Goal: Information Seeking & Learning: Learn about a topic

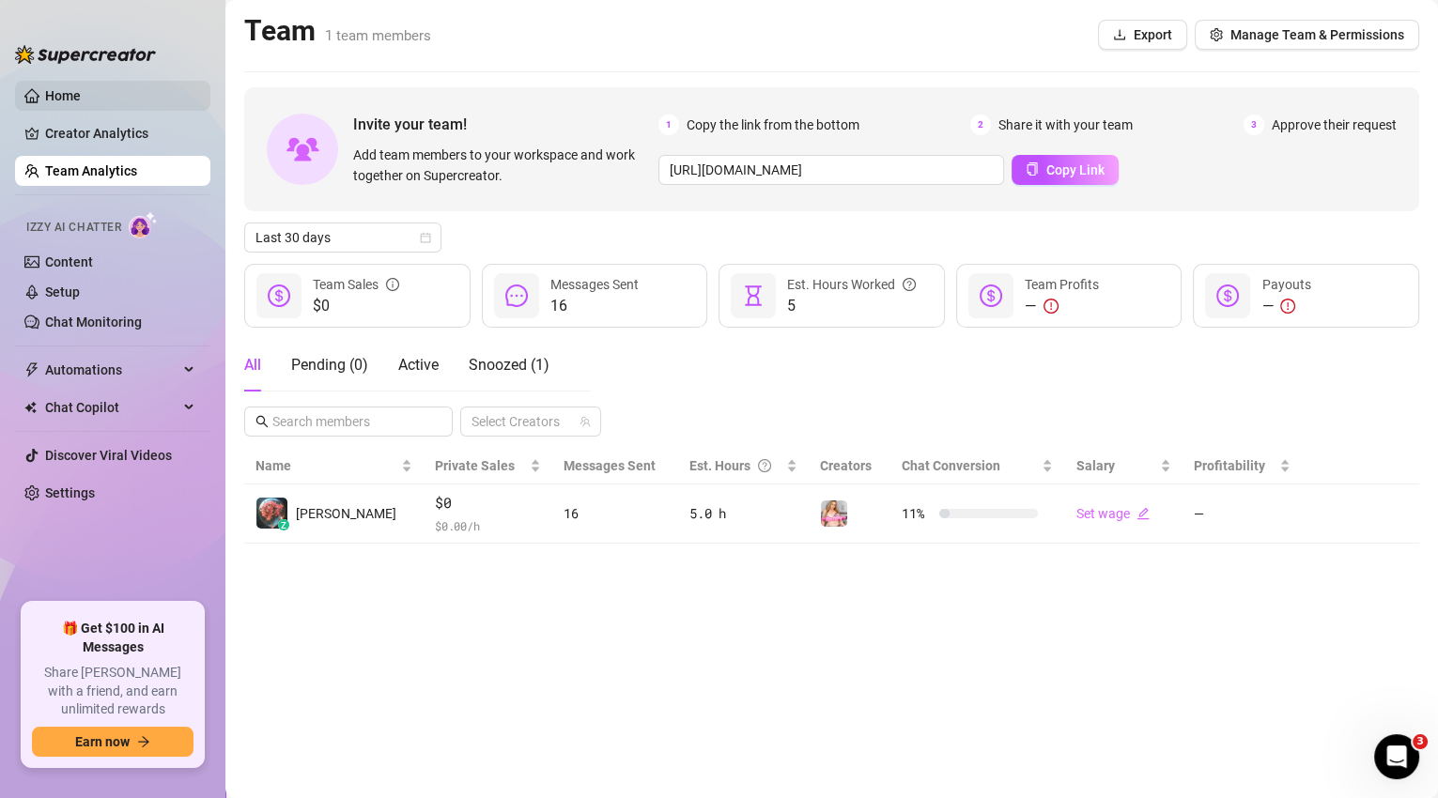
click at [74, 93] on link "Home" at bounding box center [63, 95] width 36 height 15
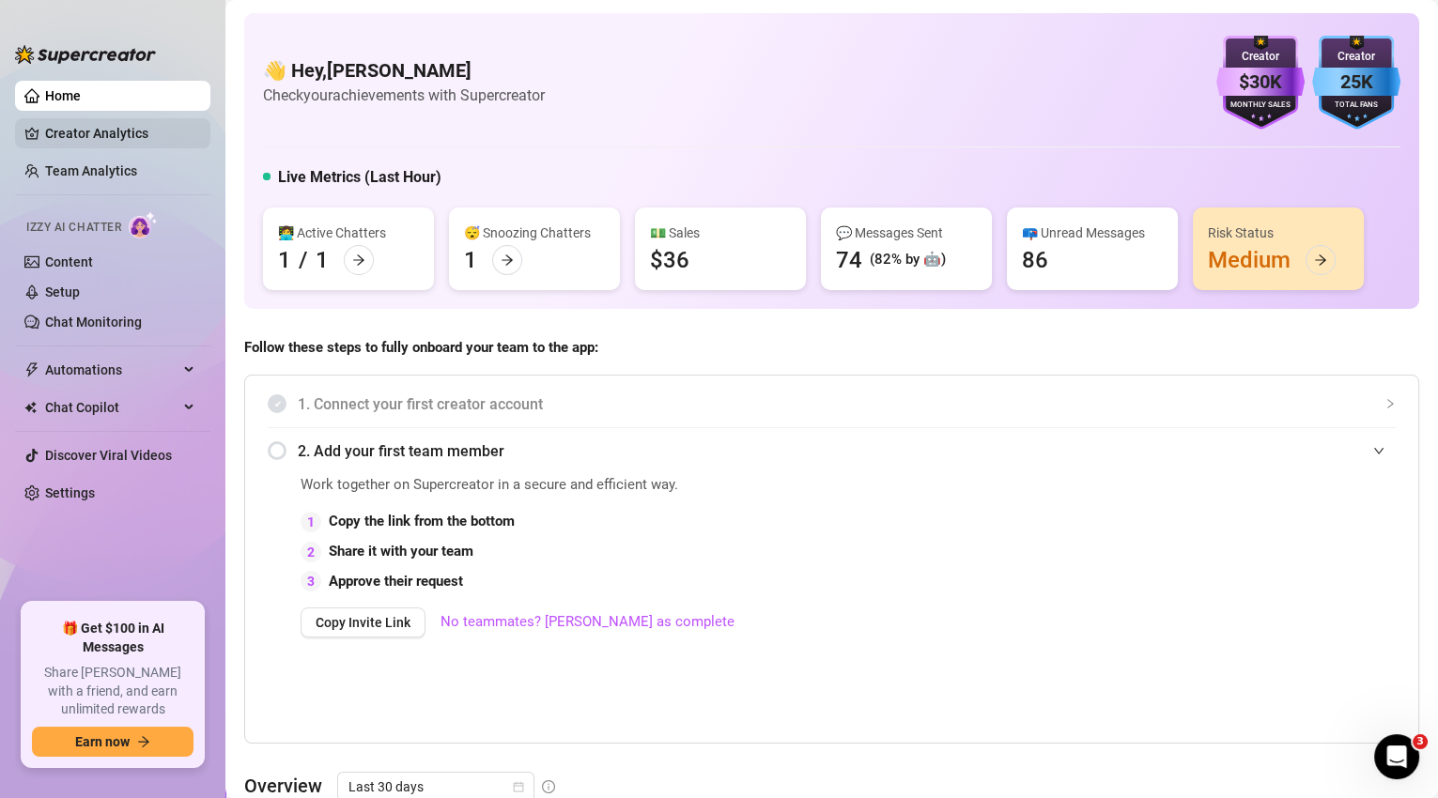
click at [116, 140] on link "Creator Analytics" at bounding box center [120, 133] width 150 height 30
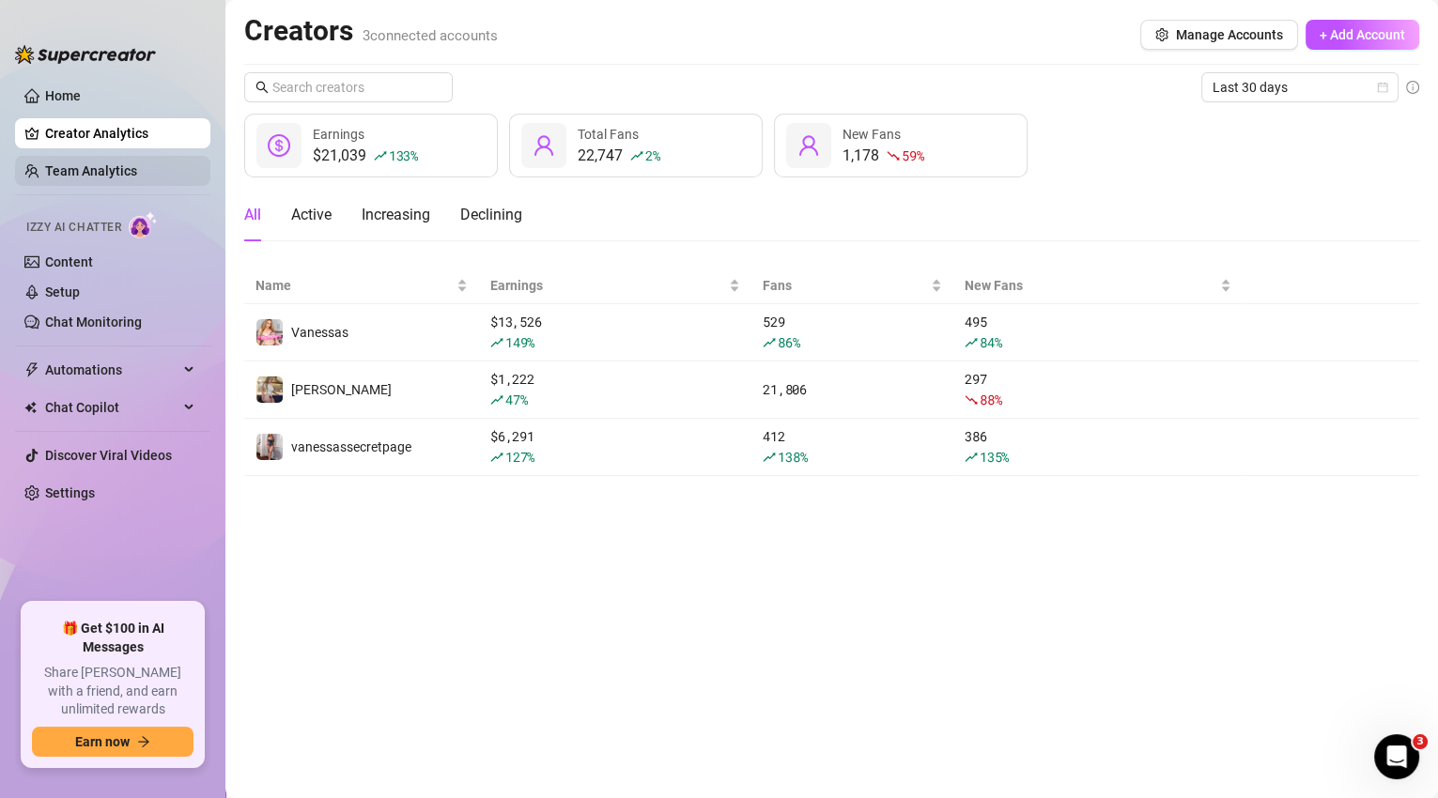
click at [113, 166] on link "Team Analytics" at bounding box center [91, 170] width 92 height 15
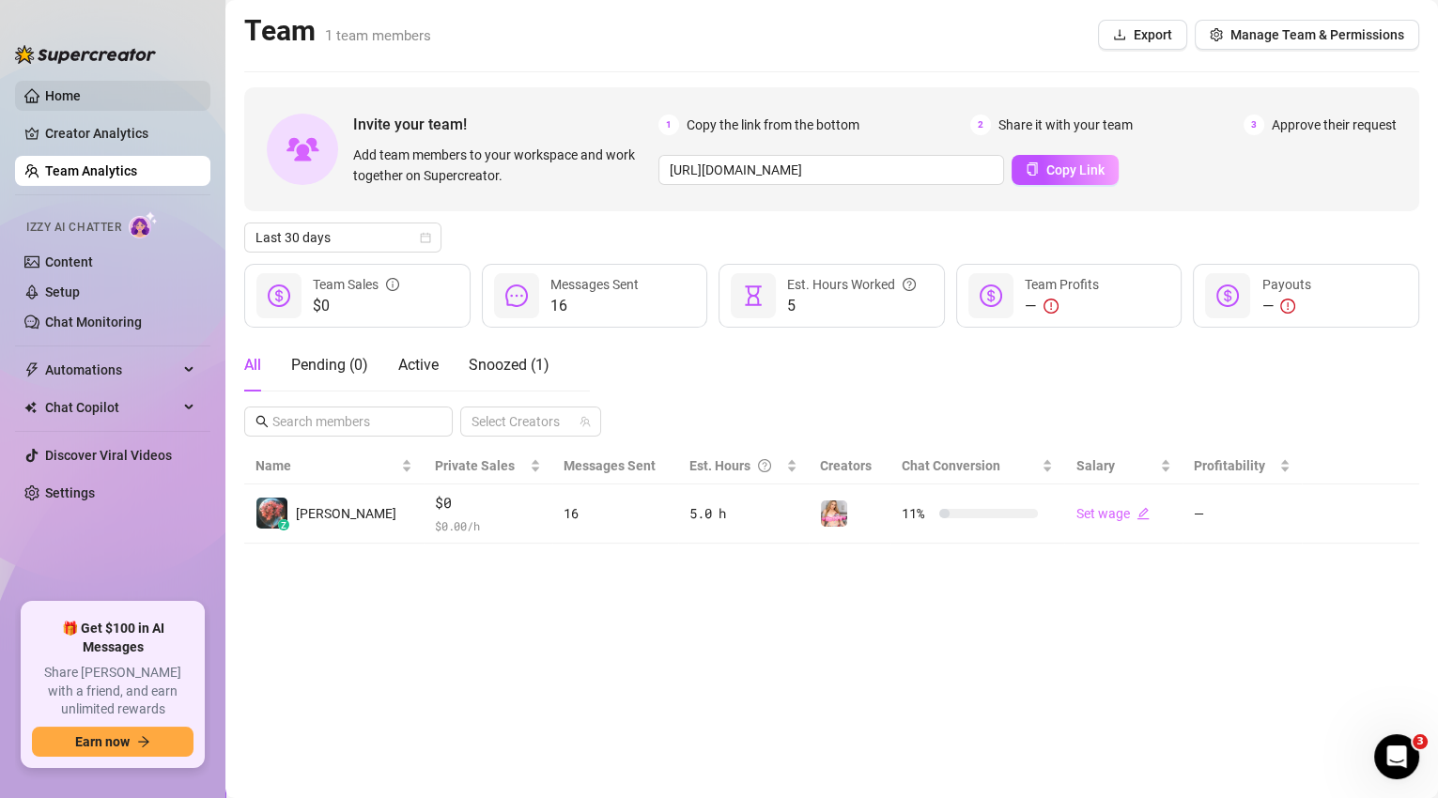
click at [81, 88] on link "Home" at bounding box center [63, 95] width 36 height 15
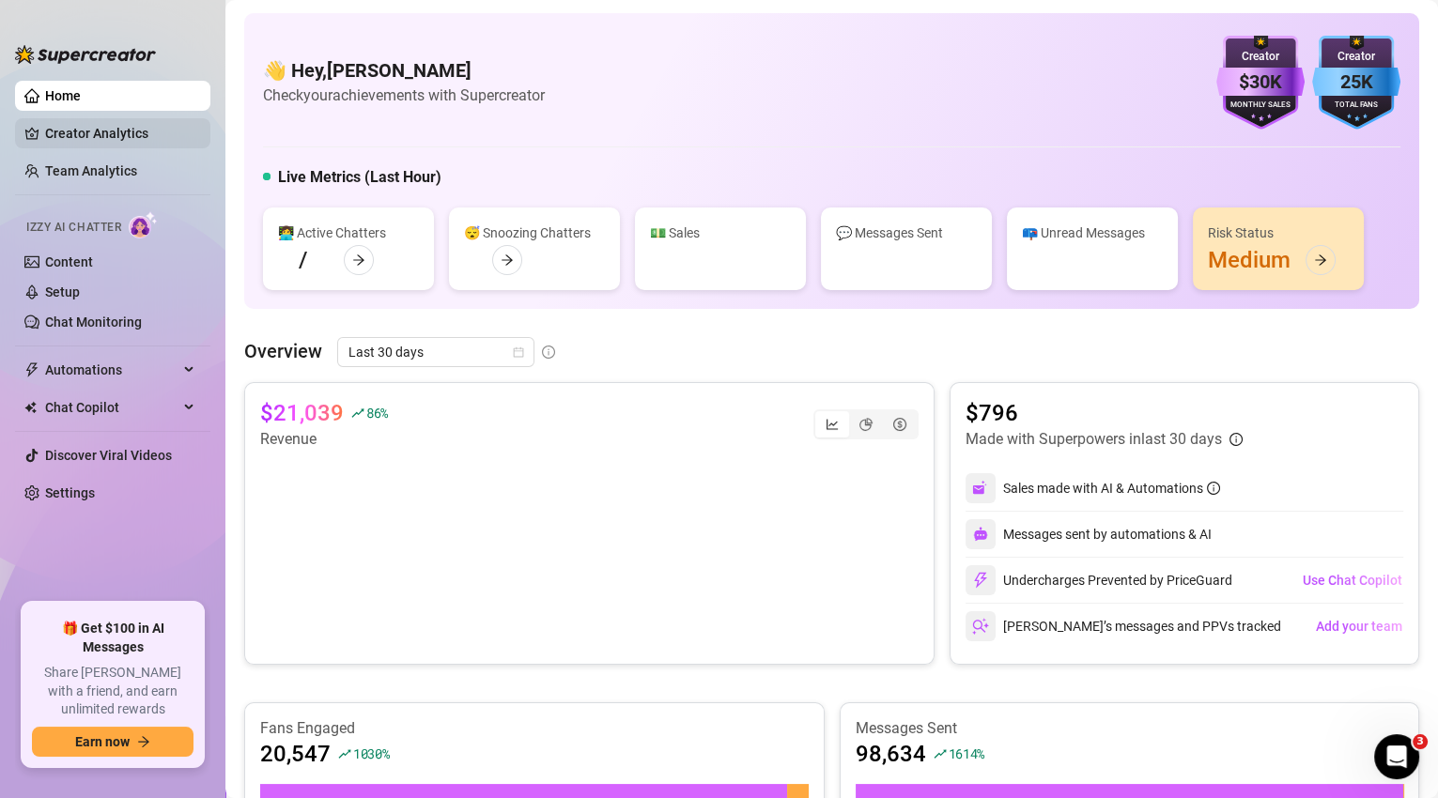
click at [126, 131] on link "Creator Analytics" at bounding box center [120, 133] width 150 height 30
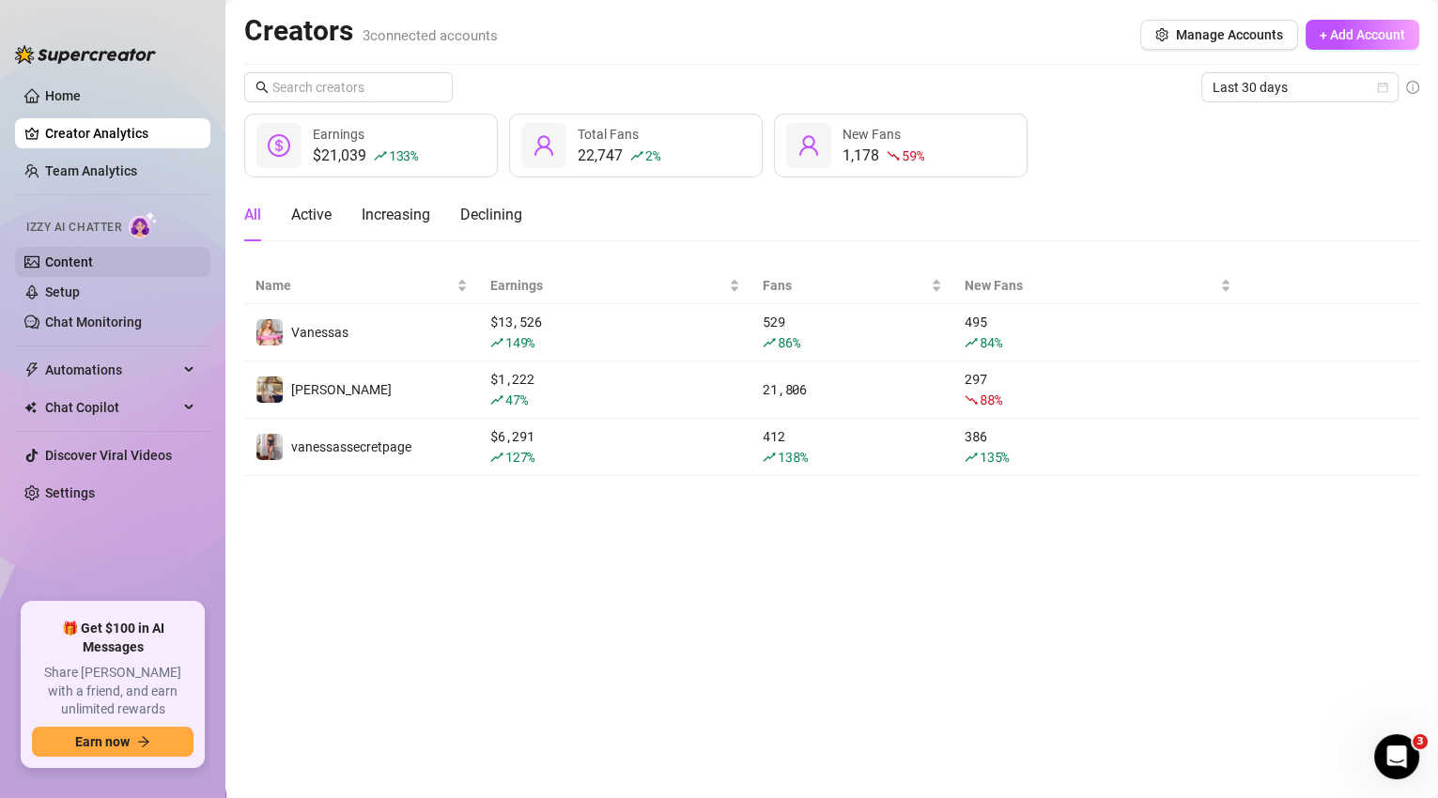
click at [74, 267] on link "Content" at bounding box center [69, 262] width 48 height 15
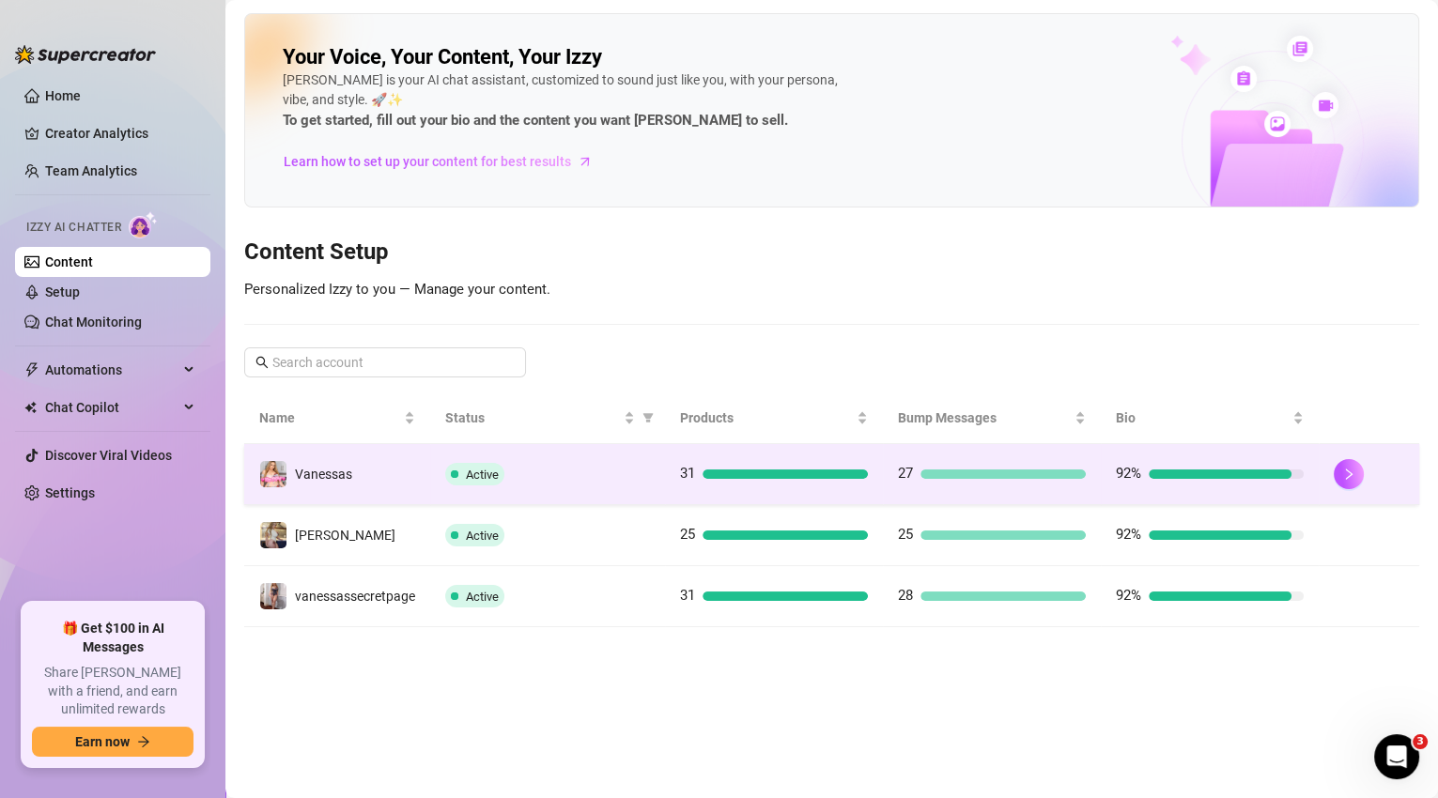
click at [788, 490] on td "31" at bounding box center [774, 474] width 218 height 61
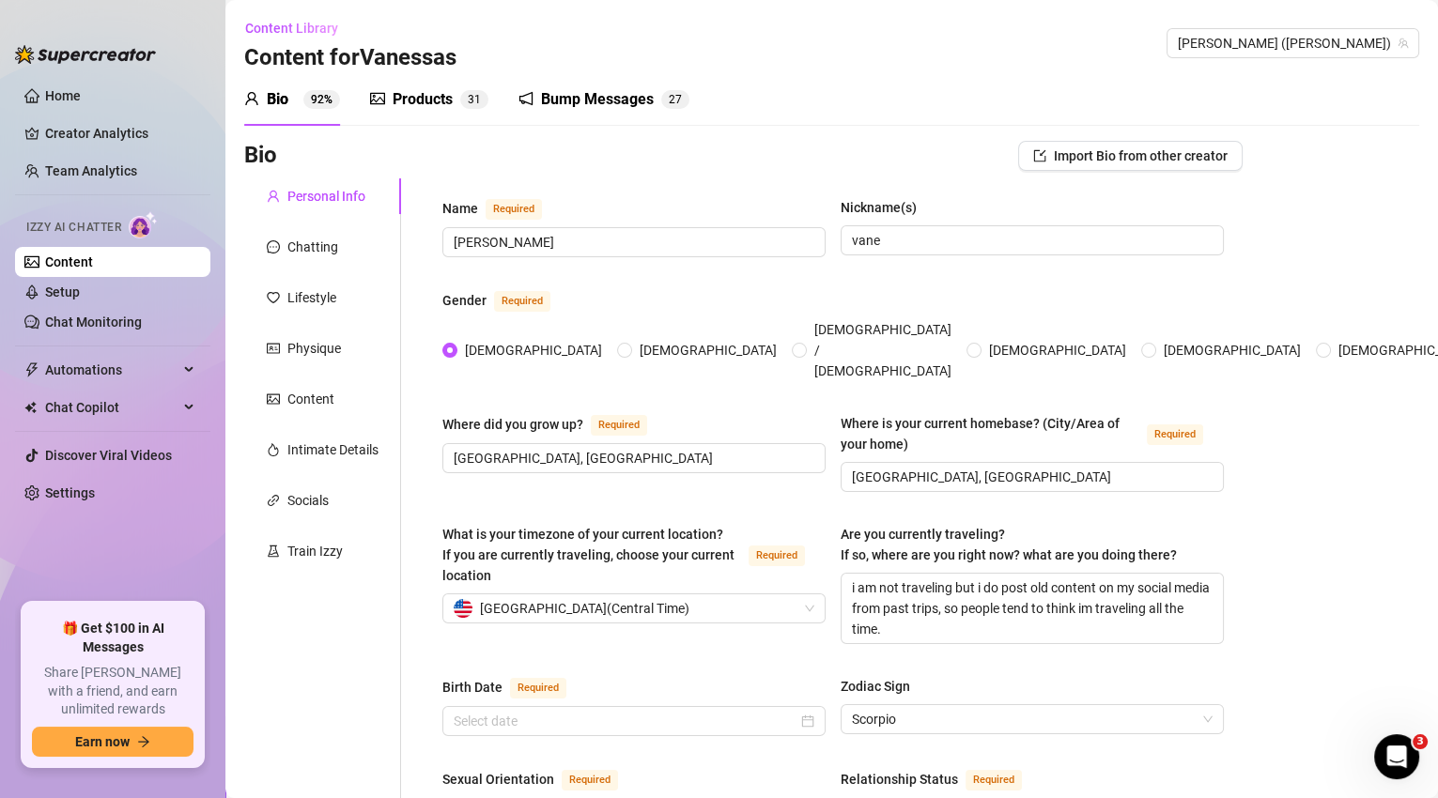
radio input "true"
type input "[DATE]"
click at [426, 100] on div "Products" at bounding box center [423, 99] width 60 height 23
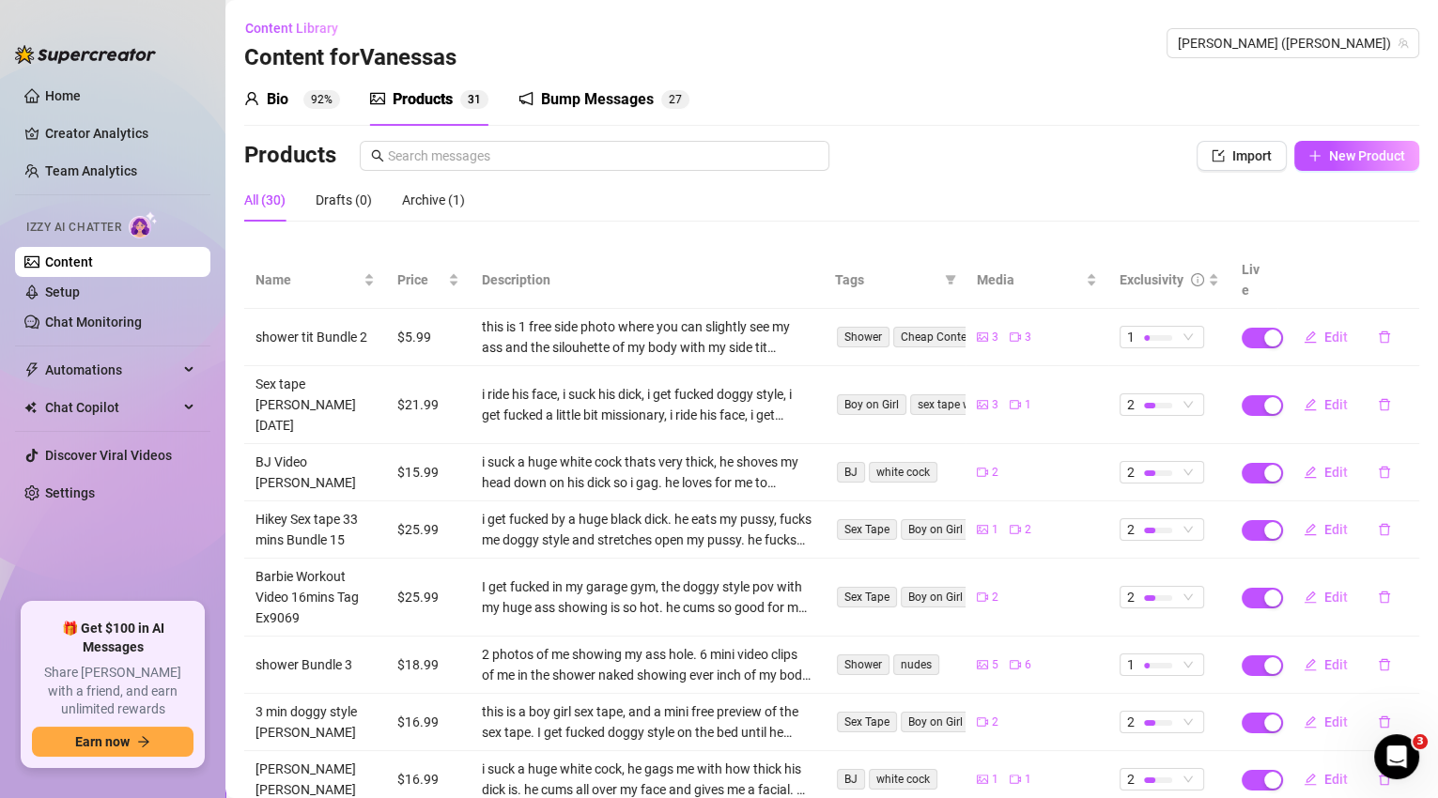
click at [596, 97] on div "Bump Messages" at bounding box center [597, 99] width 113 height 23
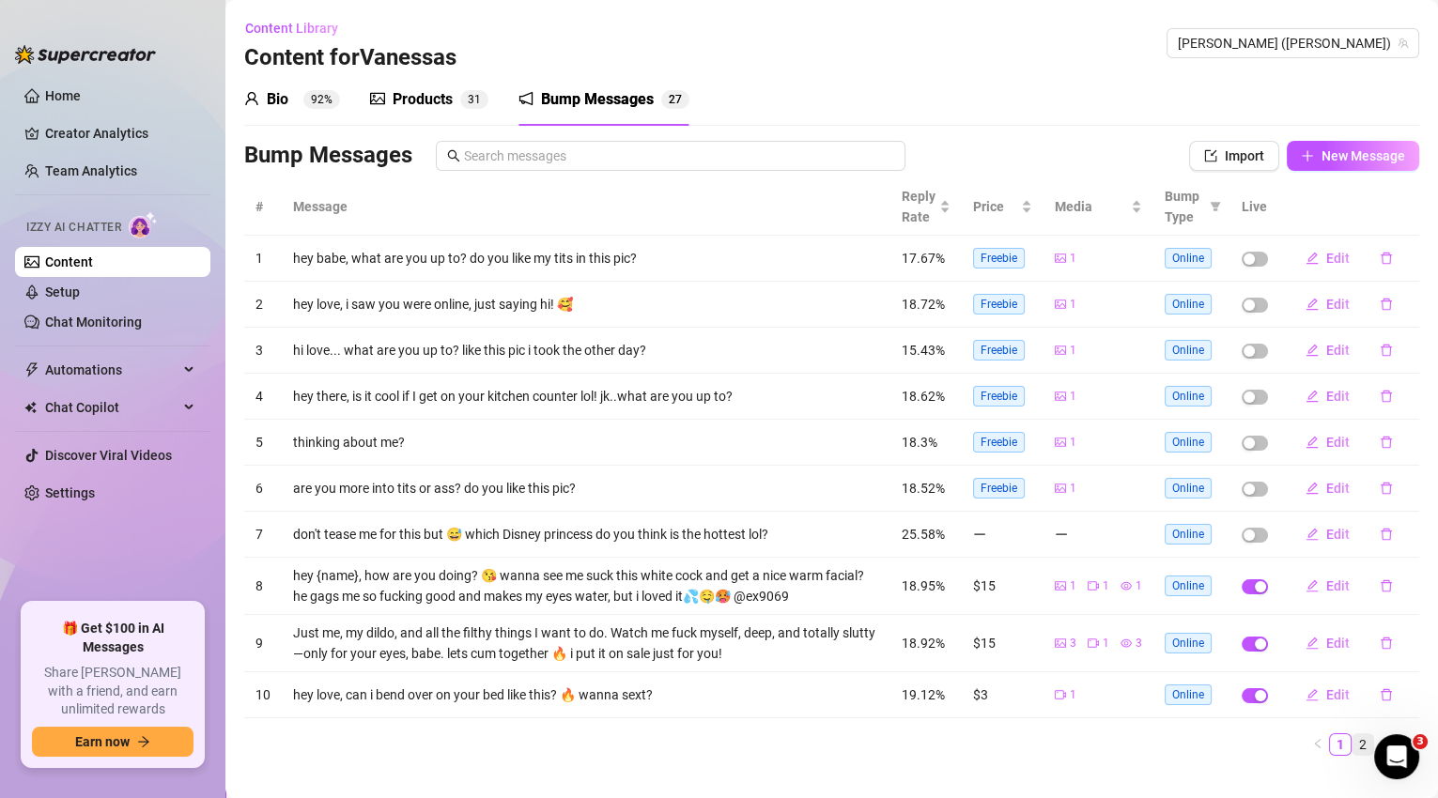
click at [1358, 741] on link "2" at bounding box center [1362, 744] width 21 height 21
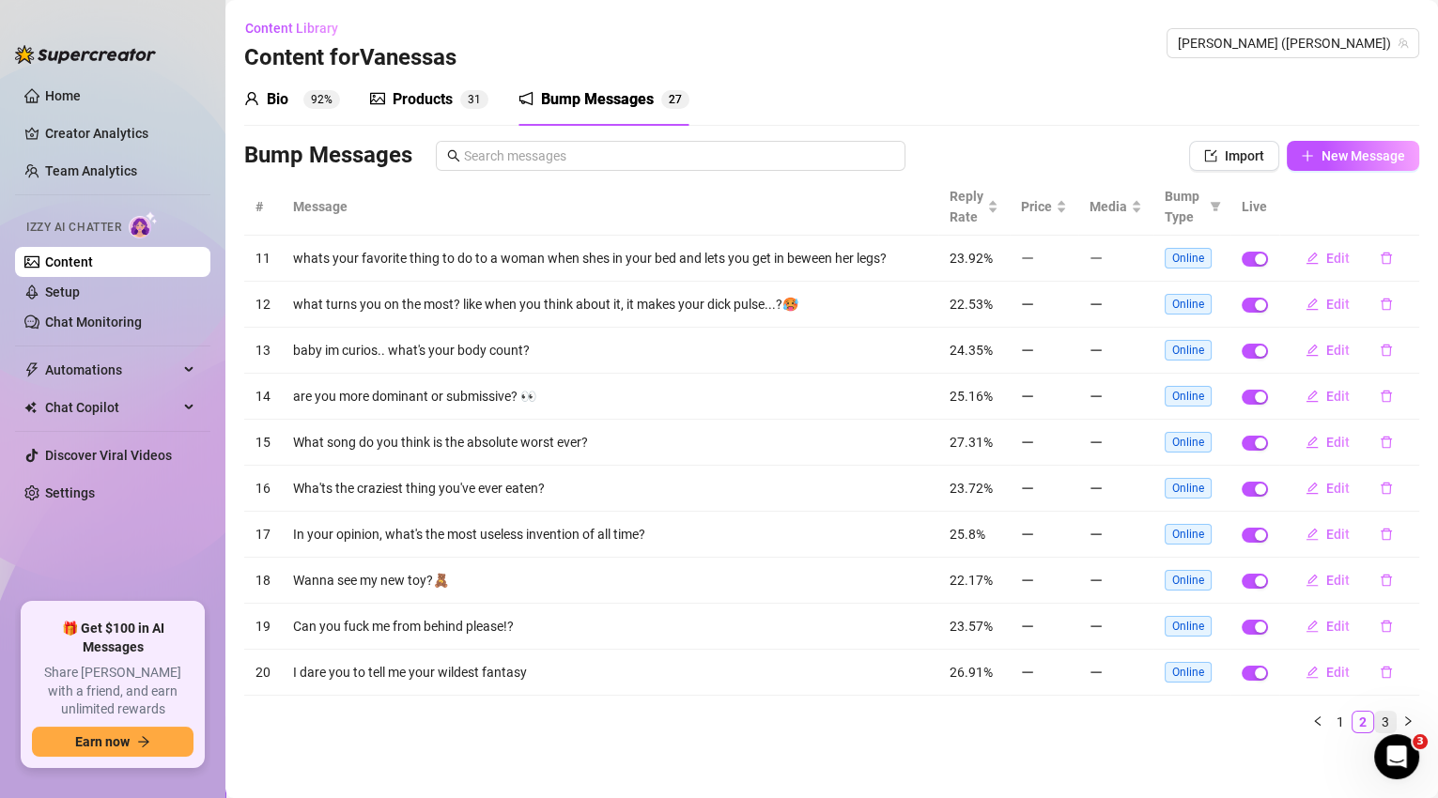
click at [1378, 719] on link "3" at bounding box center [1385, 722] width 21 height 21
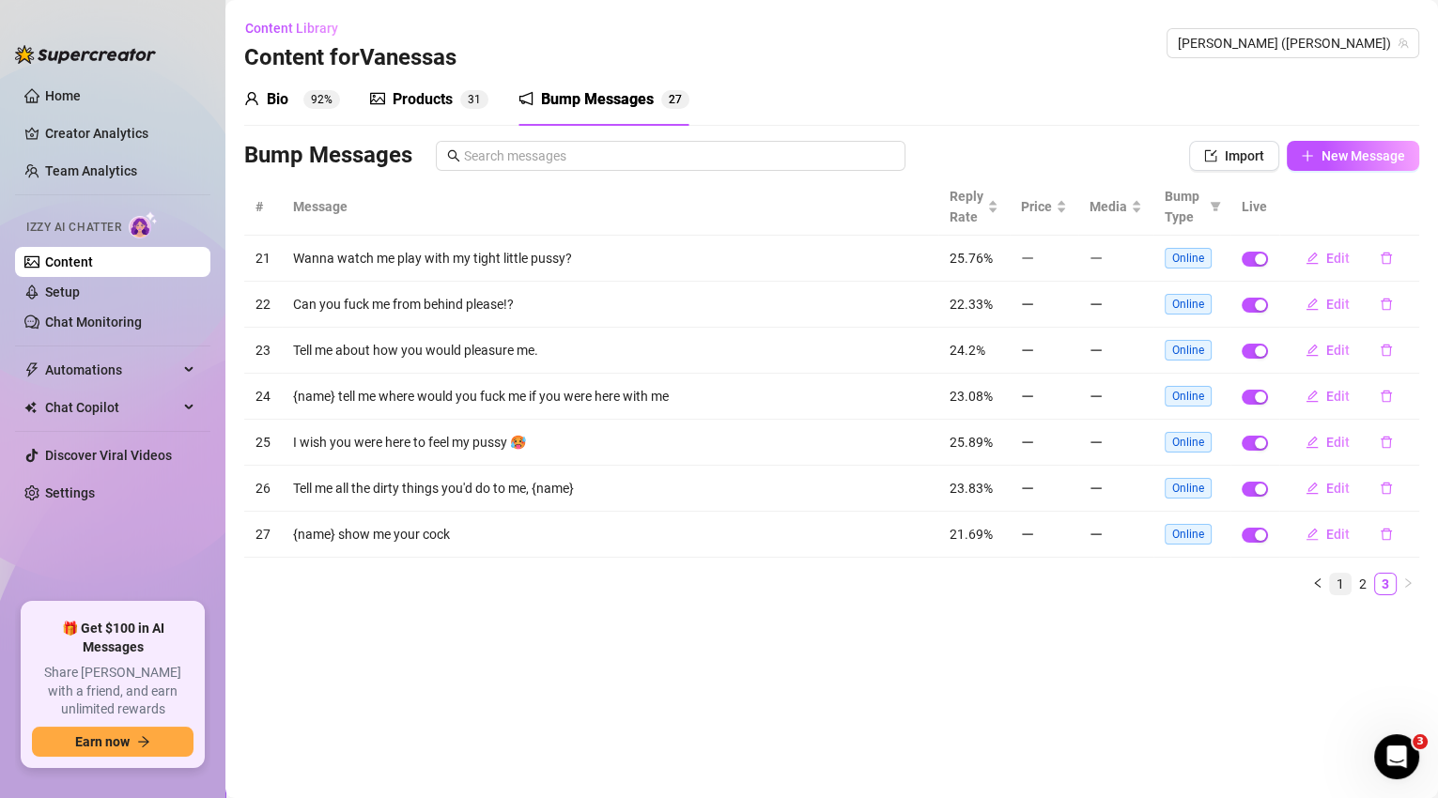
click at [1343, 579] on link "1" at bounding box center [1340, 584] width 21 height 21
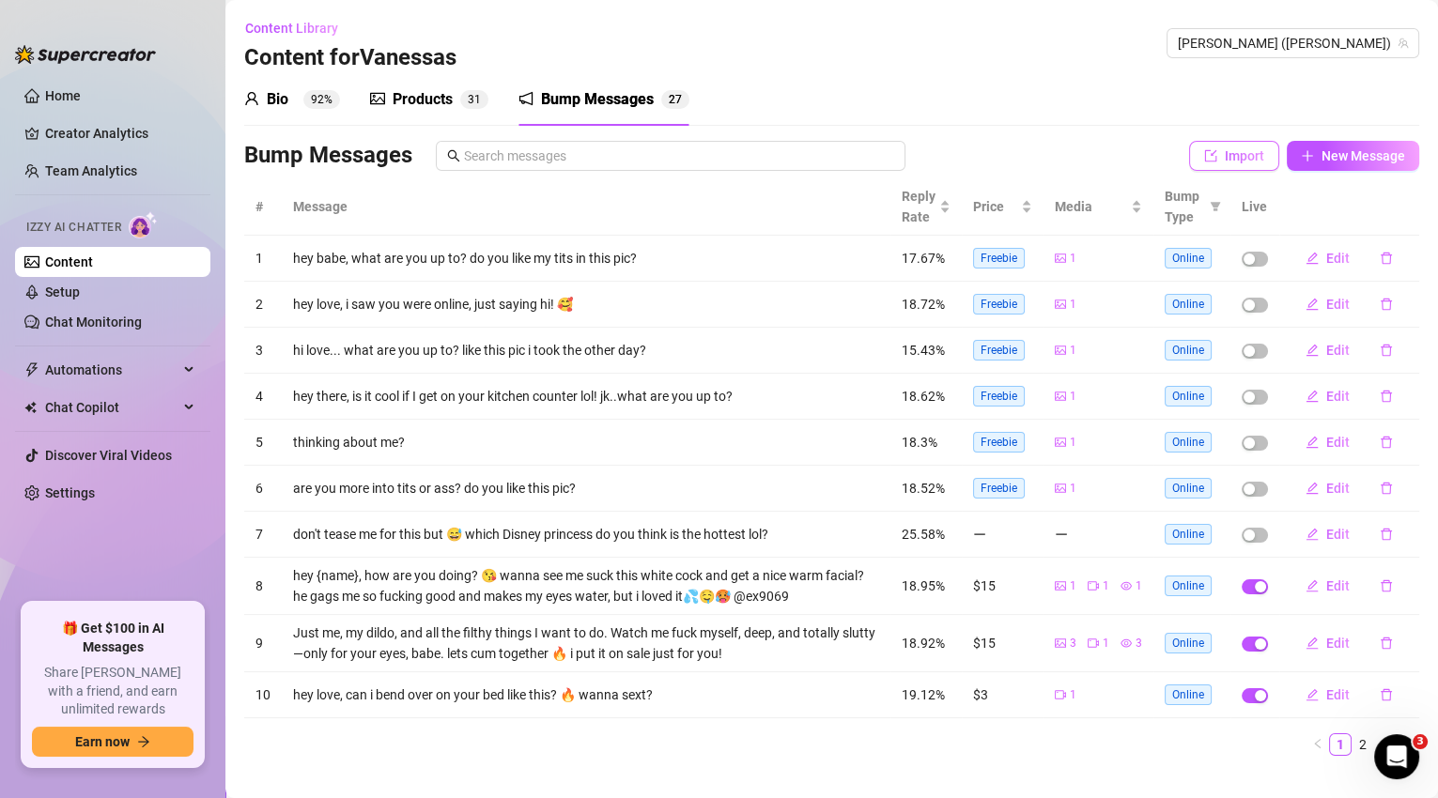
click at [1260, 152] on button "Import" at bounding box center [1234, 156] width 90 height 30
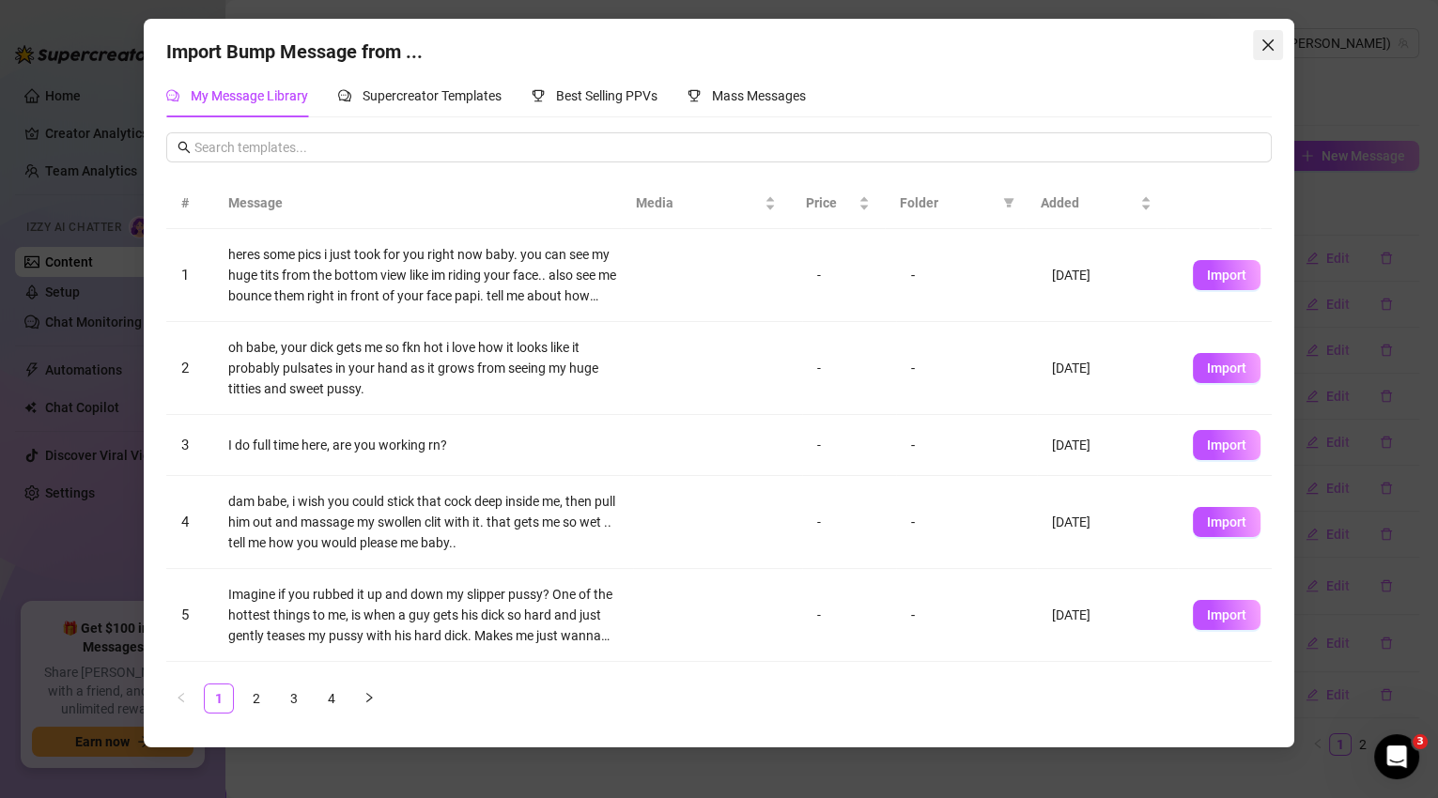
click at [1268, 41] on icon "close" at bounding box center [1267, 45] width 15 height 15
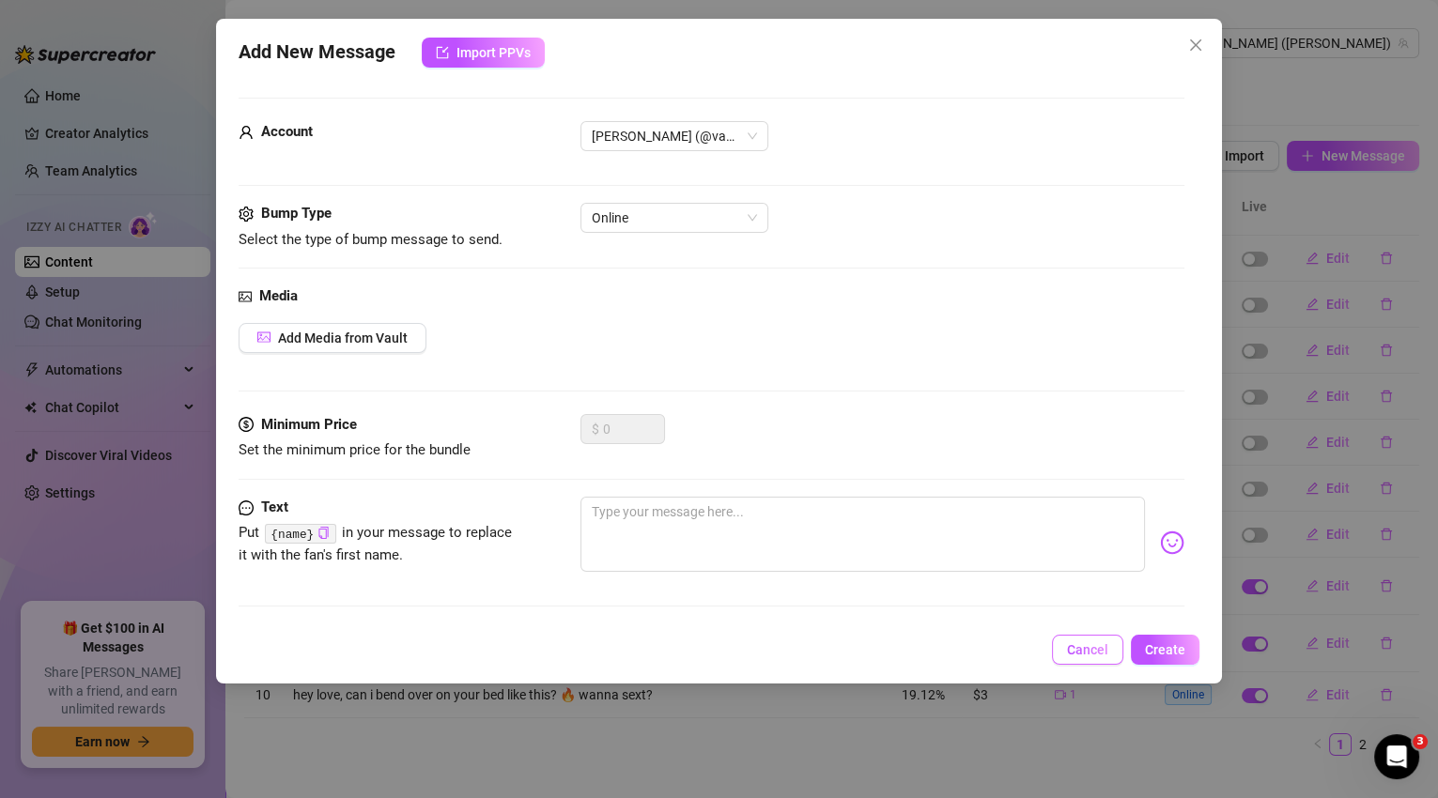
click at [1065, 651] on button "Cancel" at bounding box center [1087, 650] width 71 height 30
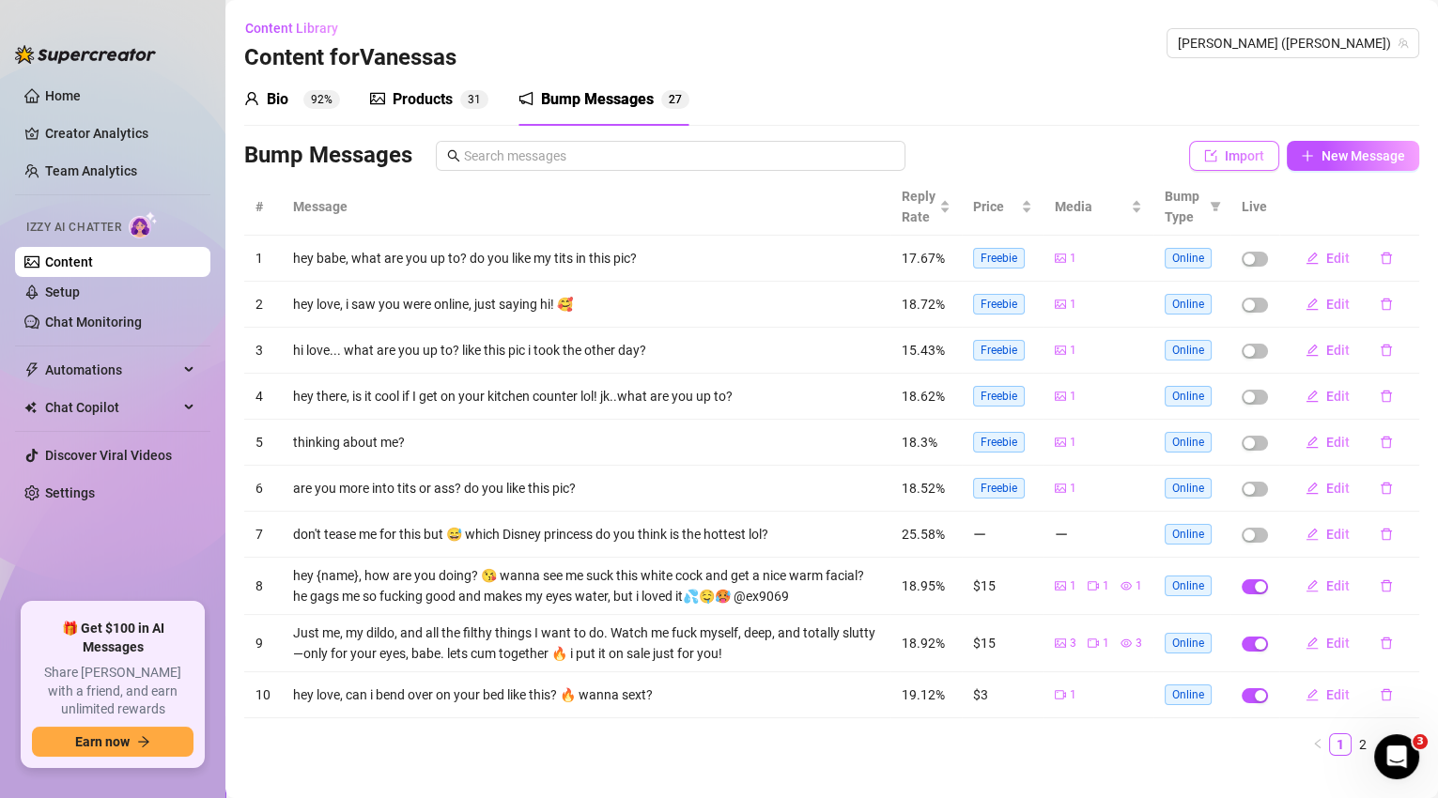
click at [1231, 144] on button "Import" at bounding box center [1234, 156] width 90 height 30
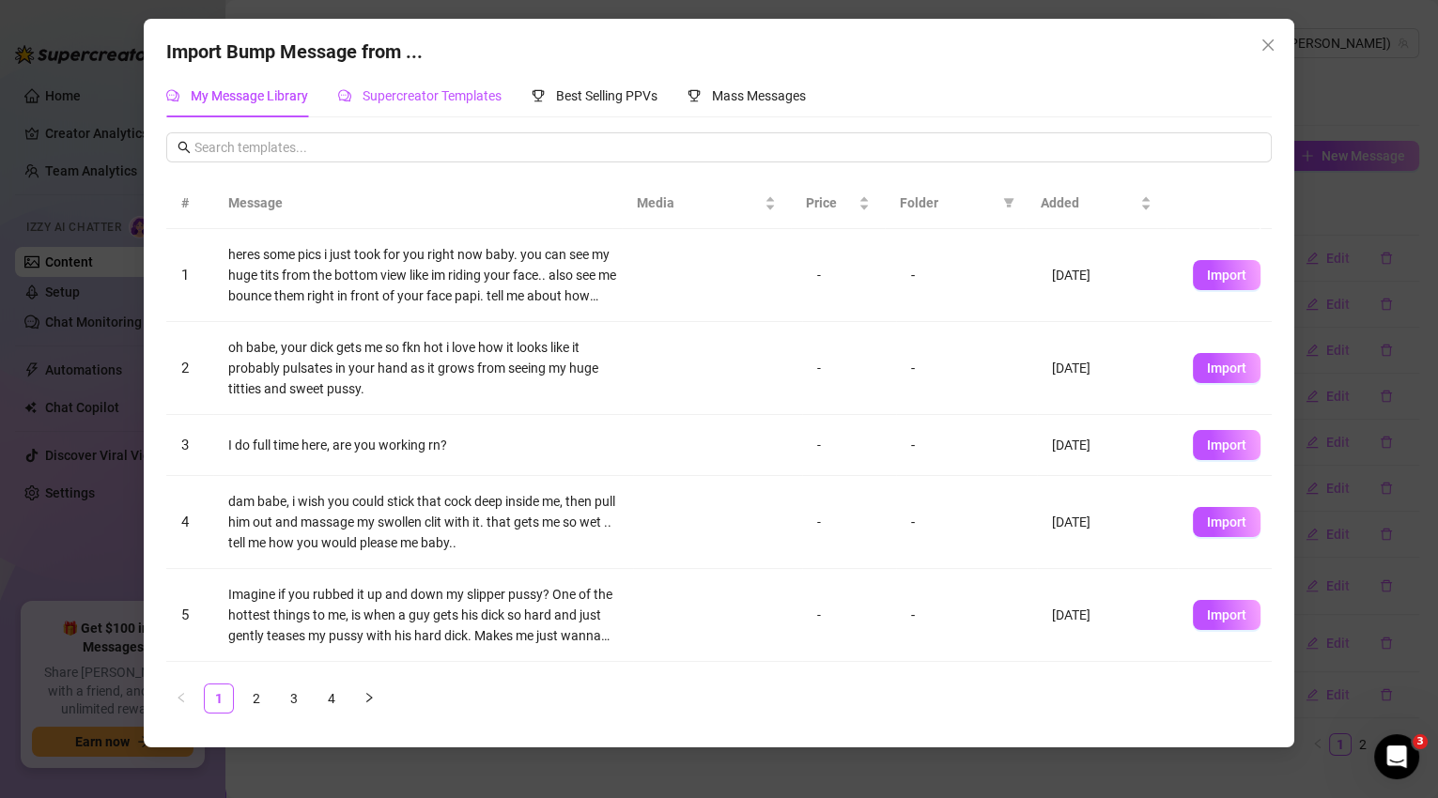
click at [422, 99] on span "Supercreator Templates" at bounding box center [432, 95] width 139 height 15
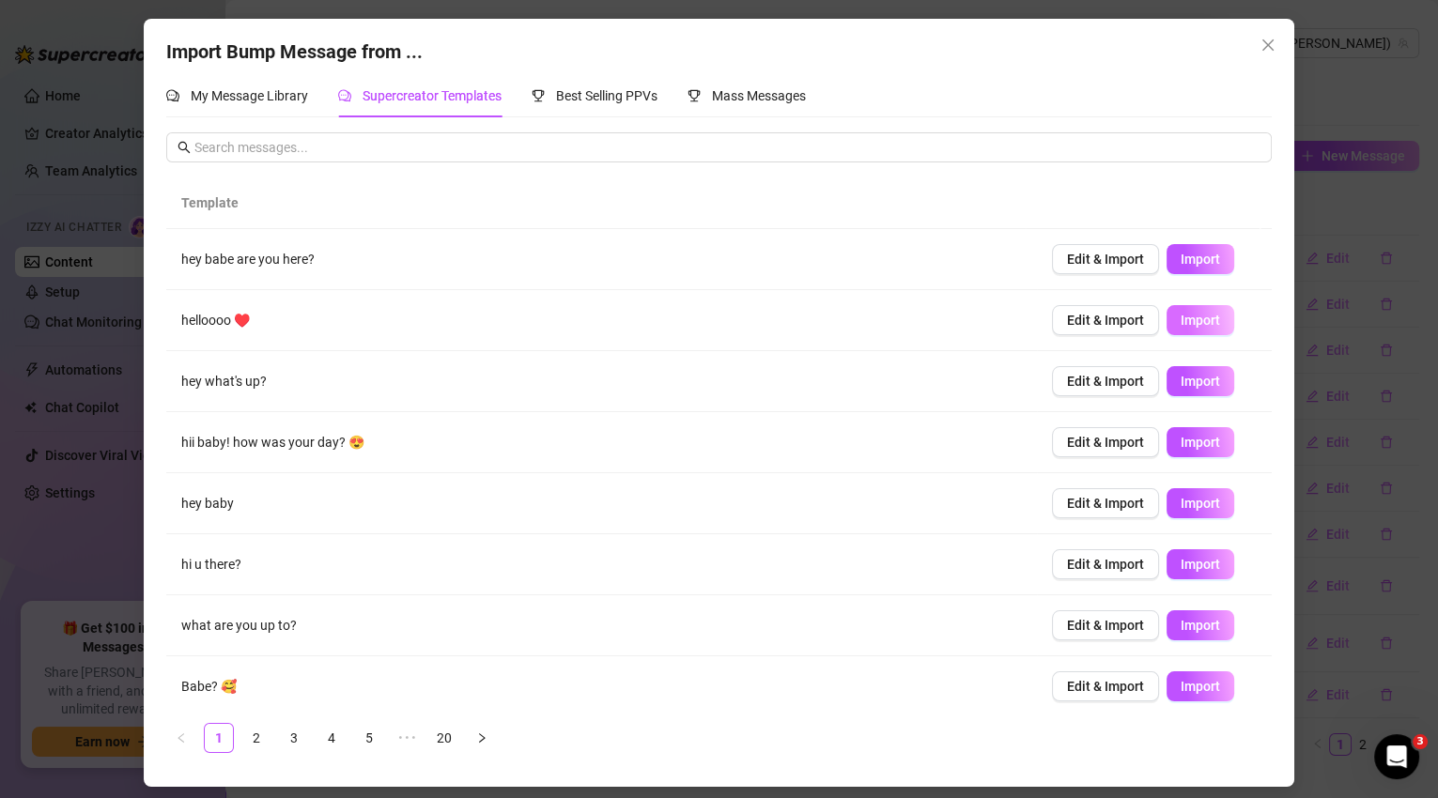
click at [1181, 319] on span "Import" at bounding box center [1200, 320] width 39 height 15
click at [1195, 385] on span "Import" at bounding box center [1200, 381] width 39 height 15
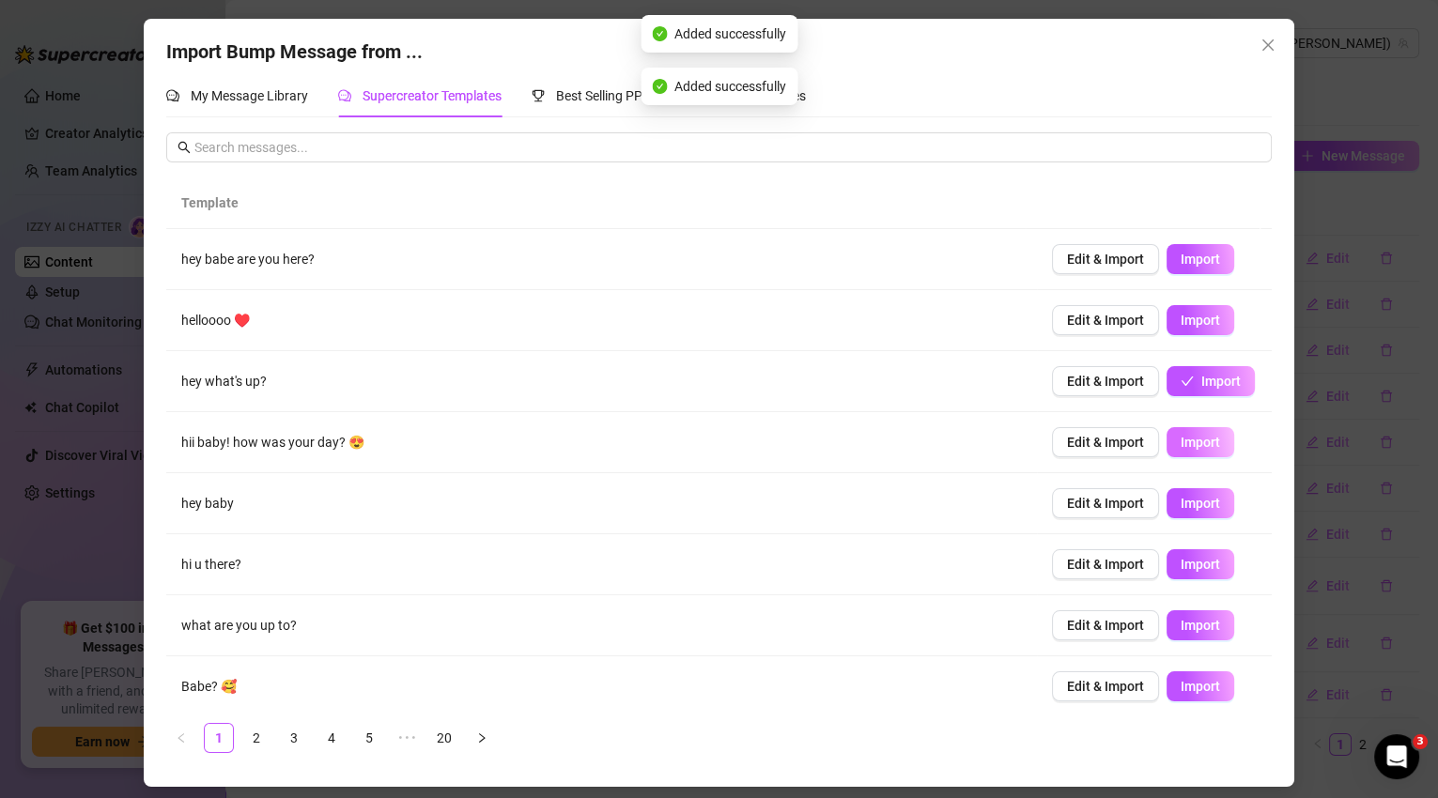
click at [1203, 440] on span "Import" at bounding box center [1200, 442] width 39 height 15
type textarea "hii baby! how was your day? 😍"
type input "0"
click at [1206, 508] on span "Import" at bounding box center [1200, 503] width 39 height 15
click at [1181, 618] on span "Import" at bounding box center [1200, 625] width 39 height 15
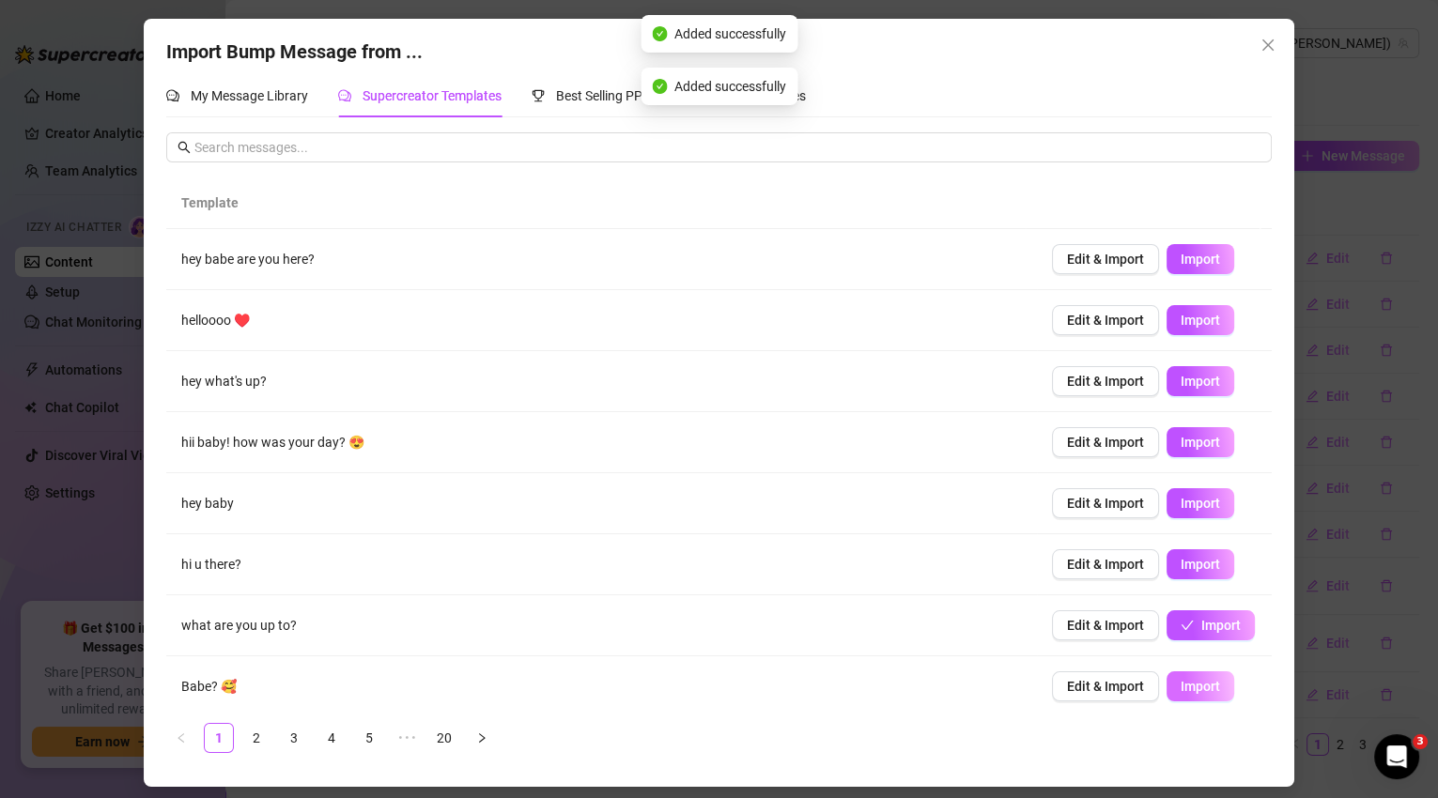
click at [1185, 687] on span "Import" at bounding box center [1200, 686] width 39 height 15
click at [259, 733] on link "2" at bounding box center [256, 738] width 28 height 28
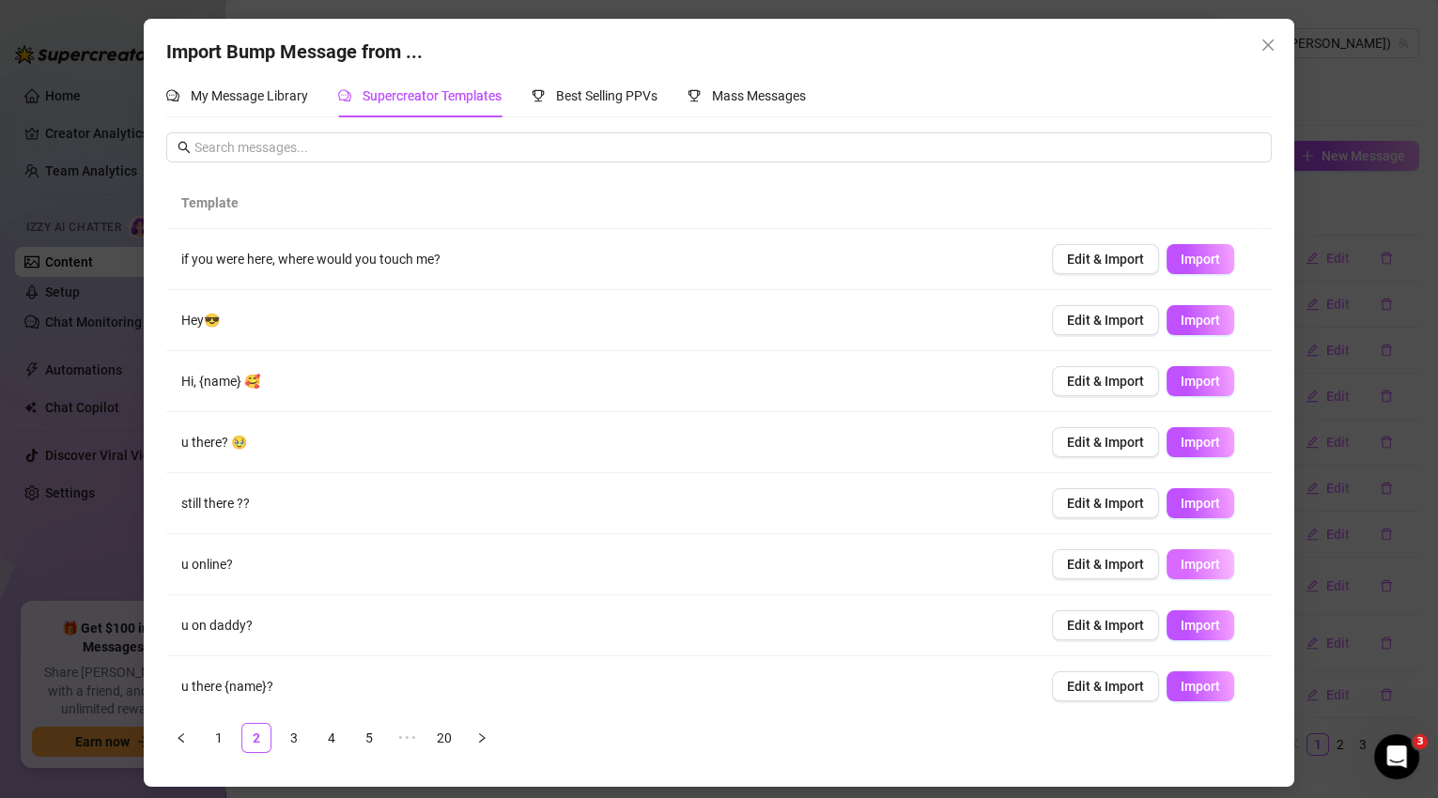
click at [1196, 572] on button "Import" at bounding box center [1200, 564] width 68 height 30
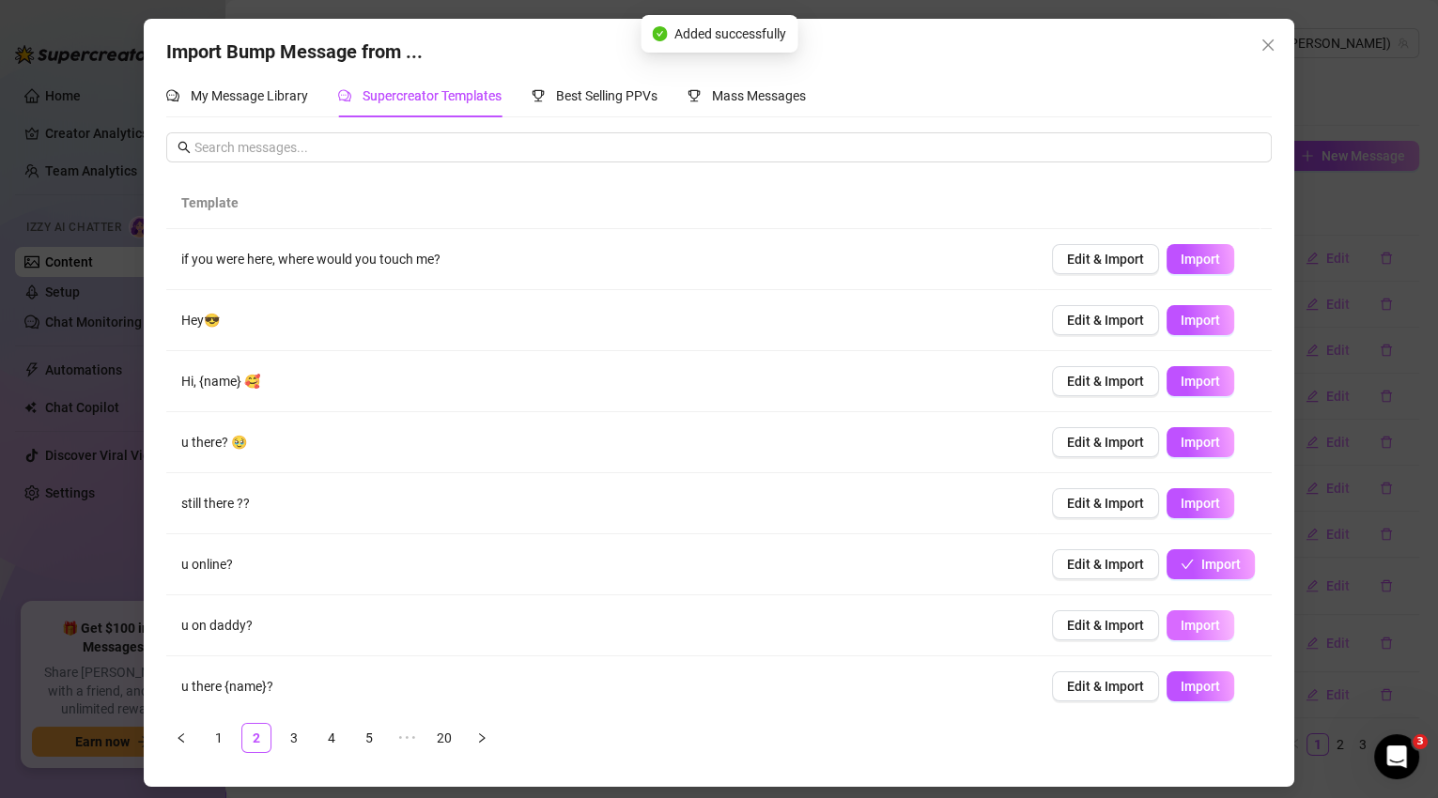
click at [1202, 627] on span "Import" at bounding box center [1200, 625] width 39 height 15
click at [1196, 681] on span "Import" at bounding box center [1200, 686] width 39 height 15
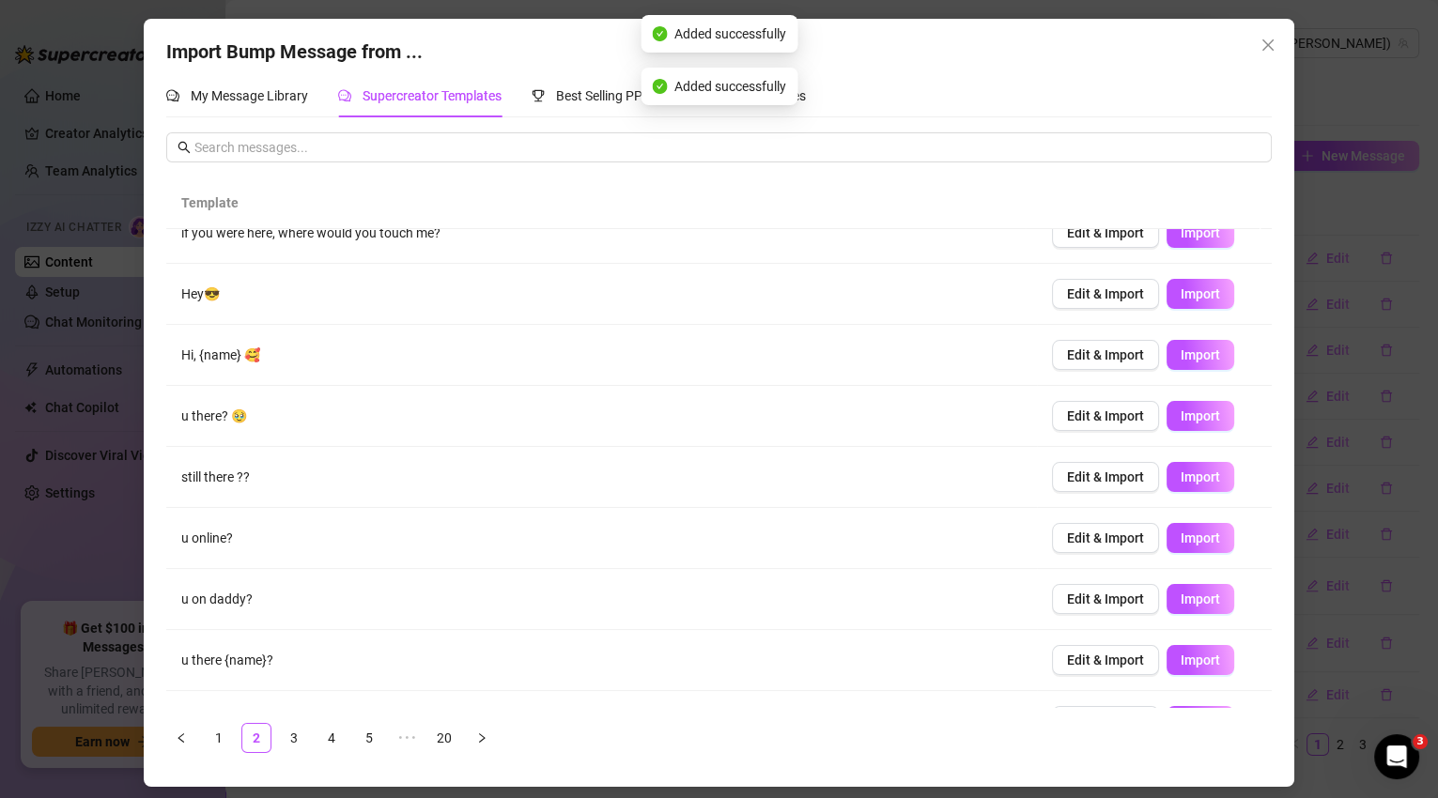
scroll to position [26, 0]
click at [1206, 301] on button "Import" at bounding box center [1200, 294] width 68 height 30
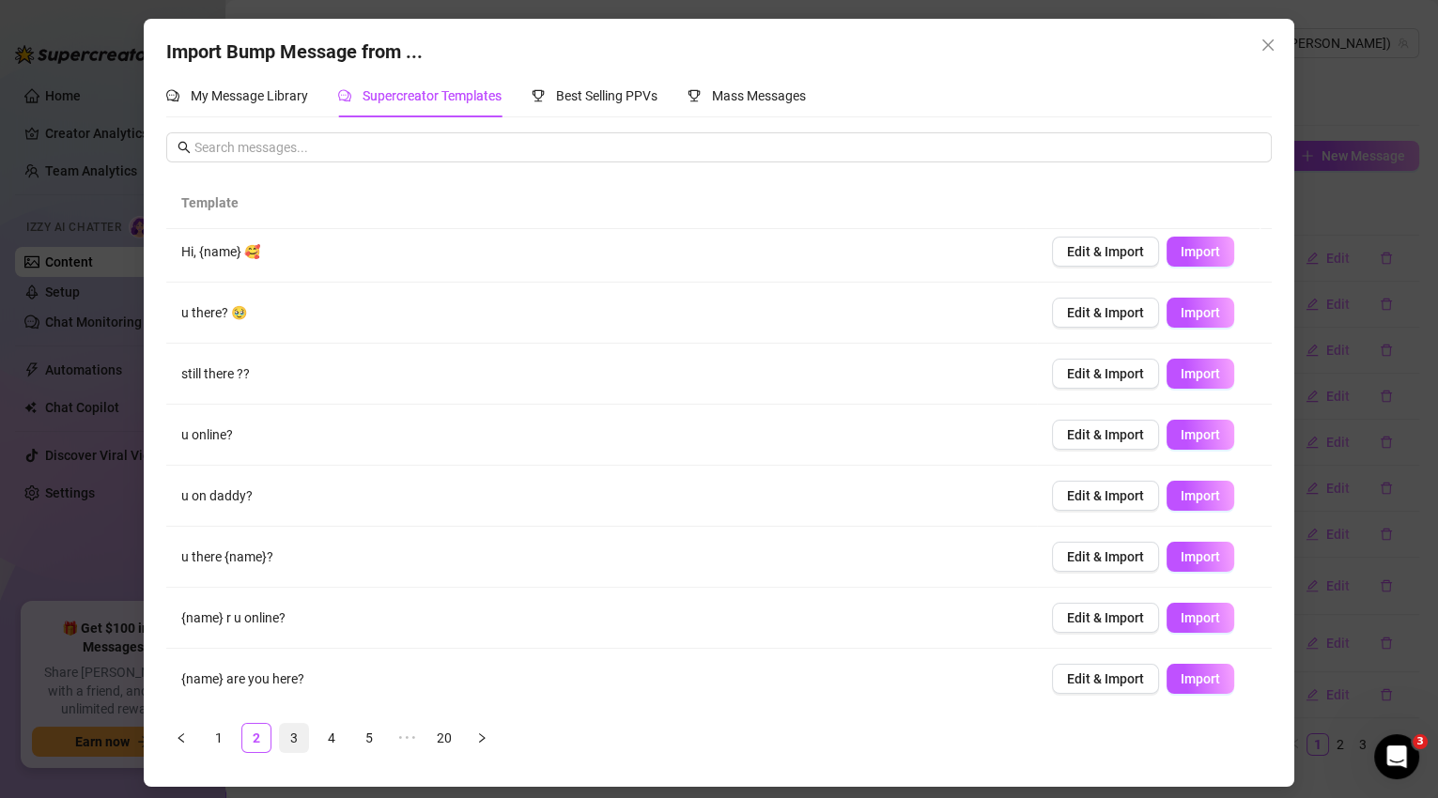
click at [295, 739] on link "3" at bounding box center [294, 738] width 28 height 28
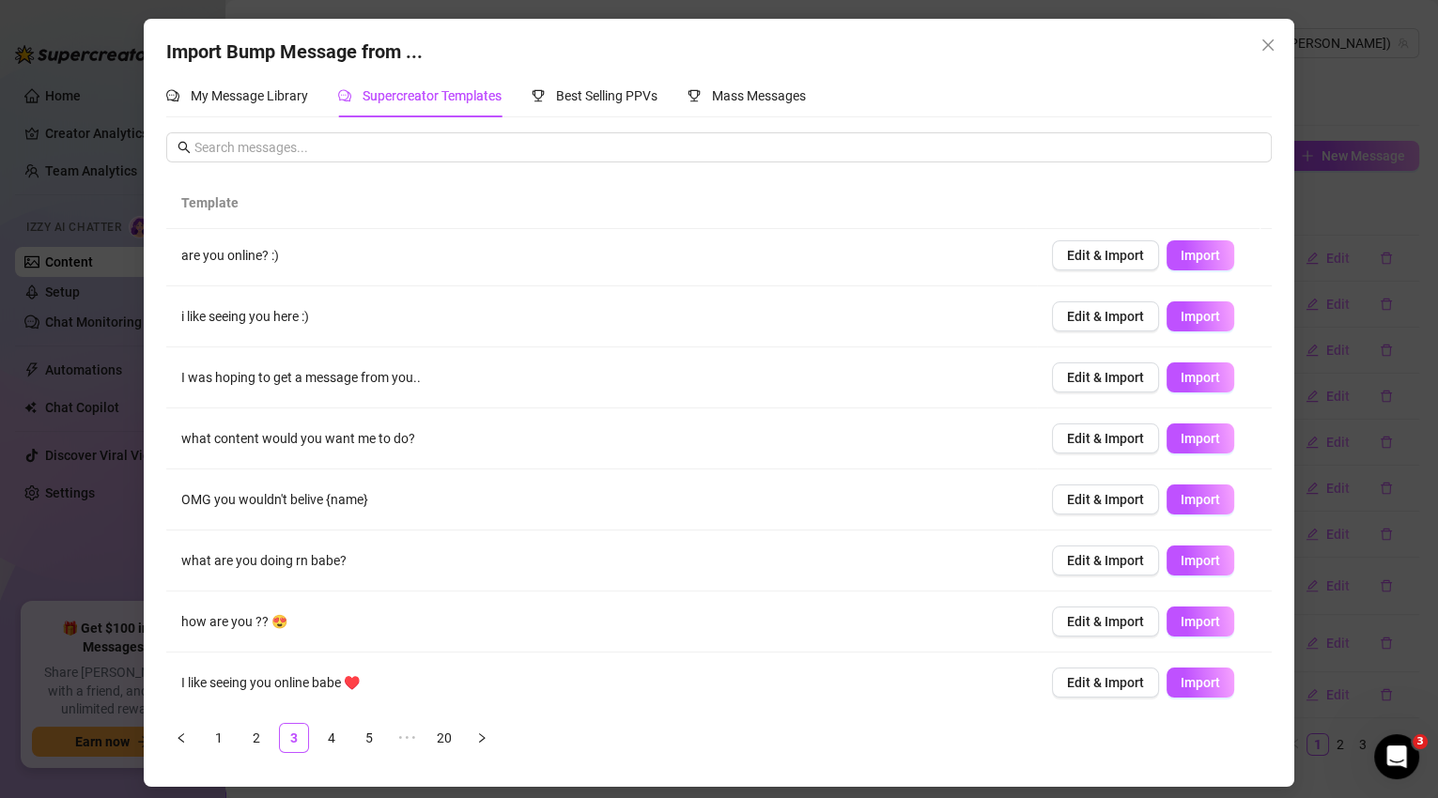
scroll to position [0, 0]
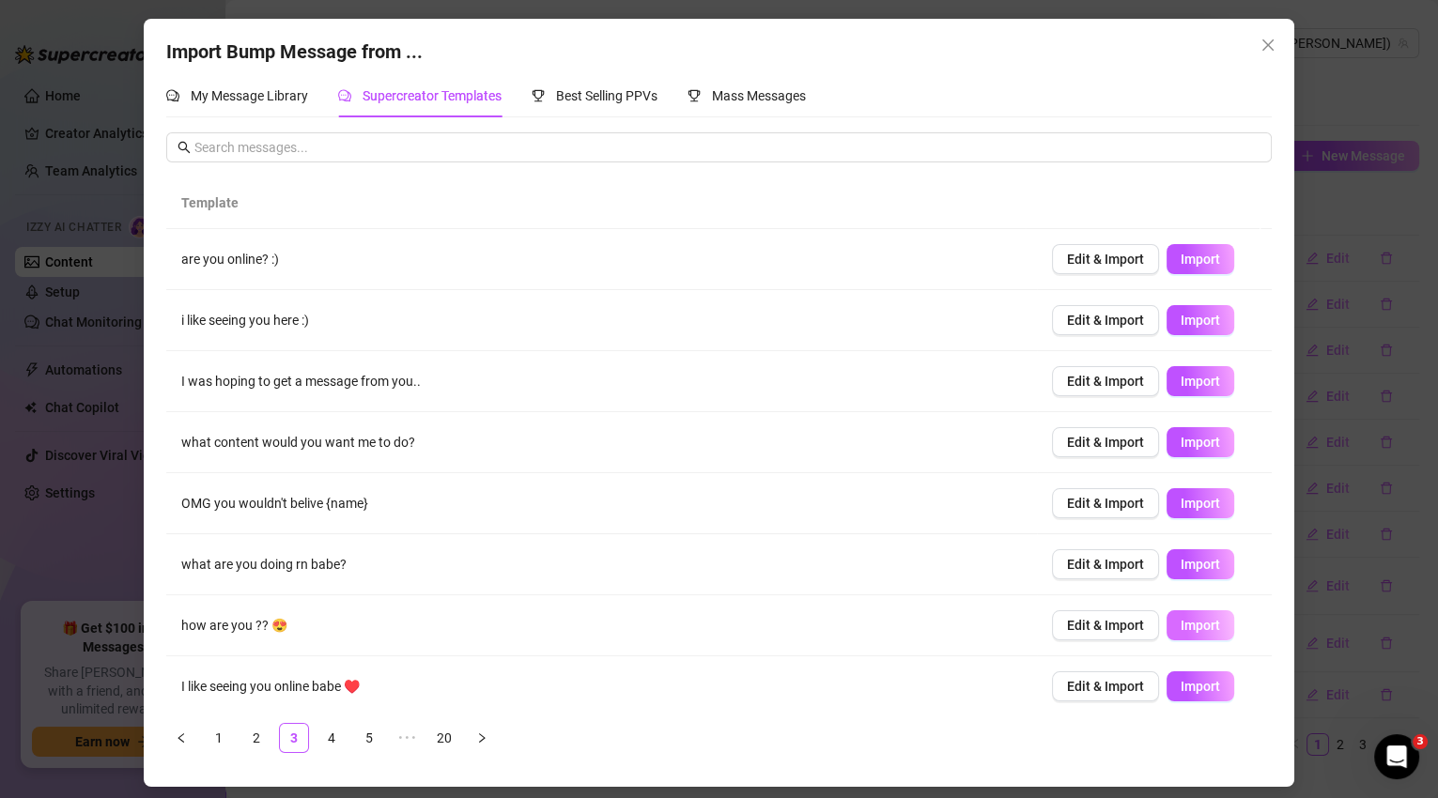
click at [1181, 622] on span "Import" at bounding box center [1200, 625] width 39 height 15
click at [1187, 563] on span "Import" at bounding box center [1200, 564] width 39 height 15
click at [1202, 317] on span "Import" at bounding box center [1200, 320] width 39 height 15
click at [1195, 255] on span "Import" at bounding box center [1200, 259] width 39 height 15
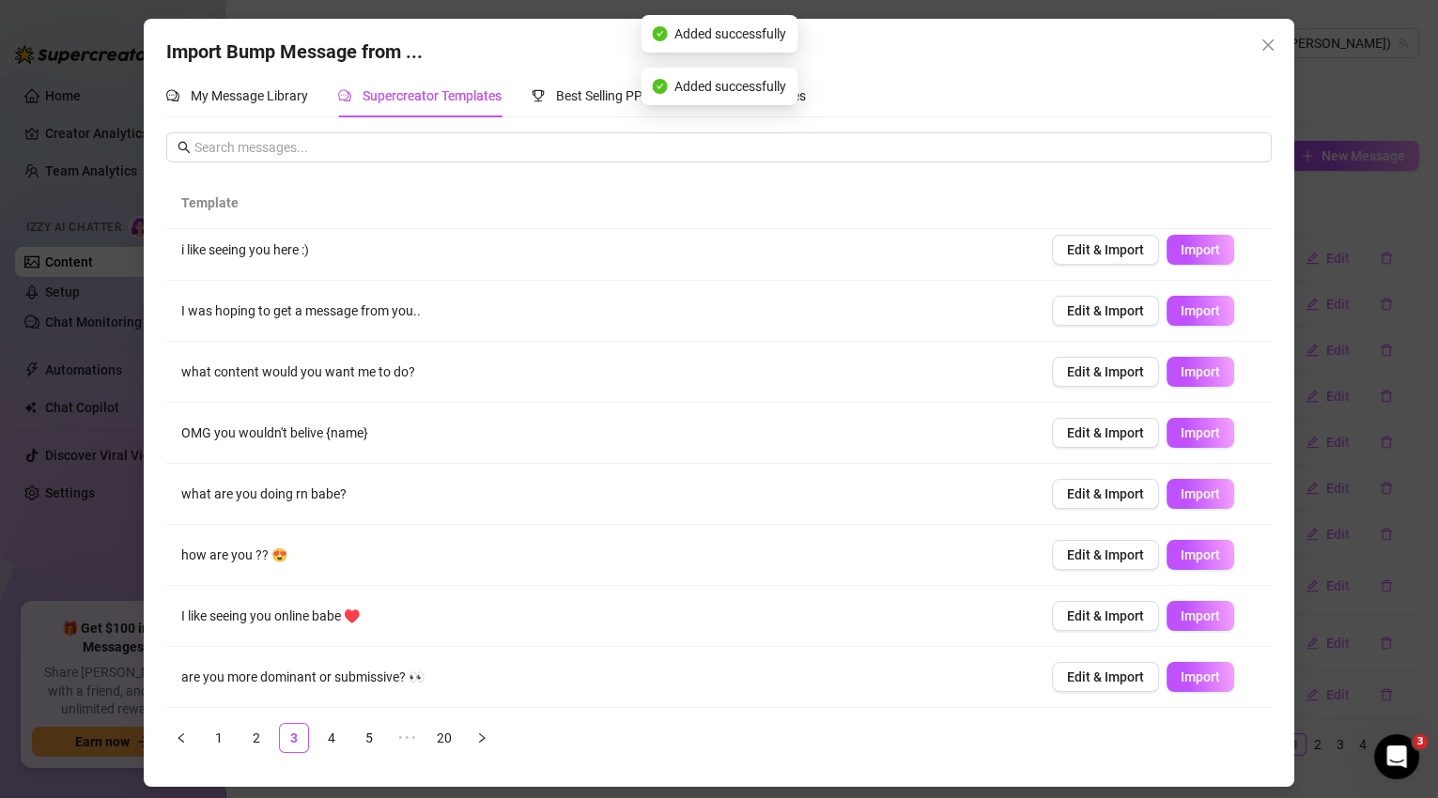
scroll to position [130, 0]
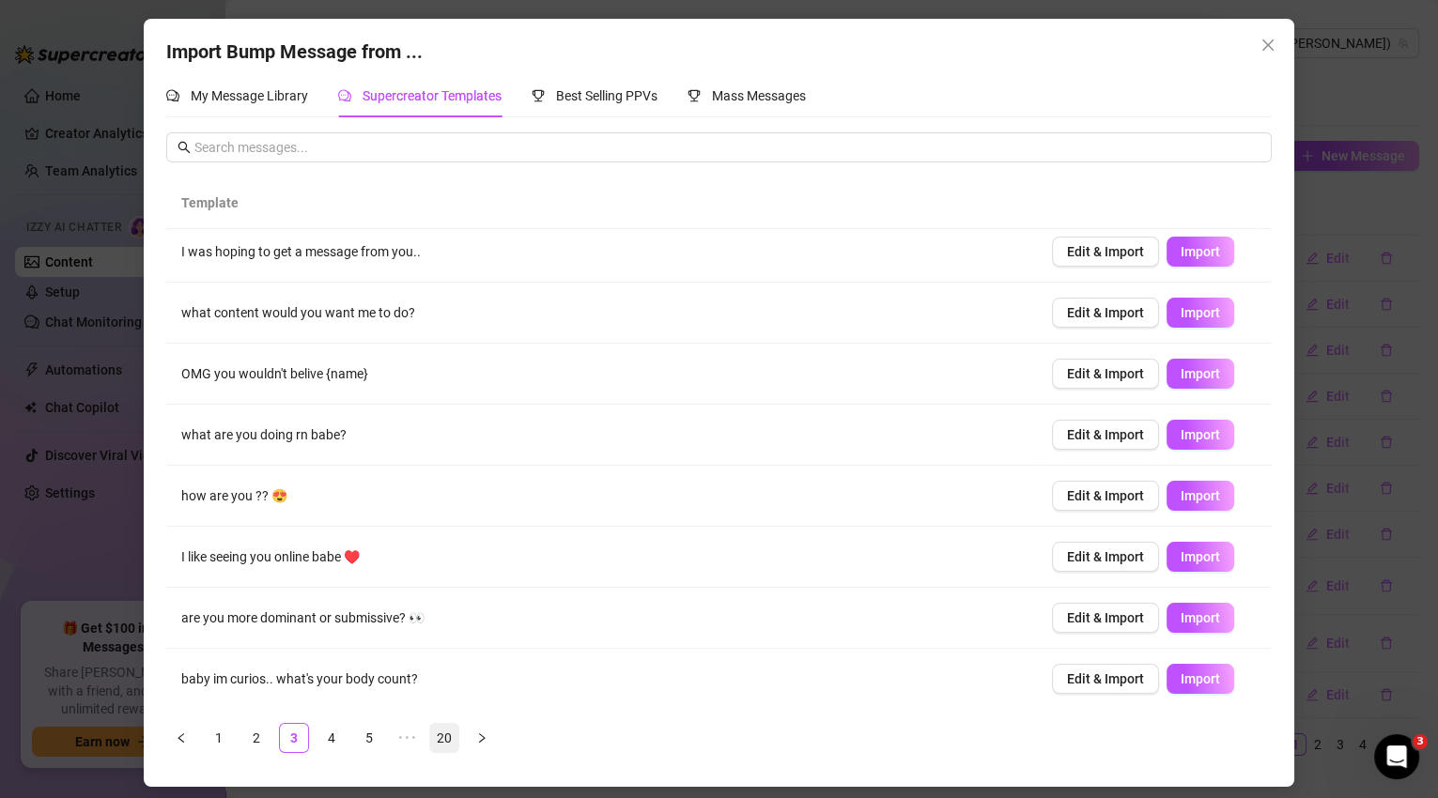
click at [452, 738] on link "20" at bounding box center [444, 738] width 28 height 28
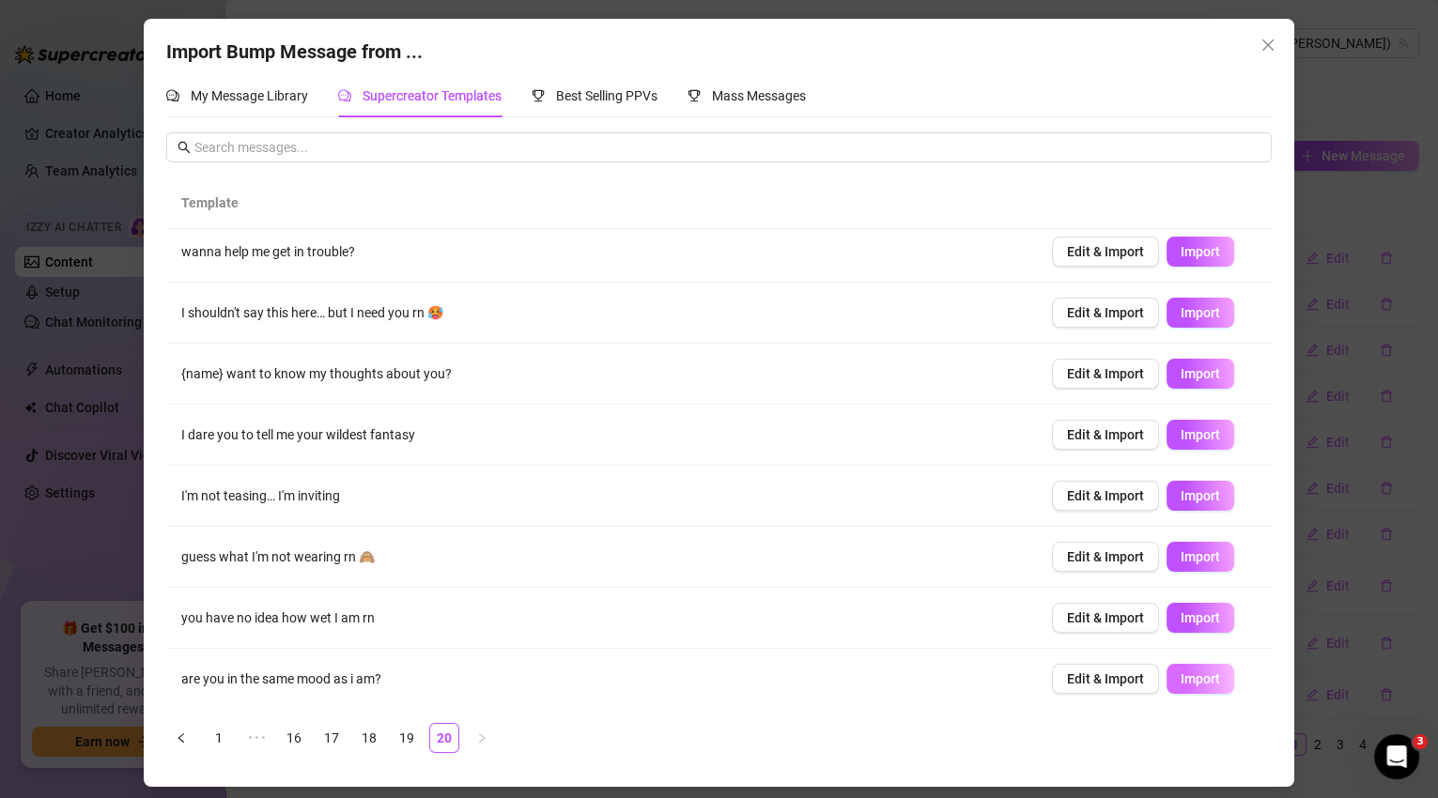
click at [1181, 681] on span "Import" at bounding box center [1200, 678] width 39 height 15
type textarea "are you in the same mood as i am?"
click at [1270, 50] on icon "close" at bounding box center [1267, 45] width 15 height 15
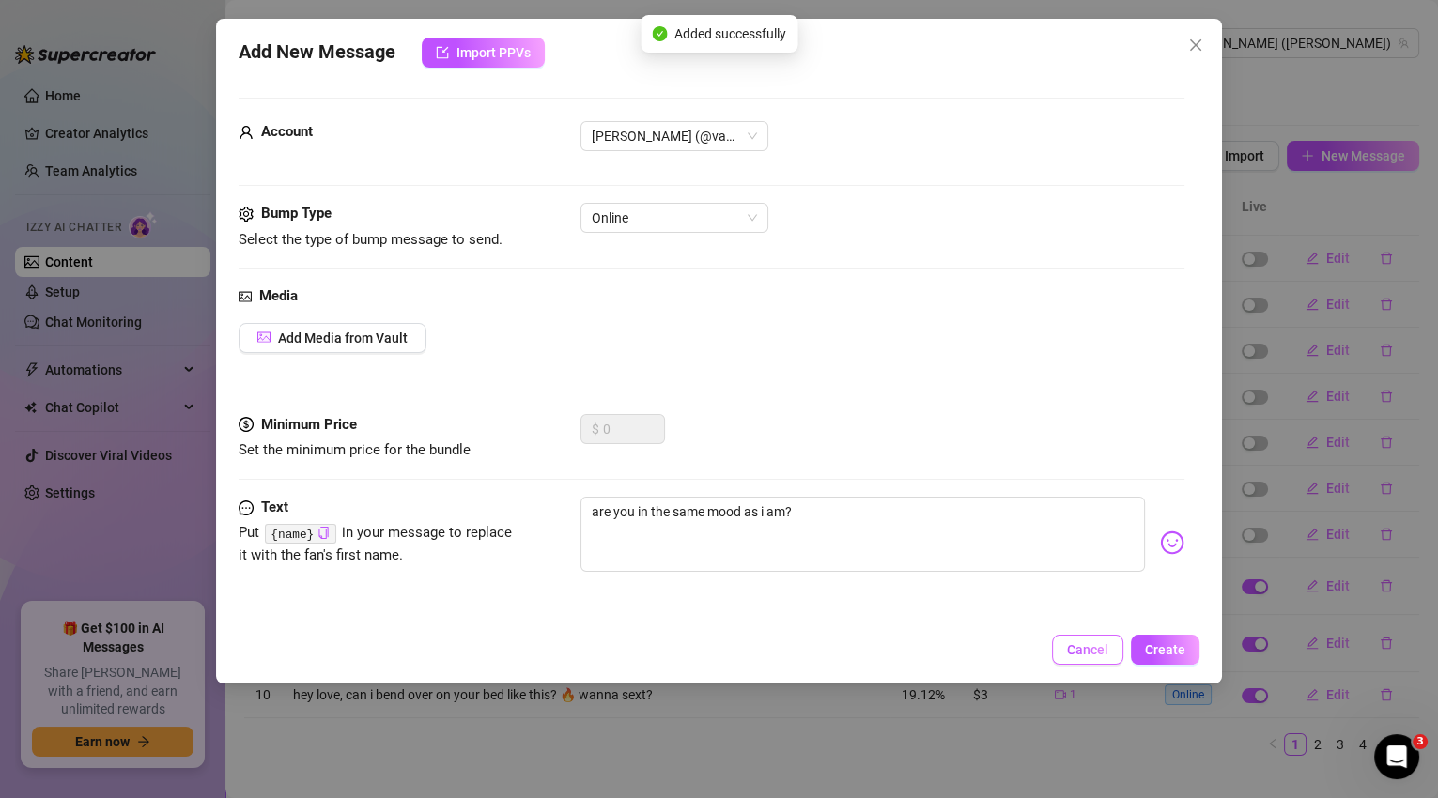
click at [1079, 649] on span "Cancel" at bounding box center [1087, 649] width 41 height 15
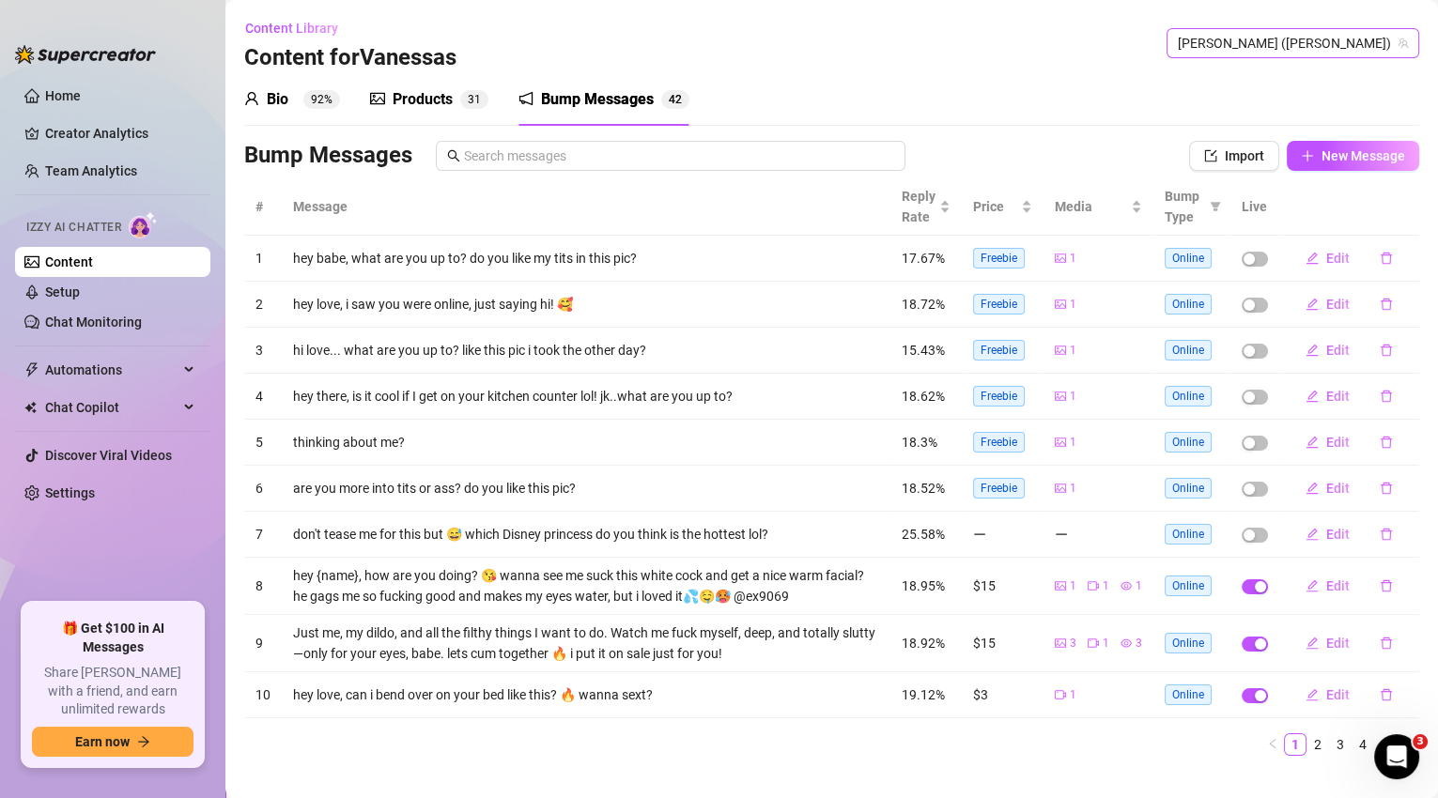
click at [1302, 49] on span "[PERSON_NAME] ([PERSON_NAME])" at bounding box center [1293, 43] width 230 height 28
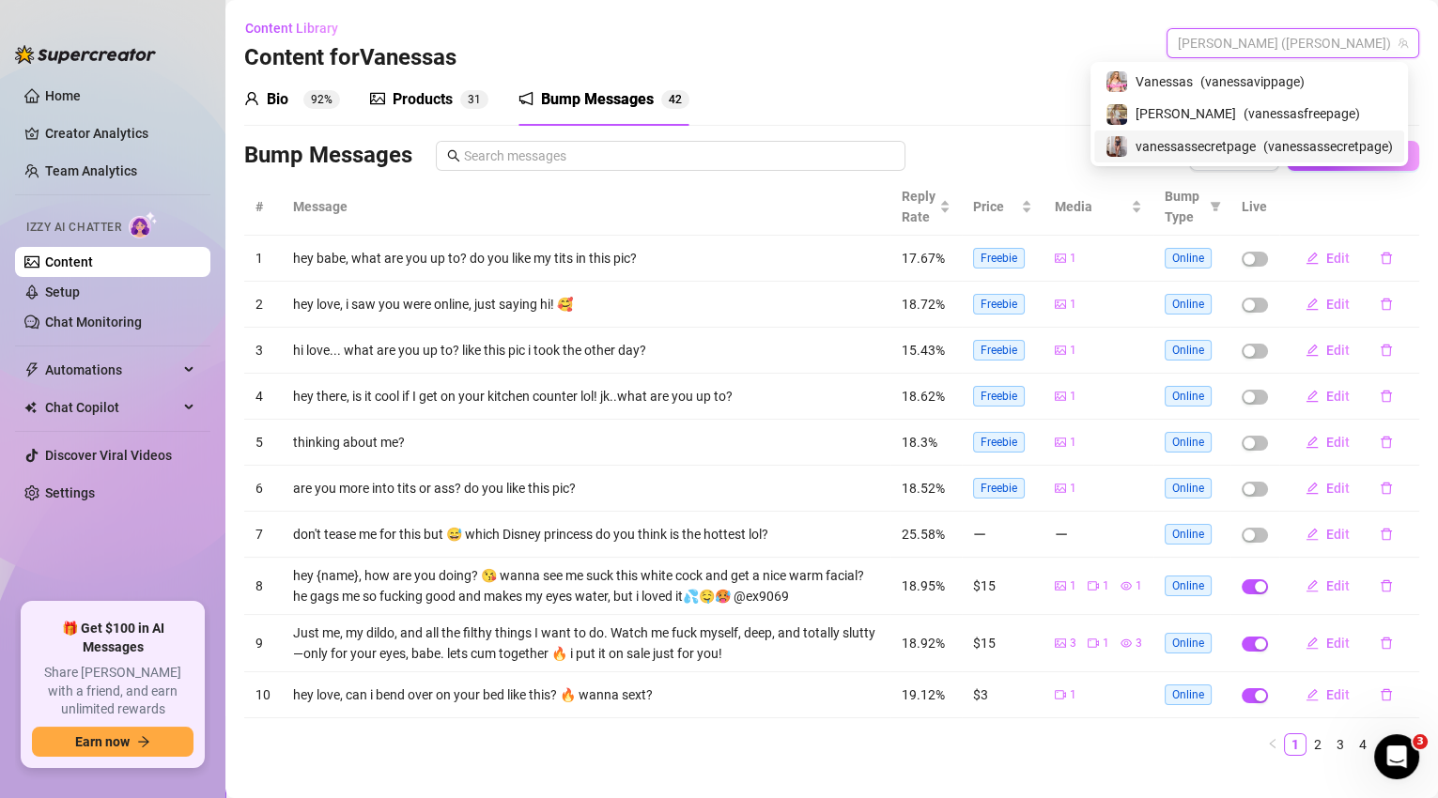
click at [1270, 147] on span "( vanessassecretpage )" at bounding box center [1328, 146] width 130 height 21
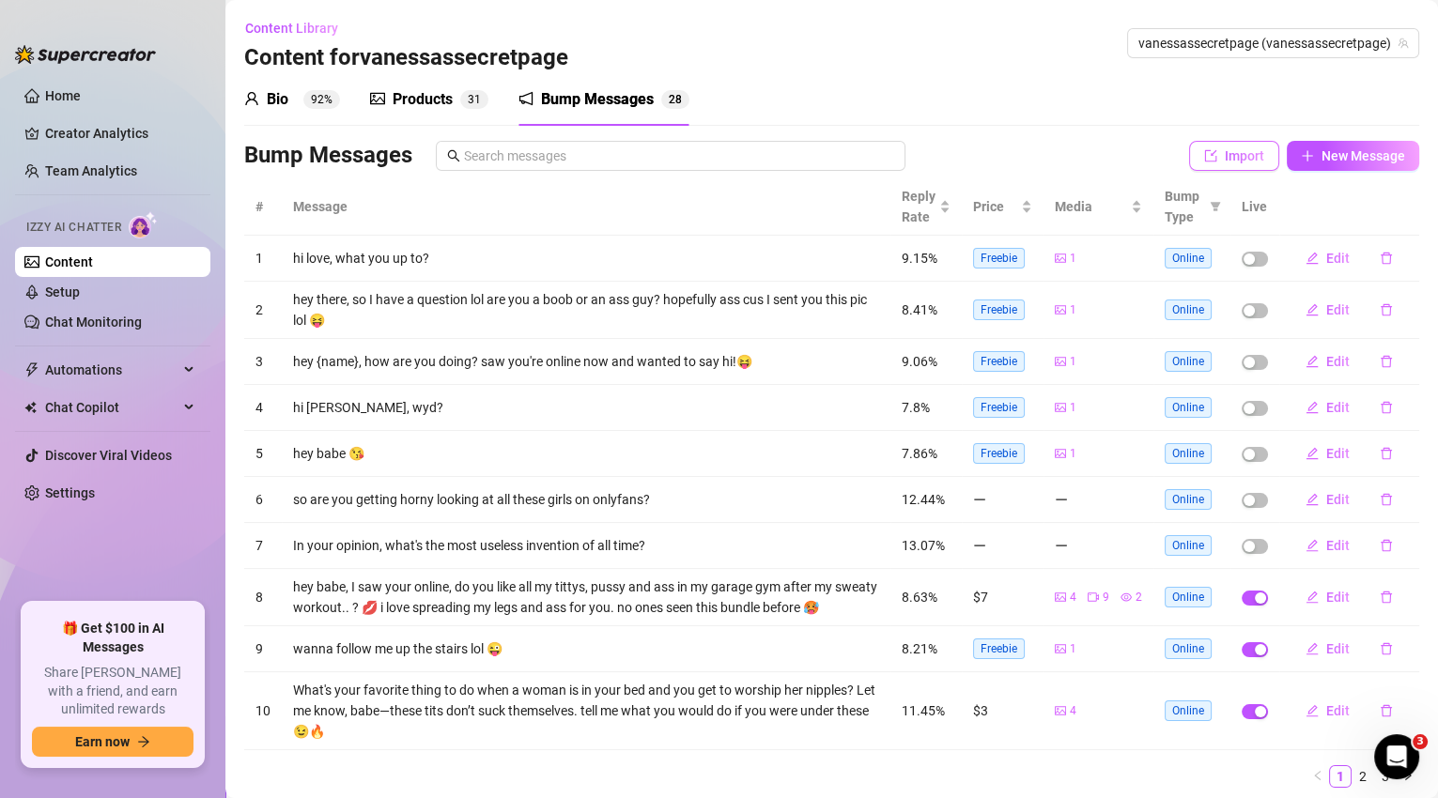
click at [1237, 156] on span "Import" at bounding box center [1244, 155] width 39 height 15
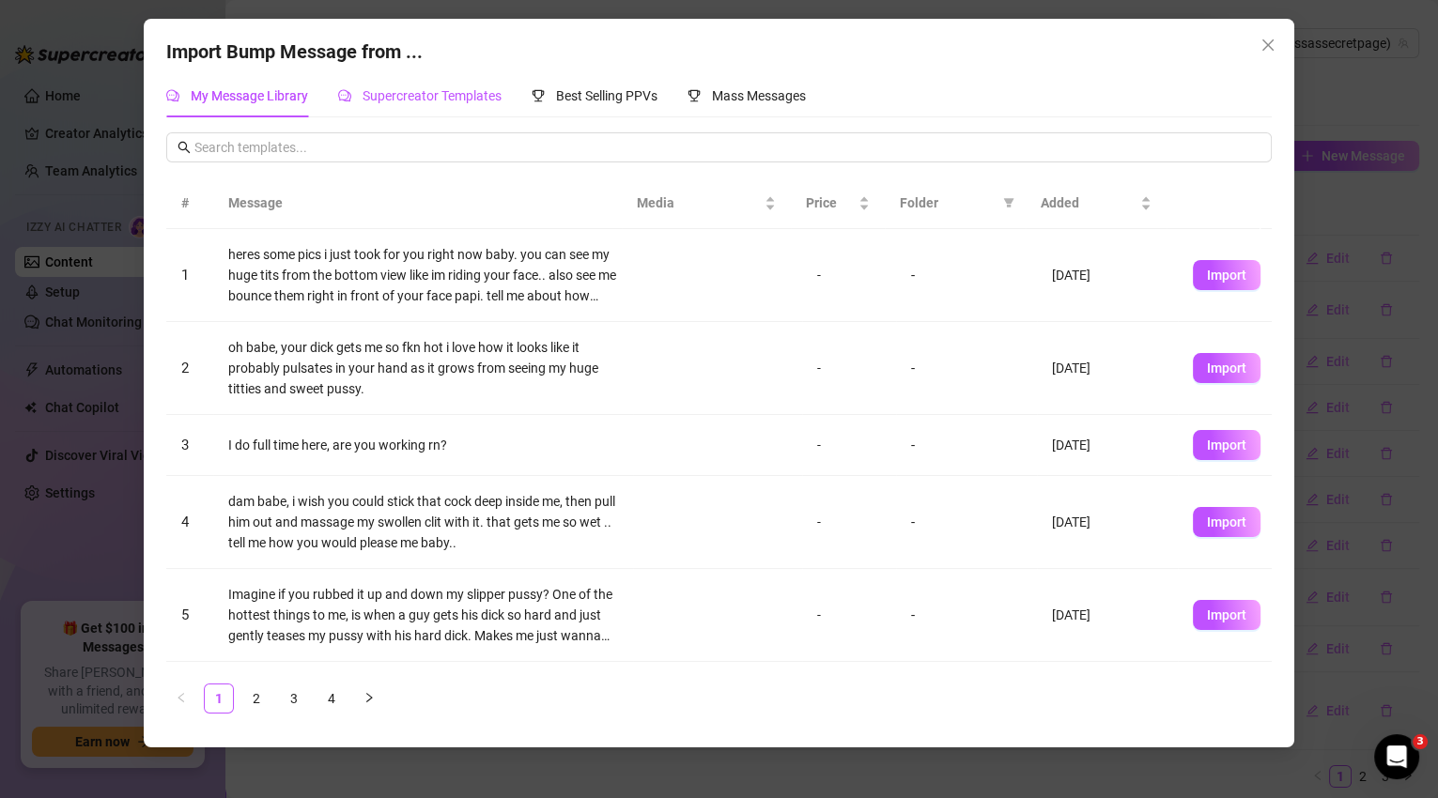
click at [445, 93] on span "Supercreator Templates" at bounding box center [432, 95] width 139 height 15
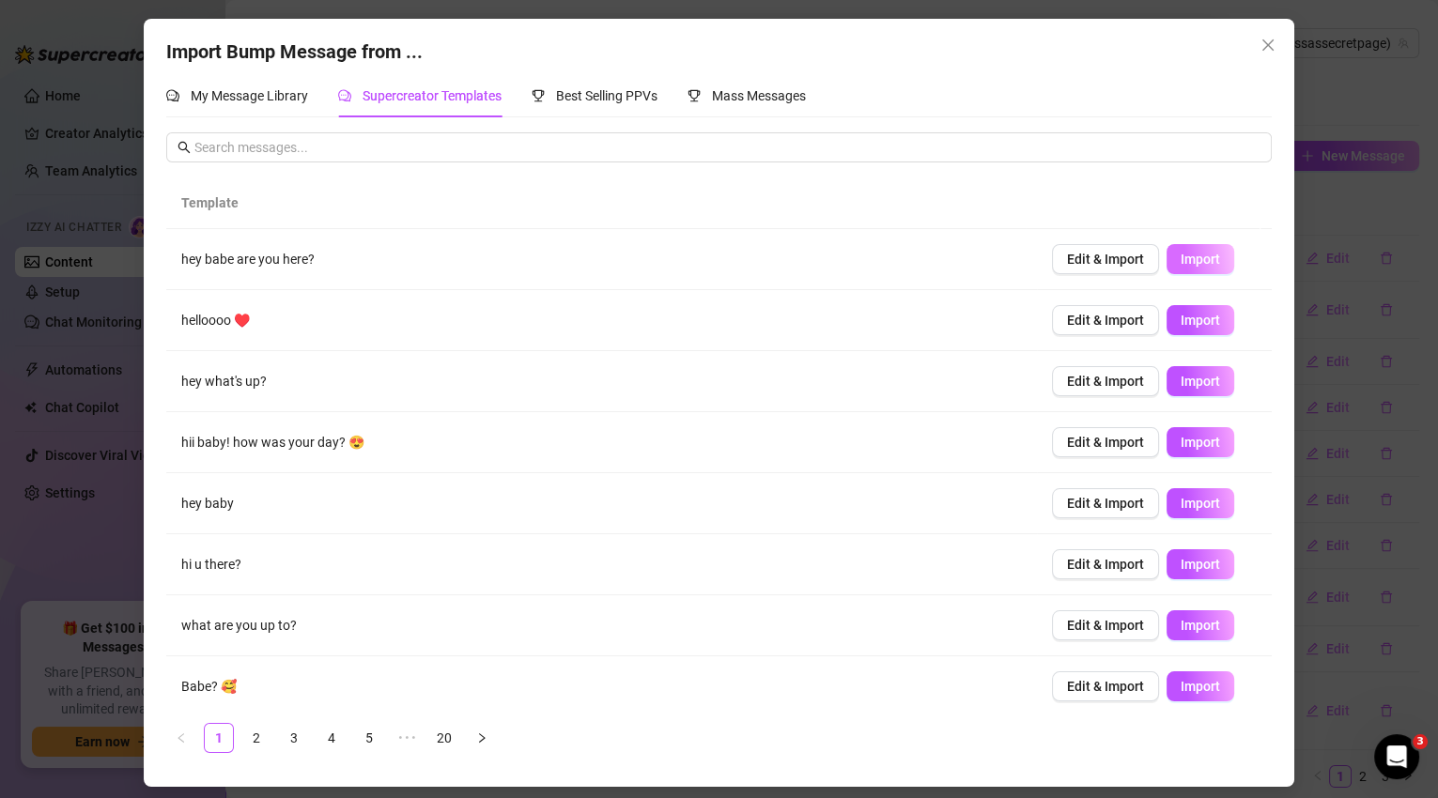
click at [1201, 254] on span "Import" at bounding box center [1200, 259] width 39 height 15
click at [1207, 316] on span "Import" at bounding box center [1200, 320] width 39 height 15
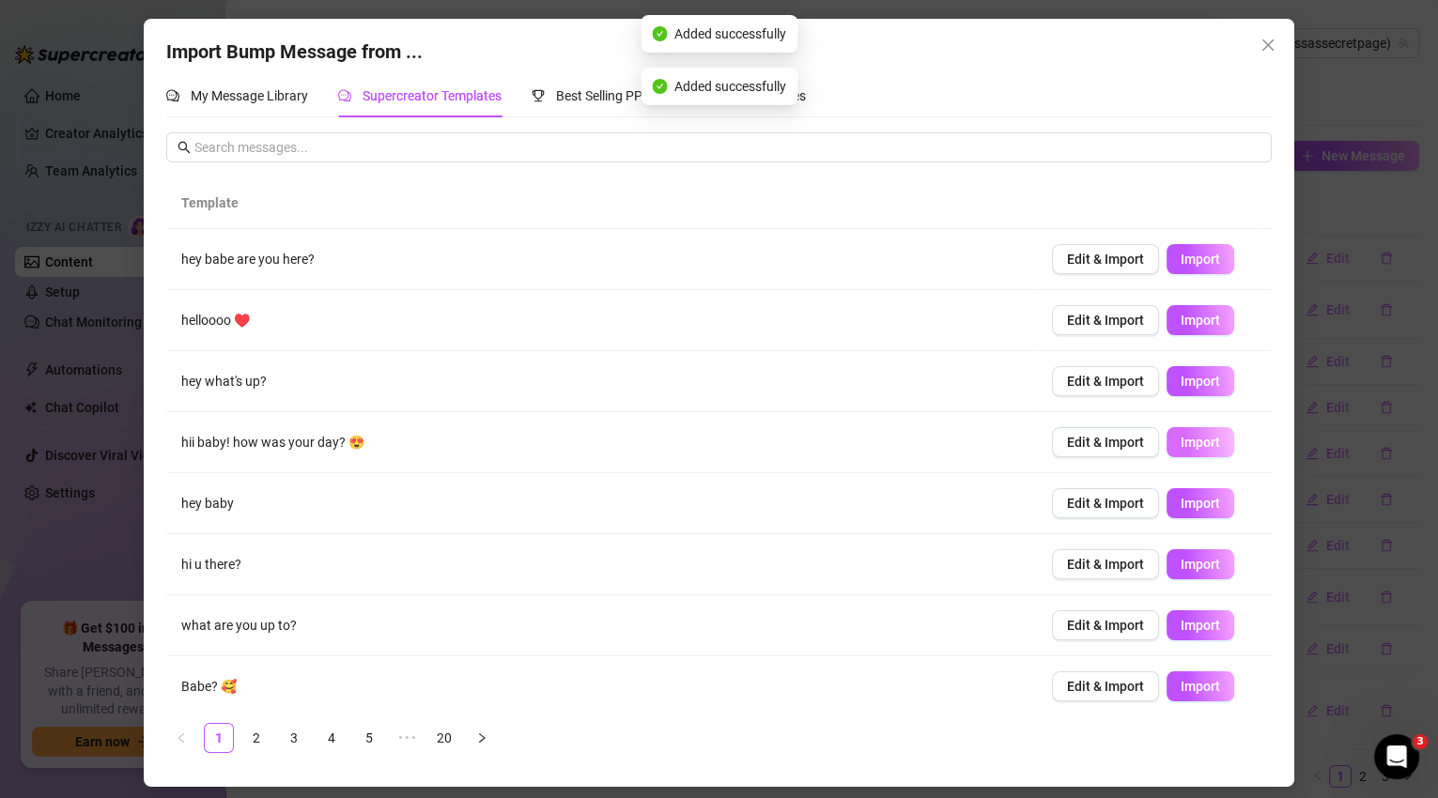
drag, startPoint x: 1203, startPoint y: 434, endPoint x: 1196, endPoint y: 442, distance: 10.7
click at [1203, 435] on span "Import" at bounding box center [1200, 442] width 39 height 15
click at [1204, 500] on span "Import" at bounding box center [1200, 503] width 39 height 15
click at [1206, 562] on span "Import" at bounding box center [1200, 564] width 39 height 15
click at [1196, 628] on span "Import" at bounding box center [1200, 625] width 39 height 15
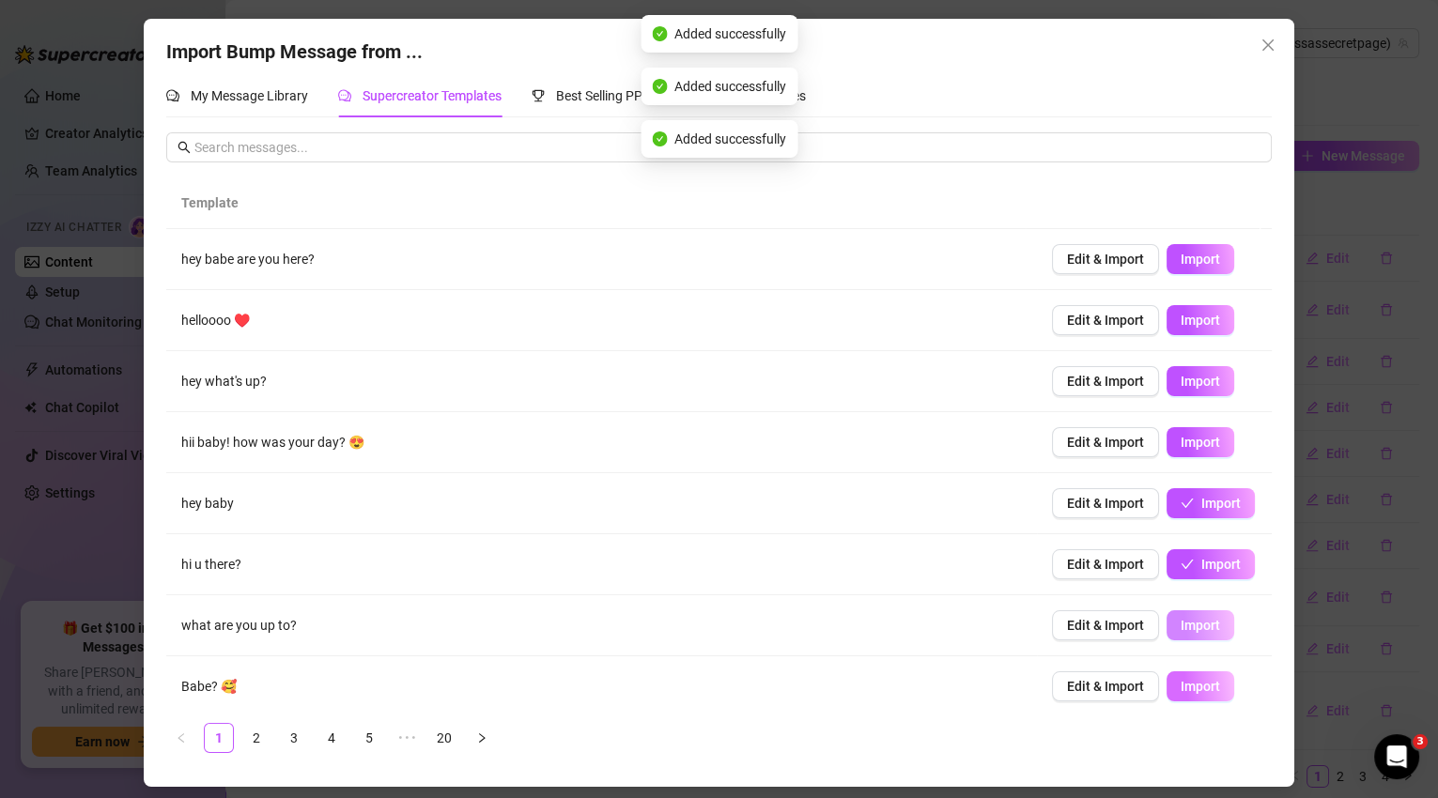
click at [1182, 680] on span "Import" at bounding box center [1200, 686] width 39 height 15
click at [256, 738] on link "2" at bounding box center [256, 738] width 28 height 28
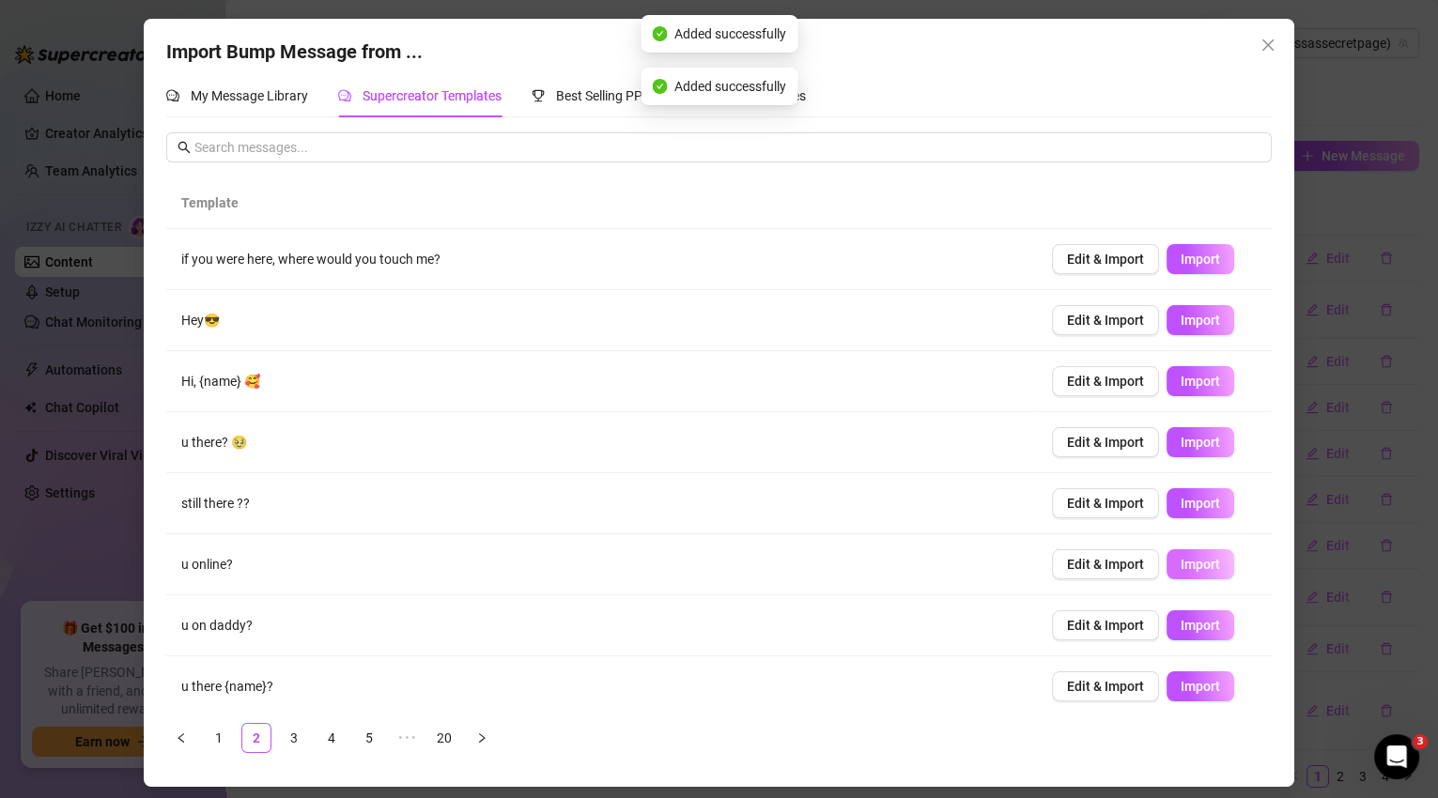
click at [1181, 565] on span "Import" at bounding box center [1200, 564] width 39 height 15
click at [1190, 618] on span "Import" at bounding box center [1200, 625] width 39 height 15
click at [1190, 690] on span "Import" at bounding box center [1200, 686] width 39 height 15
click at [1197, 320] on span "Import" at bounding box center [1200, 320] width 39 height 15
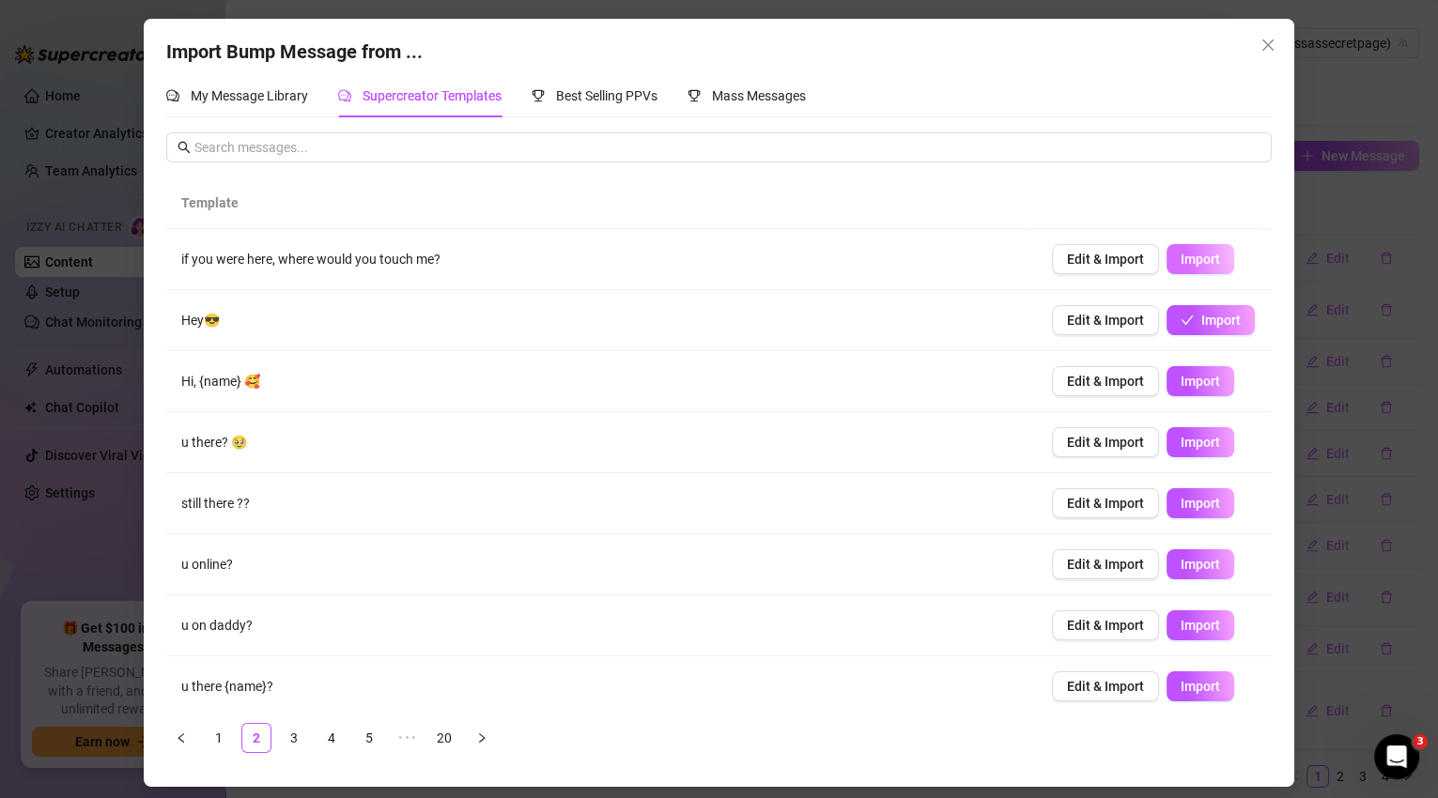
click at [1200, 257] on span "Import" at bounding box center [1200, 259] width 39 height 15
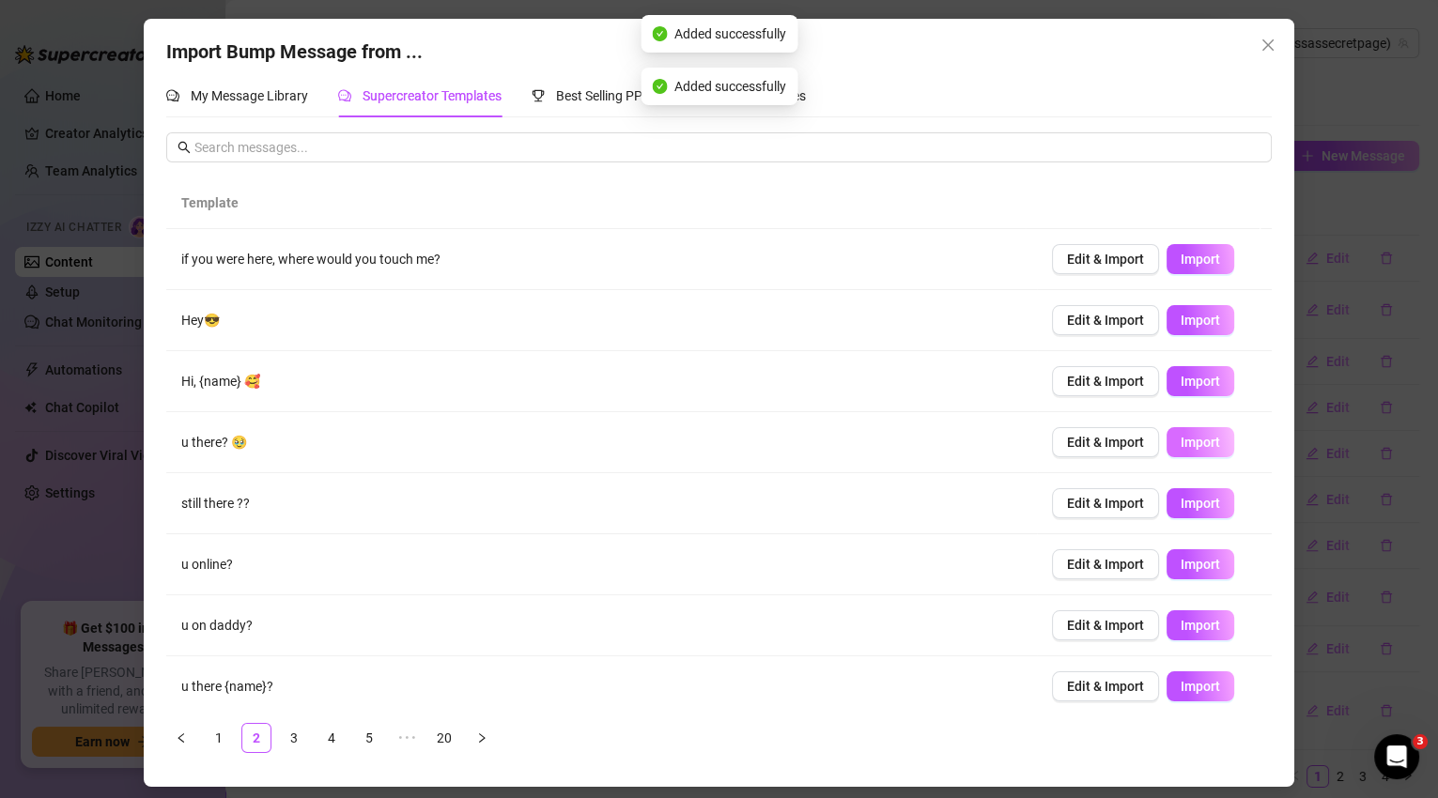
click at [1196, 443] on span "Import" at bounding box center [1200, 442] width 39 height 15
click at [448, 731] on link "20" at bounding box center [444, 738] width 28 height 28
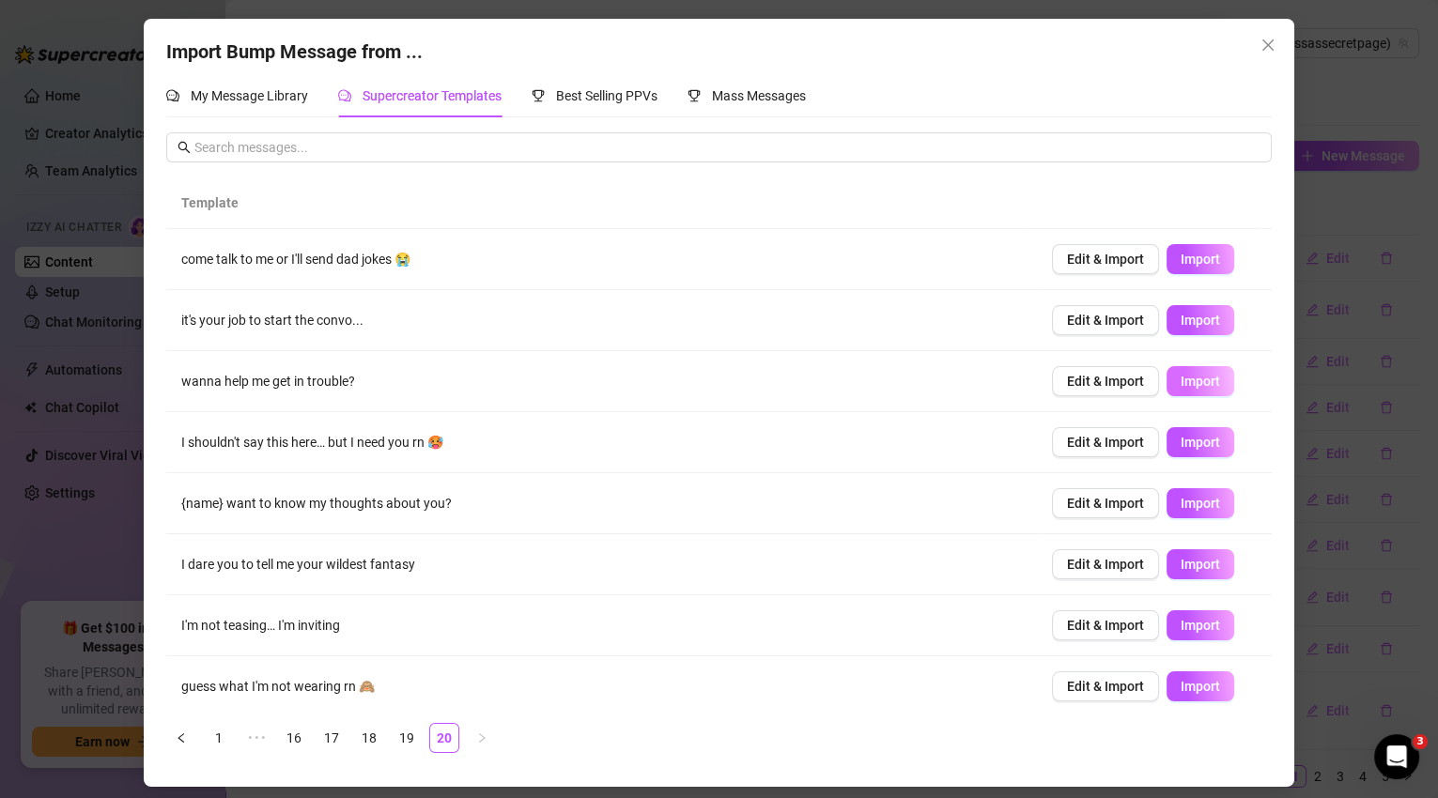
click at [1181, 383] on span "Import" at bounding box center [1200, 381] width 39 height 15
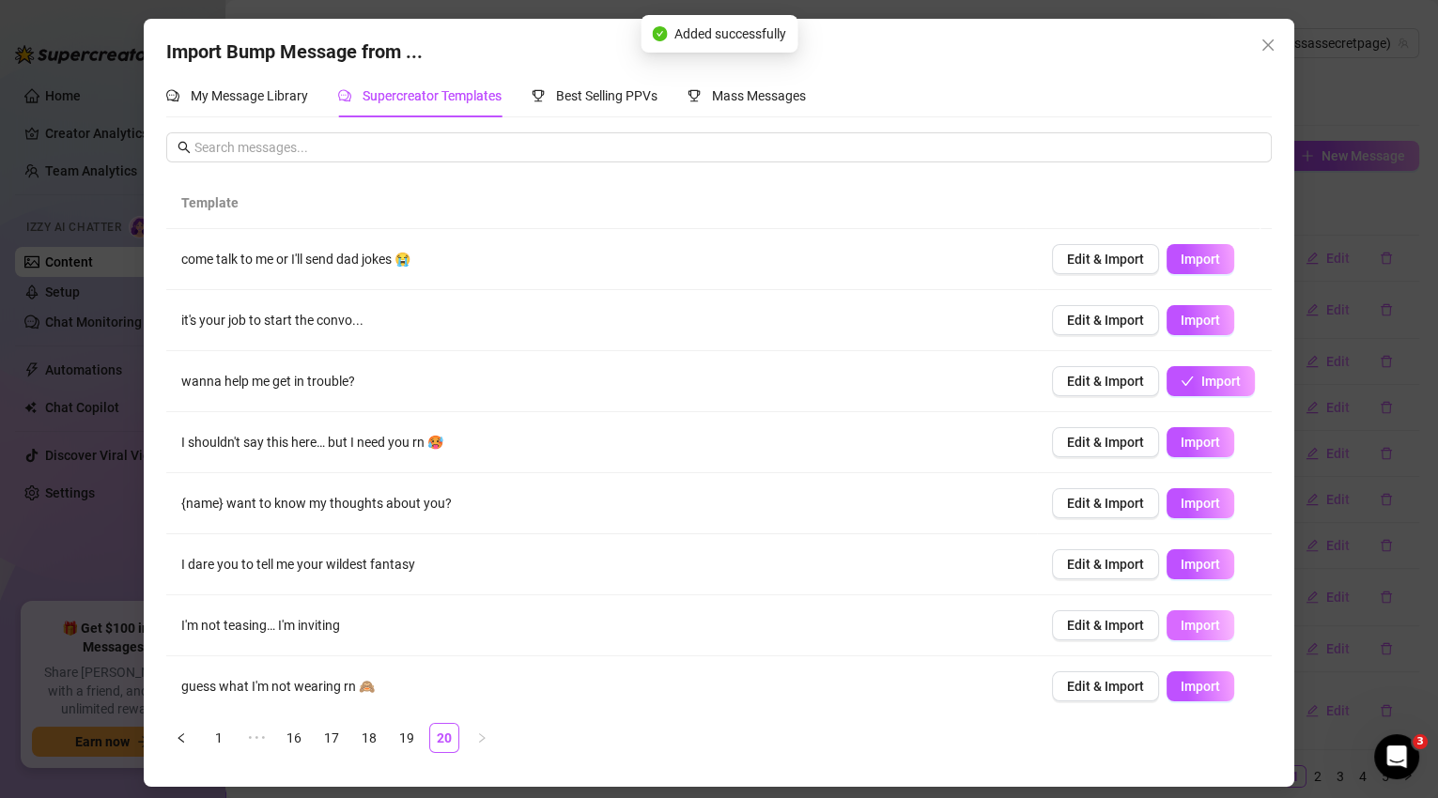
click at [1196, 613] on button "Import" at bounding box center [1200, 625] width 68 height 30
click at [500, 739] on ul "1 ••• 16 17 18 19 20" at bounding box center [718, 738] width 1105 height 30
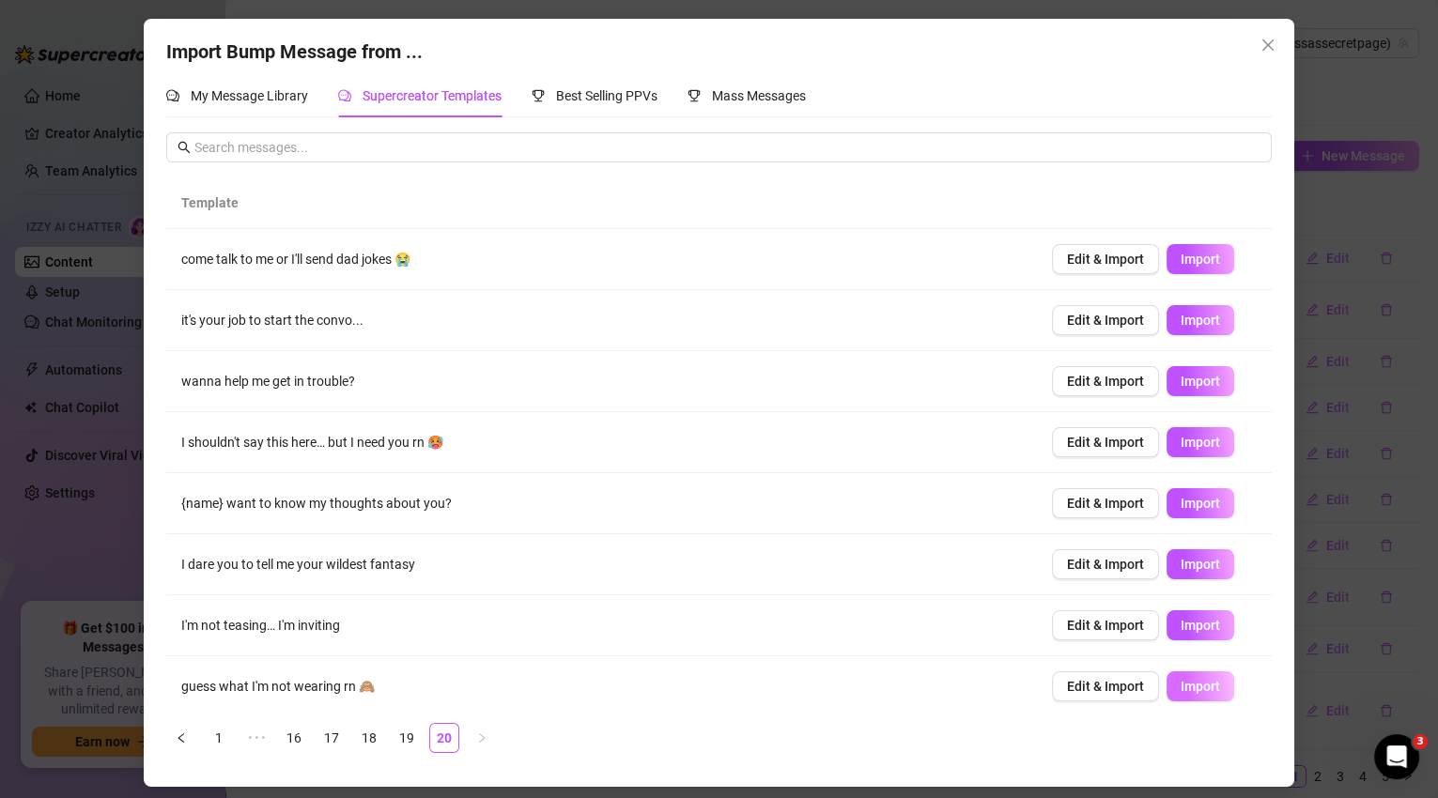
click at [1196, 682] on span "Import" at bounding box center [1200, 686] width 39 height 15
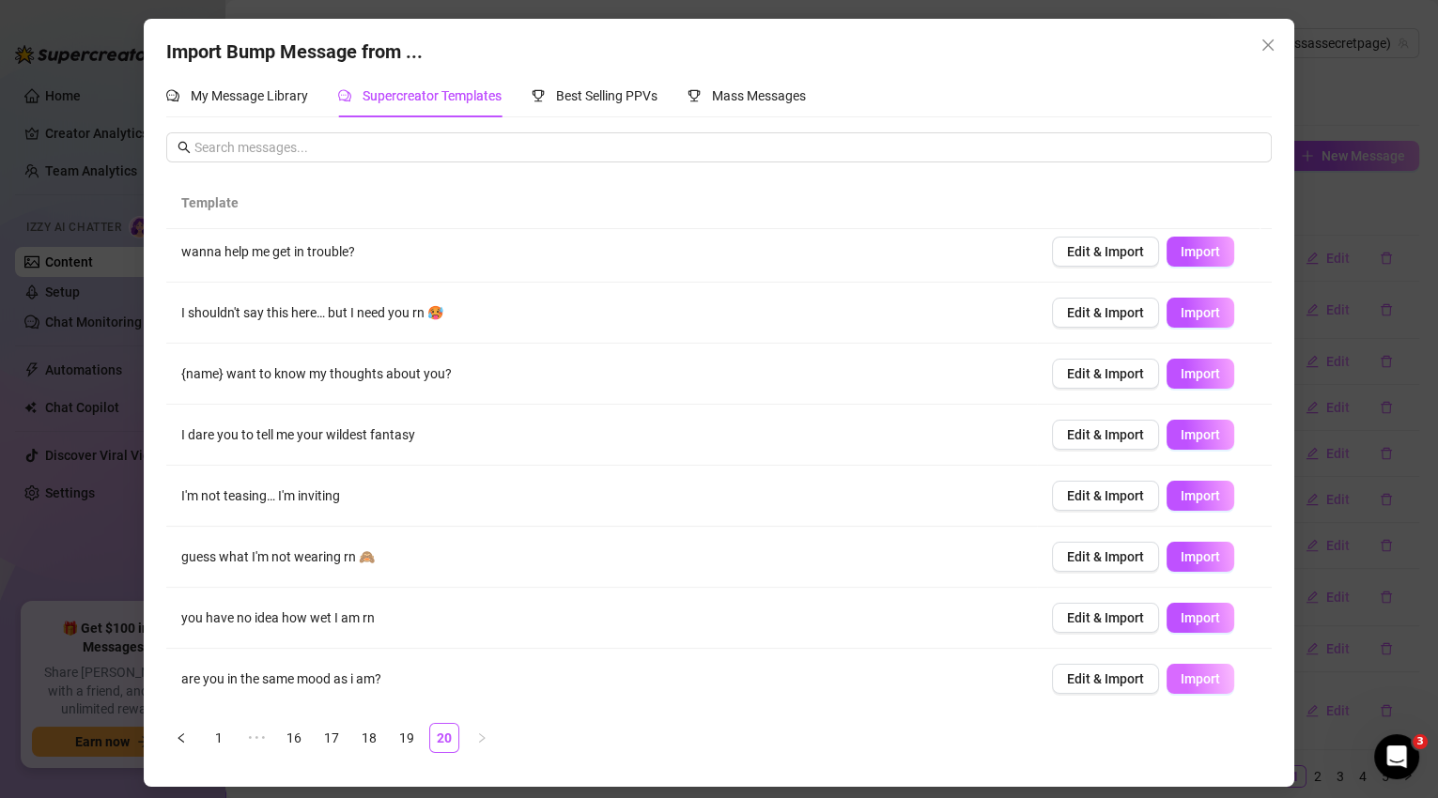
click at [1206, 682] on span "Import" at bounding box center [1200, 678] width 39 height 15
type textarea "are you in the same mood as i am?"
click at [1273, 37] on button "Close" at bounding box center [1268, 45] width 30 height 30
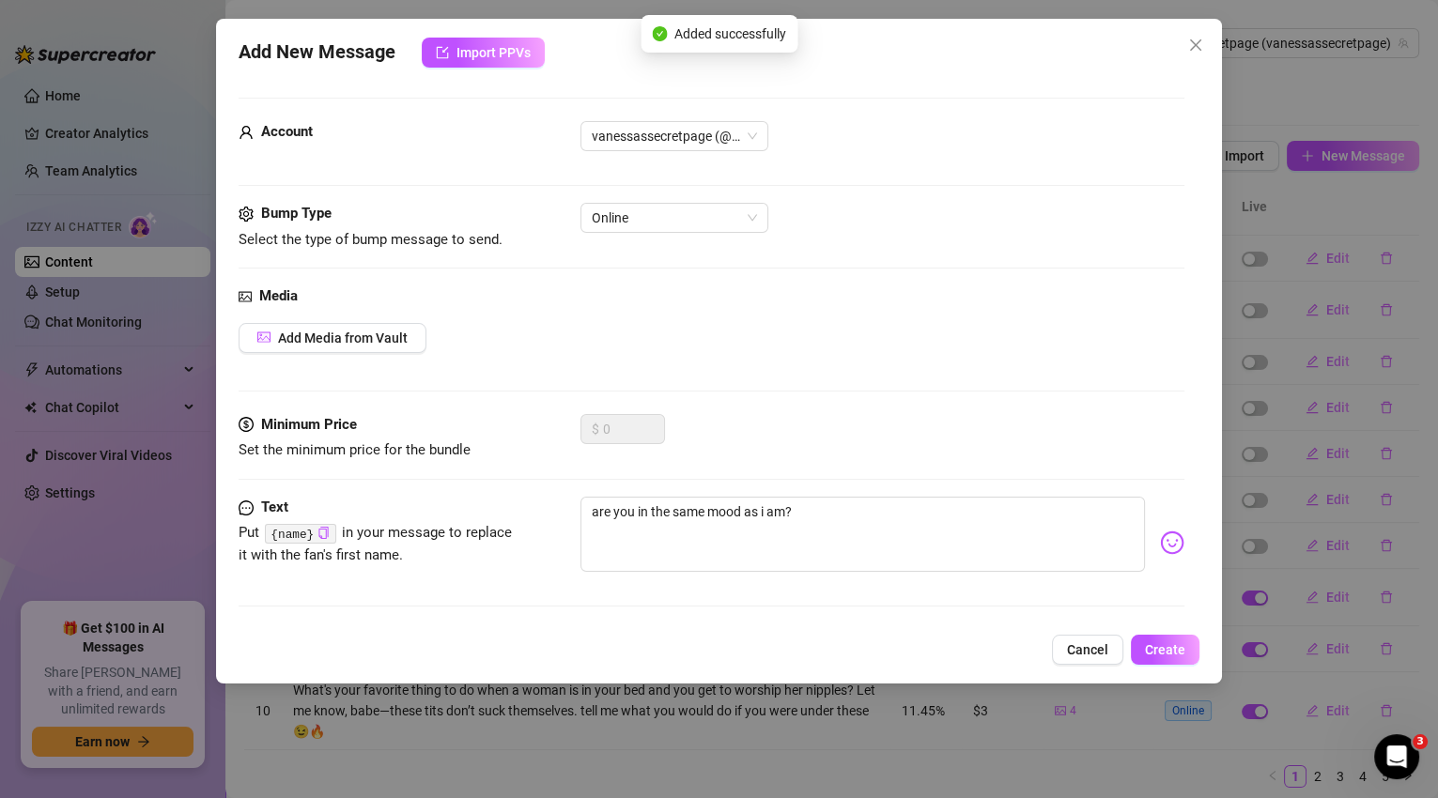
click at [1086, 659] on button "Cancel" at bounding box center [1087, 650] width 71 height 30
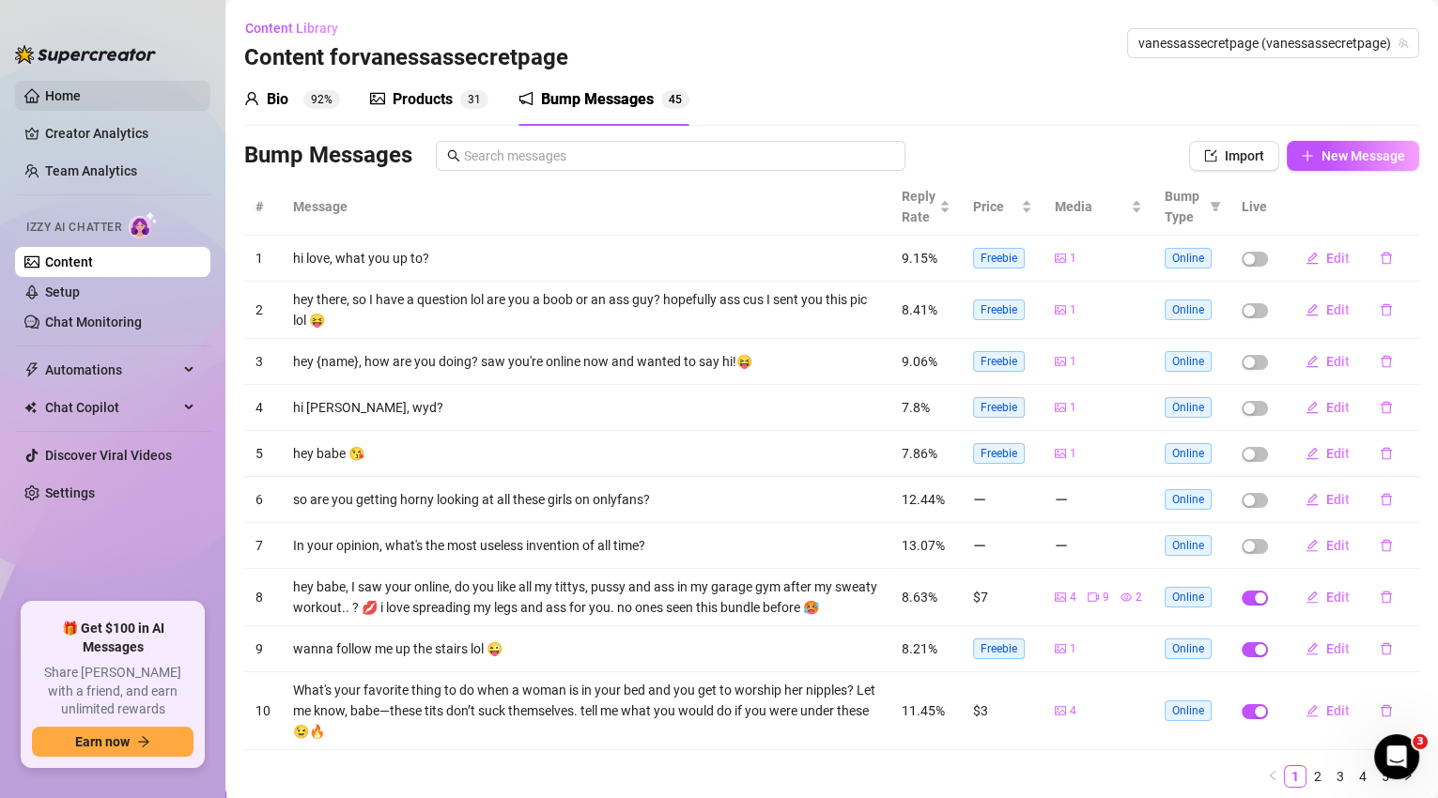
click at [81, 102] on link "Home" at bounding box center [63, 95] width 36 height 15
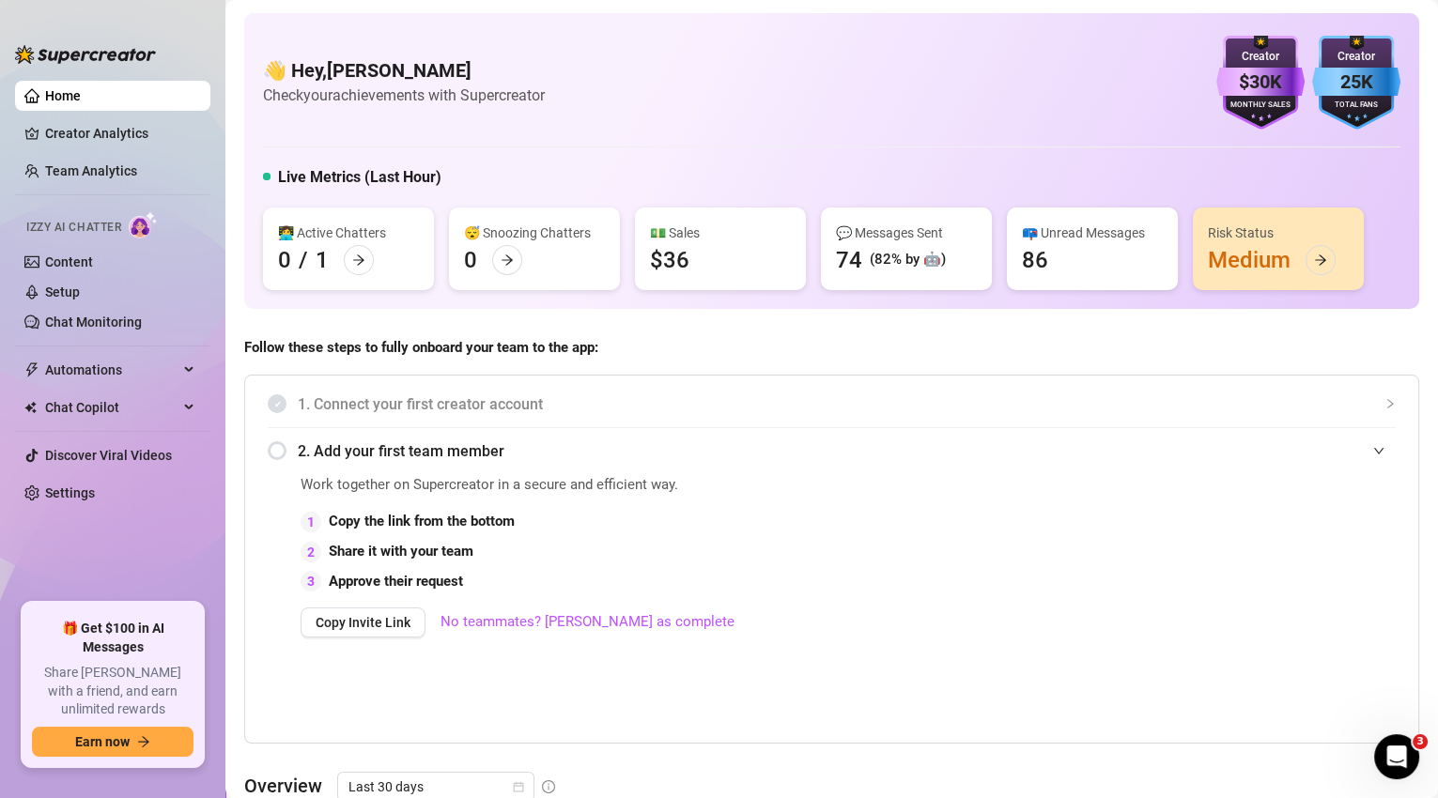
click at [696, 264] on div "💵 Sales $36" at bounding box center [720, 249] width 171 height 83
click at [113, 138] on link "Creator Analytics" at bounding box center [120, 133] width 150 height 30
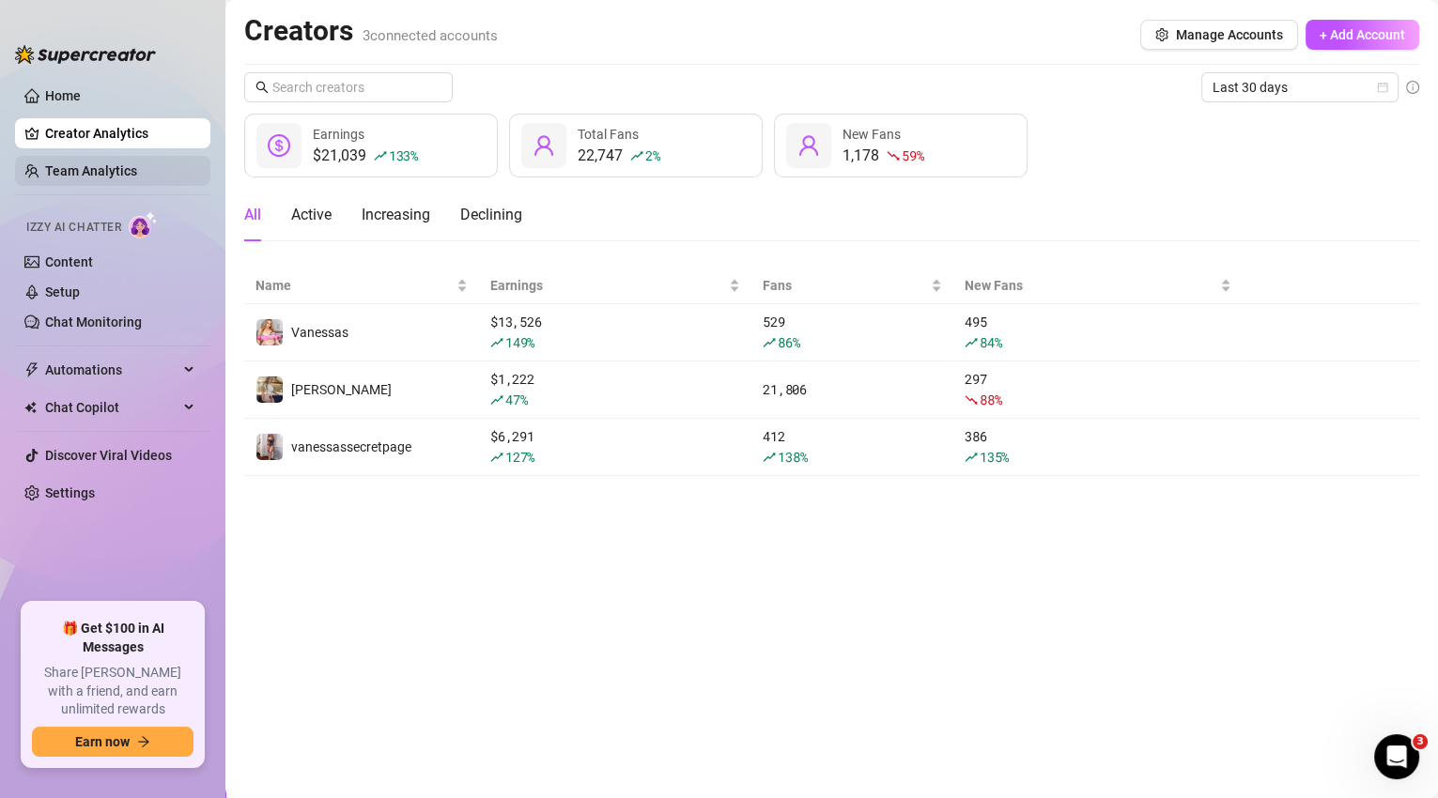
click at [102, 170] on link "Team Analytics" at bounding box center [91, 170] width 92 height 15
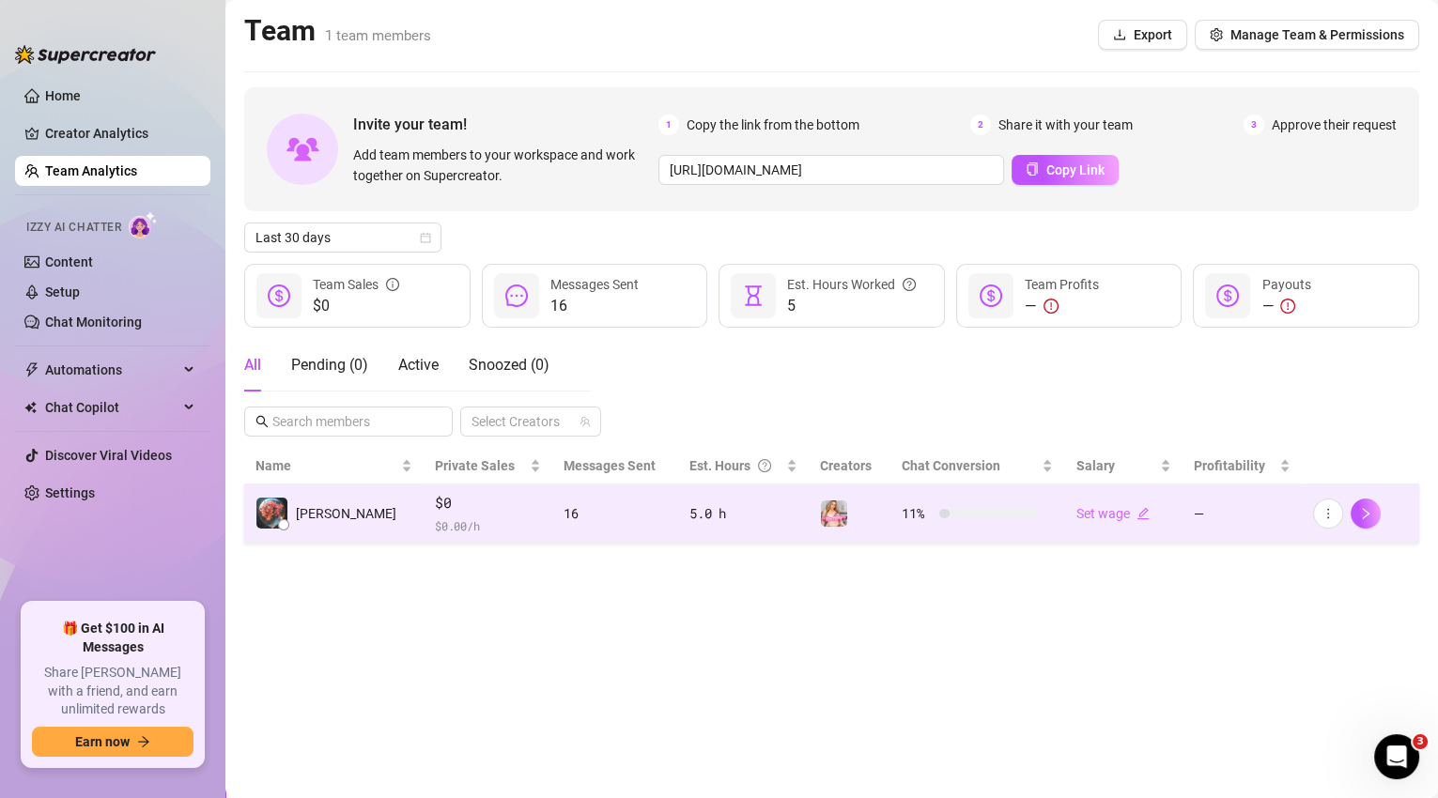
click at [793, 520] on td "5.0 h" at bounding box center [743, 514] width 131 height 59
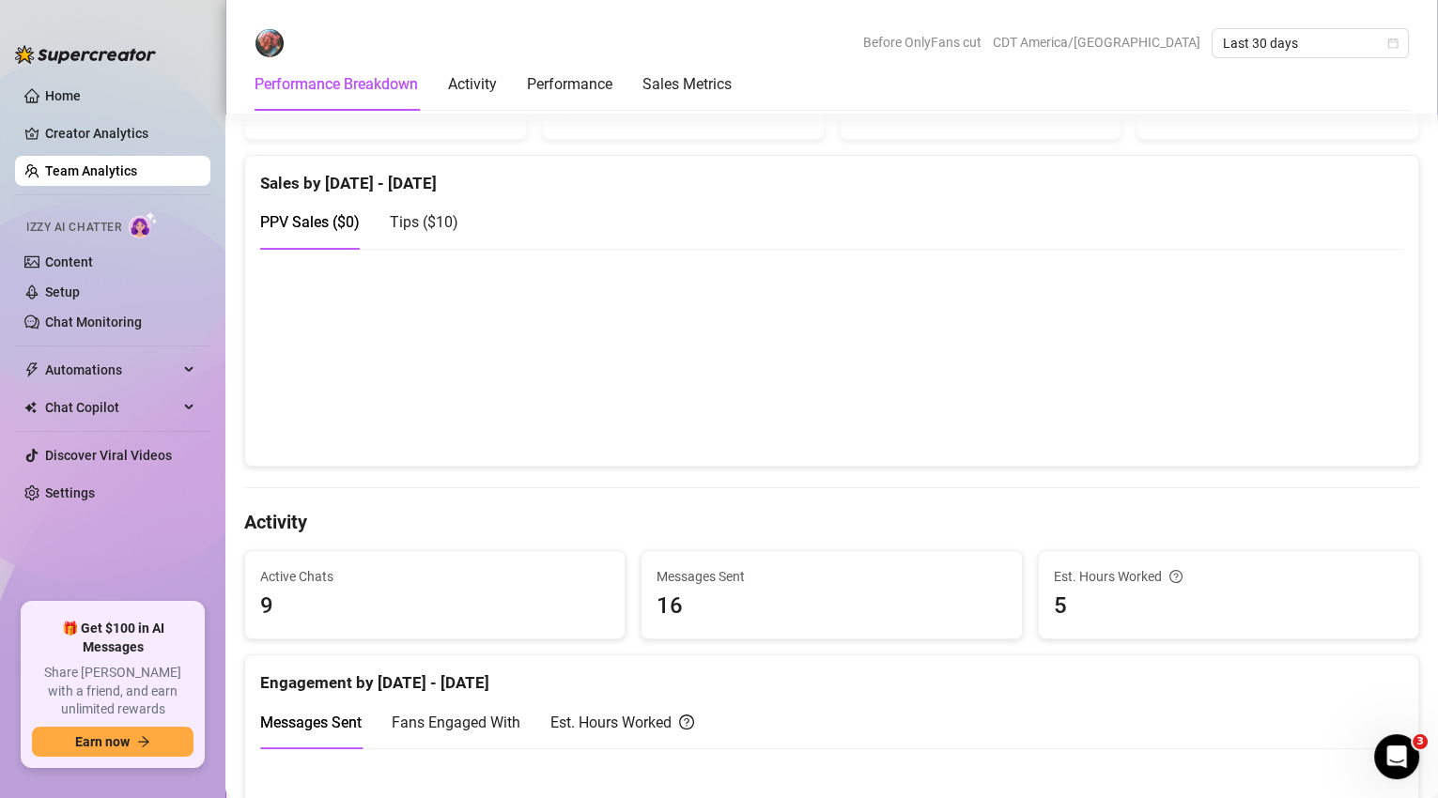
scroll to position [356, 0]
click at [81, 100] on link "Home" at bounding box center [63, 95] width 36 height 15
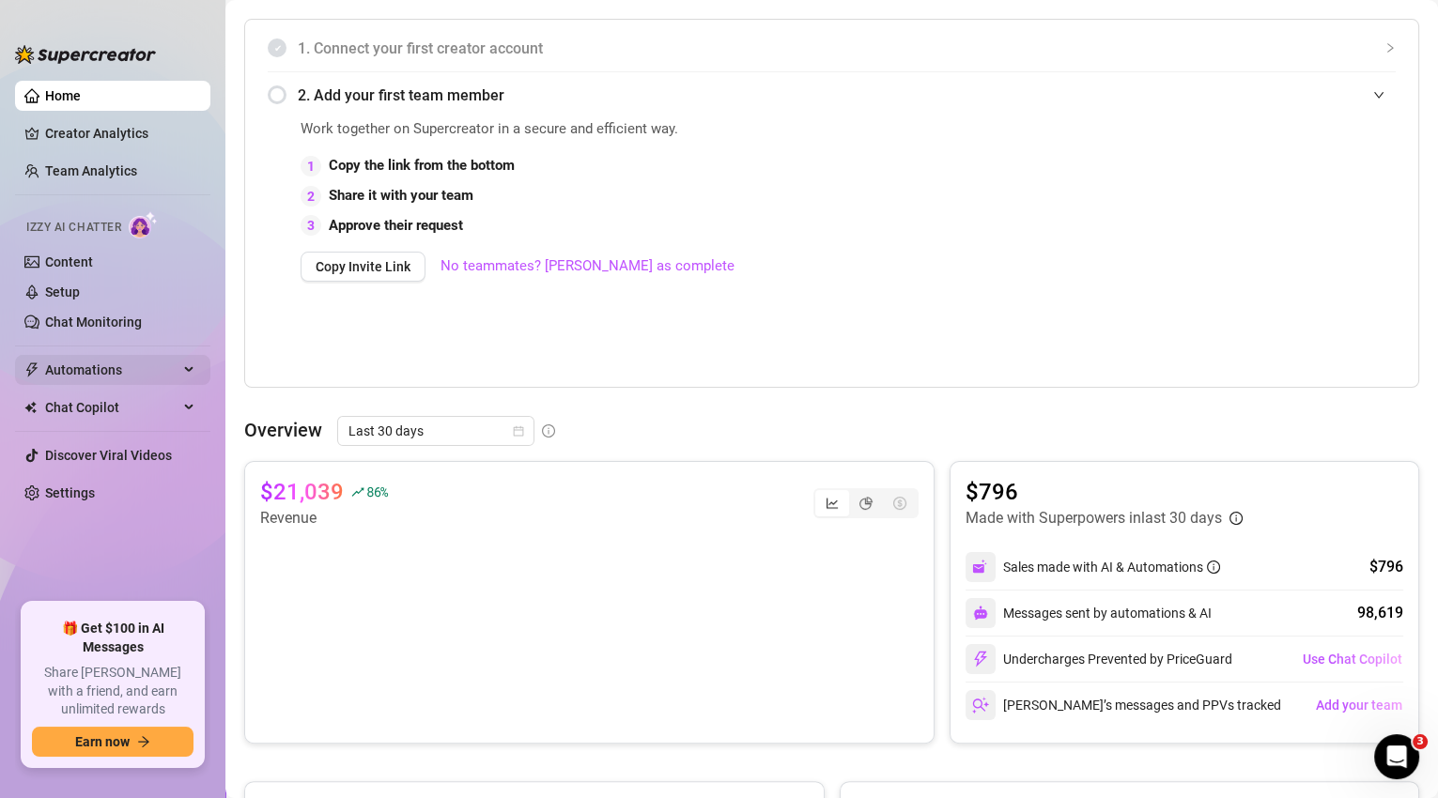
click at [123, 375] on span "Automations" at bounding box center [111, 370] width 133 height 30
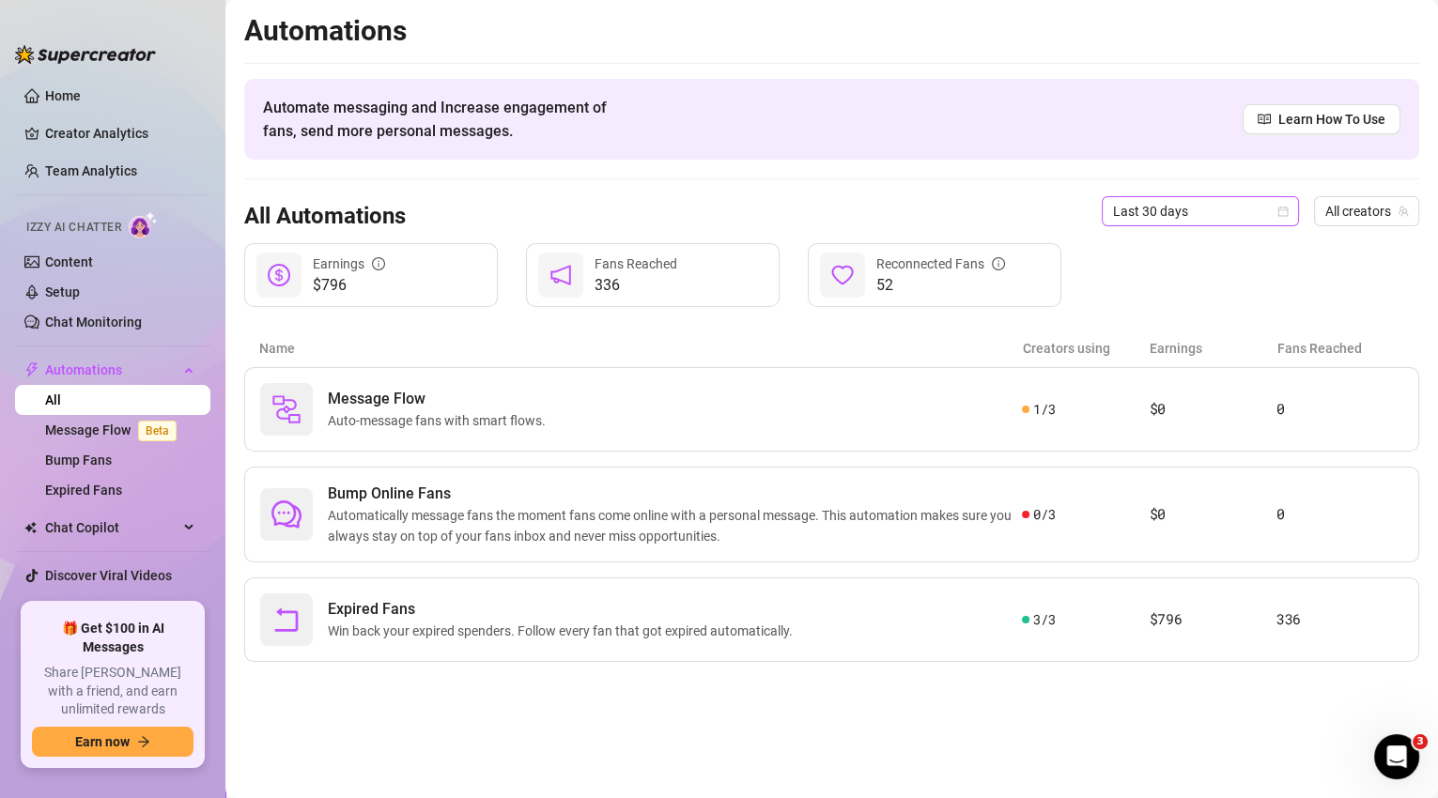
click at [1265, 221] on span "Last 30 days" at bounding box center [1200, 211] width 175 height 28
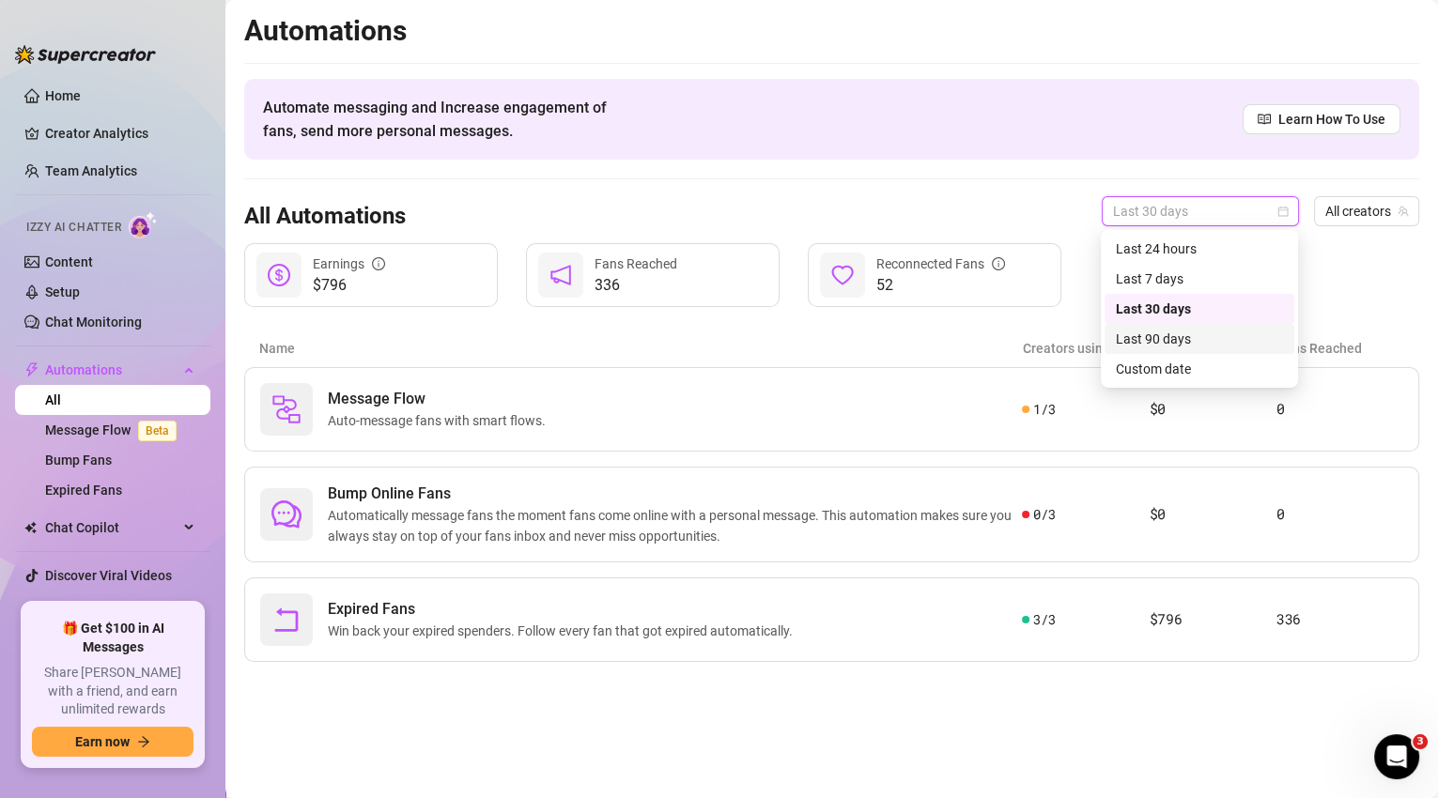
click at [1196, 336] on div "Last 90 days" at bounding box center [1199, 339] width 167 height 21
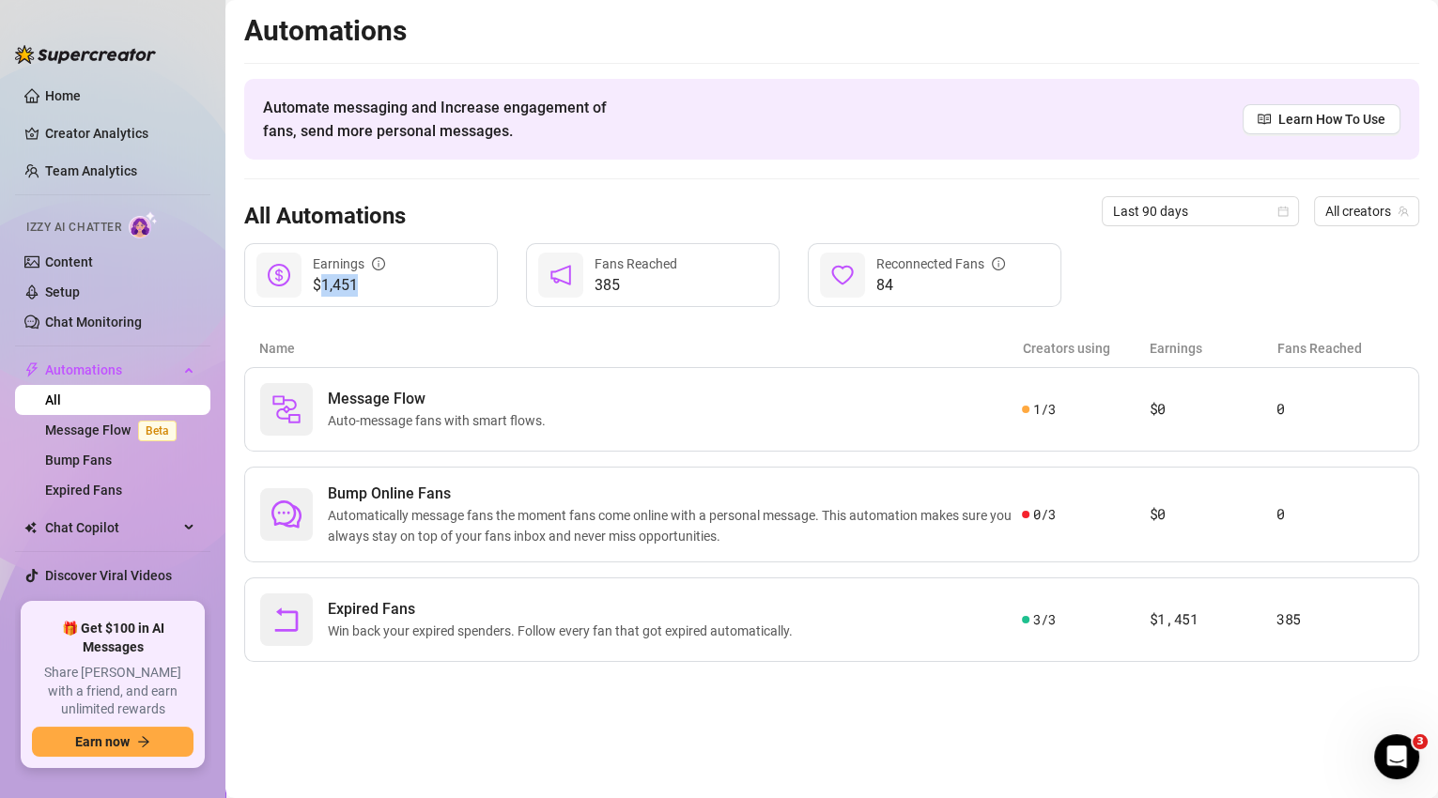
drag, startPoint x: 361, startPoint y: 285, endPoint x: 317, endPoint y: 290, distance: 43.6
click at [317, 290] on span "$1,451" at bounding box center [349, 285] width 72 height 23
click at [431, 330] on div "Name Creators using Earnings Fans Reached" at bounding box center [831, 349] width 1175 height 38
click at [98, 163] on link "Team Analytics" at bounding box center [91, 170] width 92 height 15
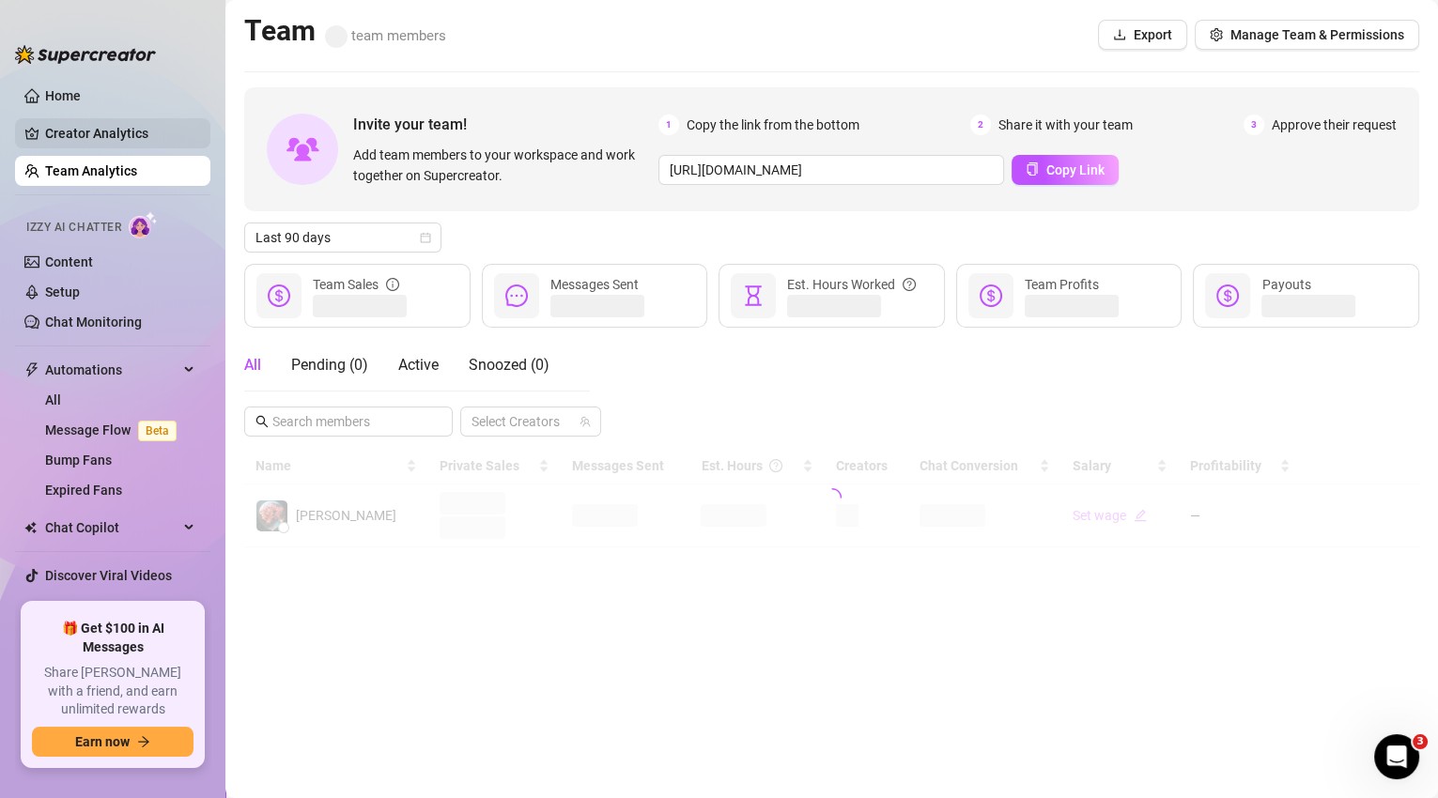
click at [106, 142] on link "Creator Analytics" at bounding box center [120, 133] width 150 height 30
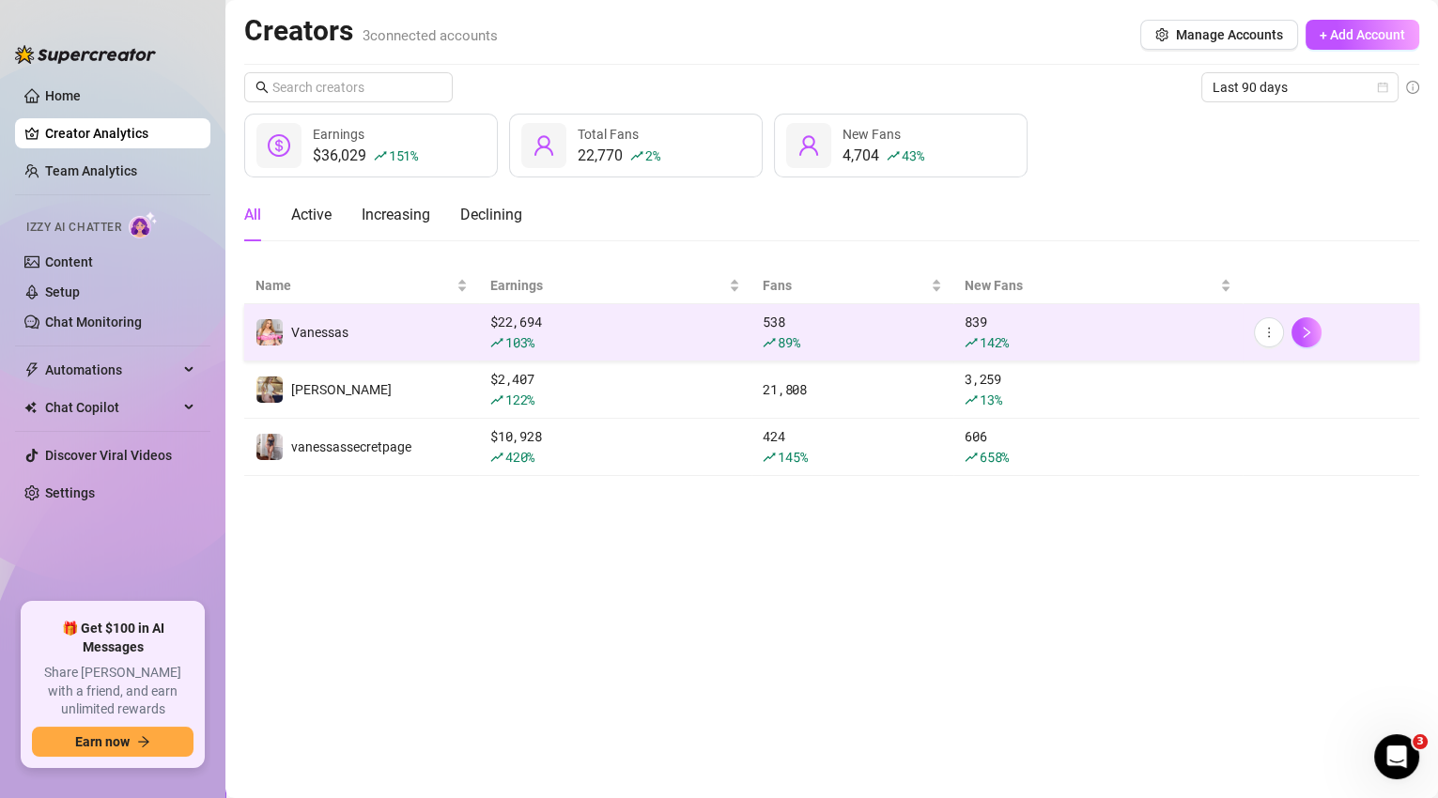
click at [534, 333] on span "103 %" at bounding box center [519, 342] width 29 height 18
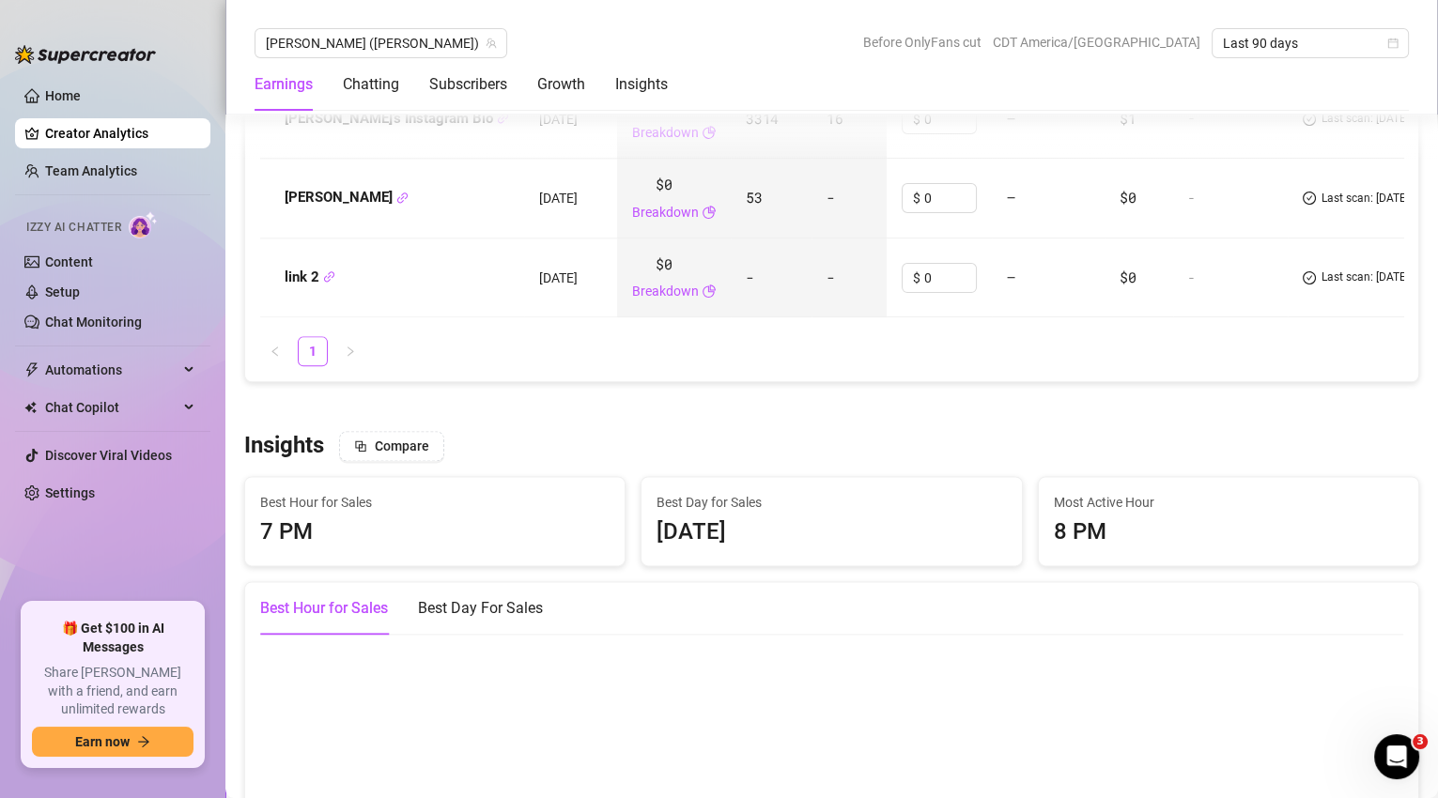
scroll to position [3141, 0]
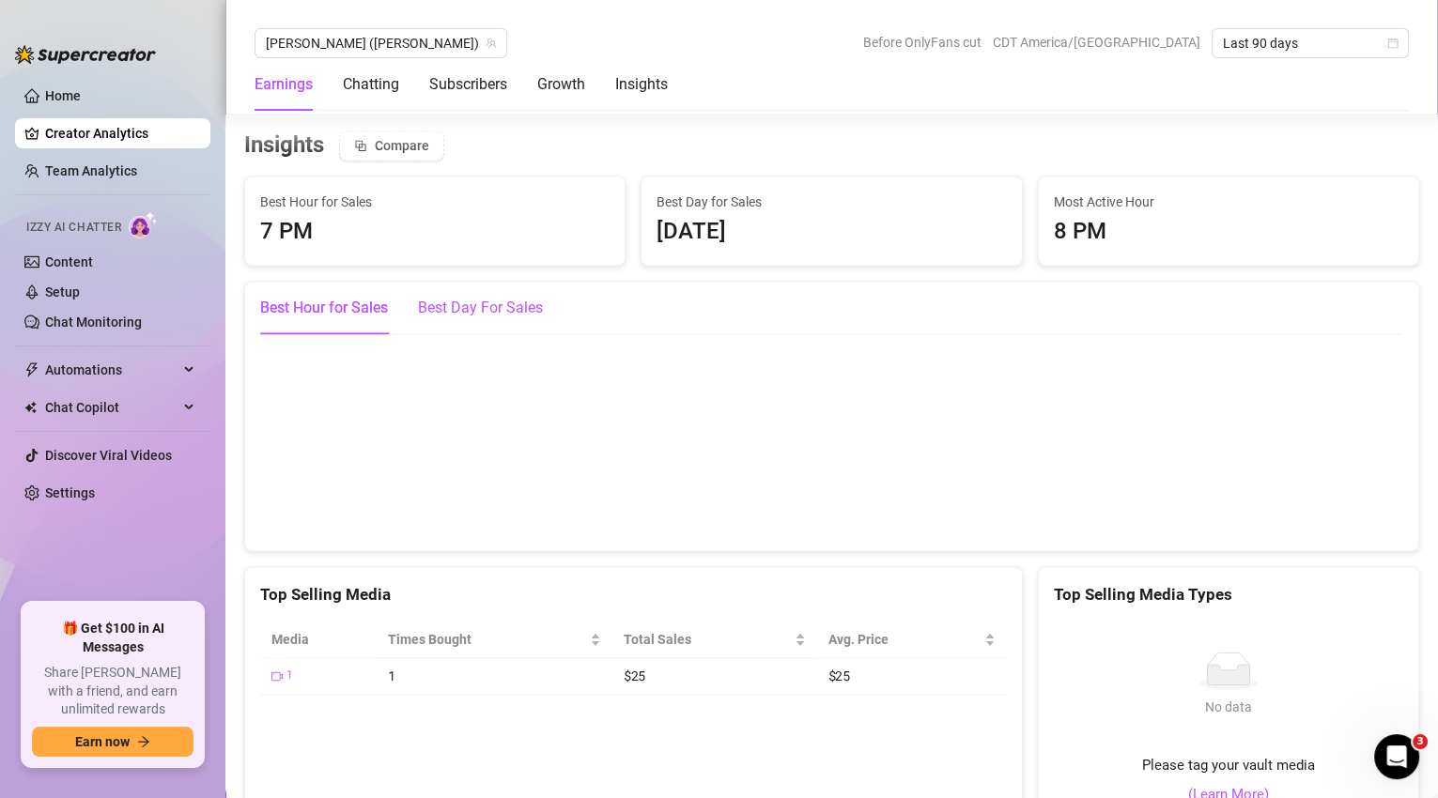
click at [511, 308] on div "Best Day For Sales" at bounding box center [480, 308] width 125 height 23
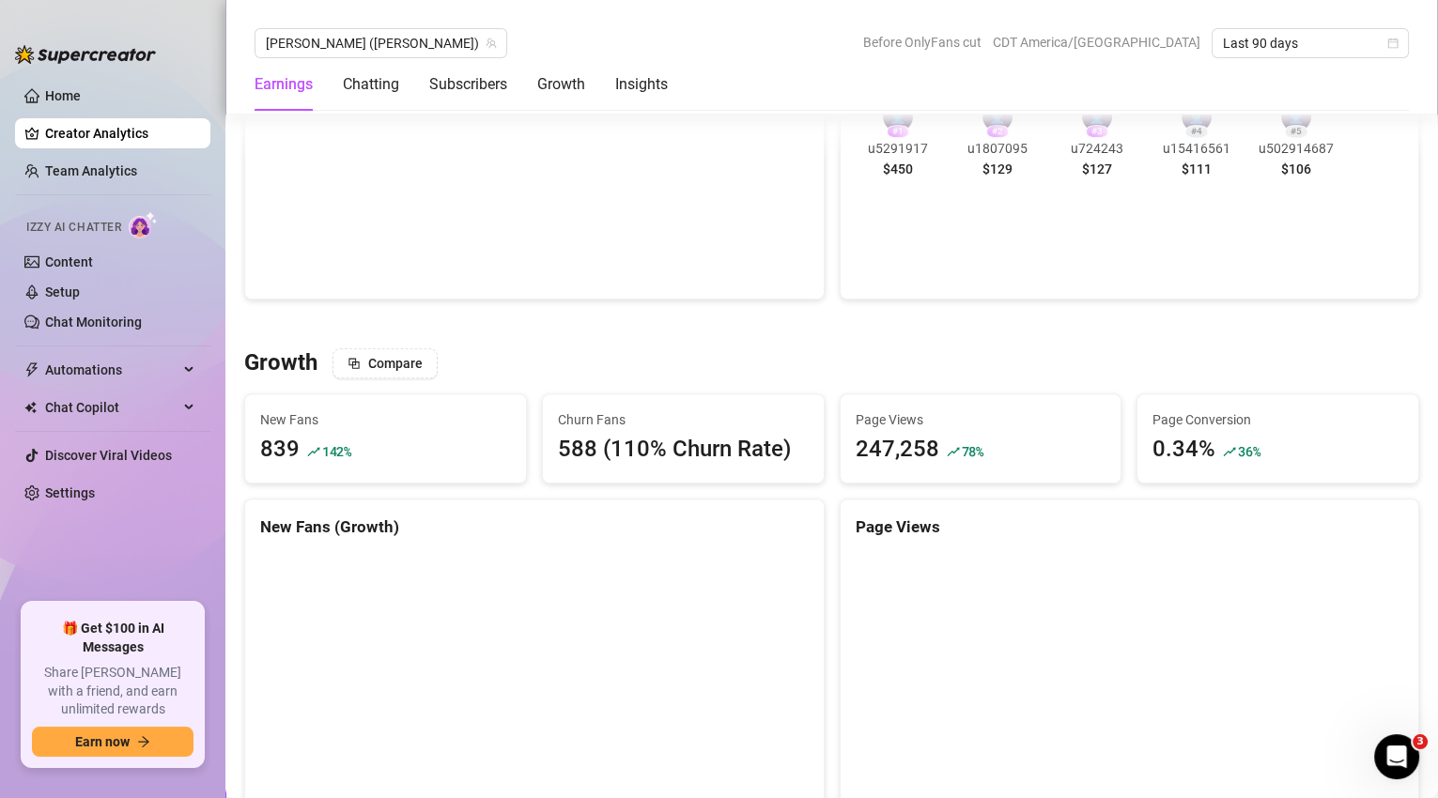
scroll to position [1736, 0]
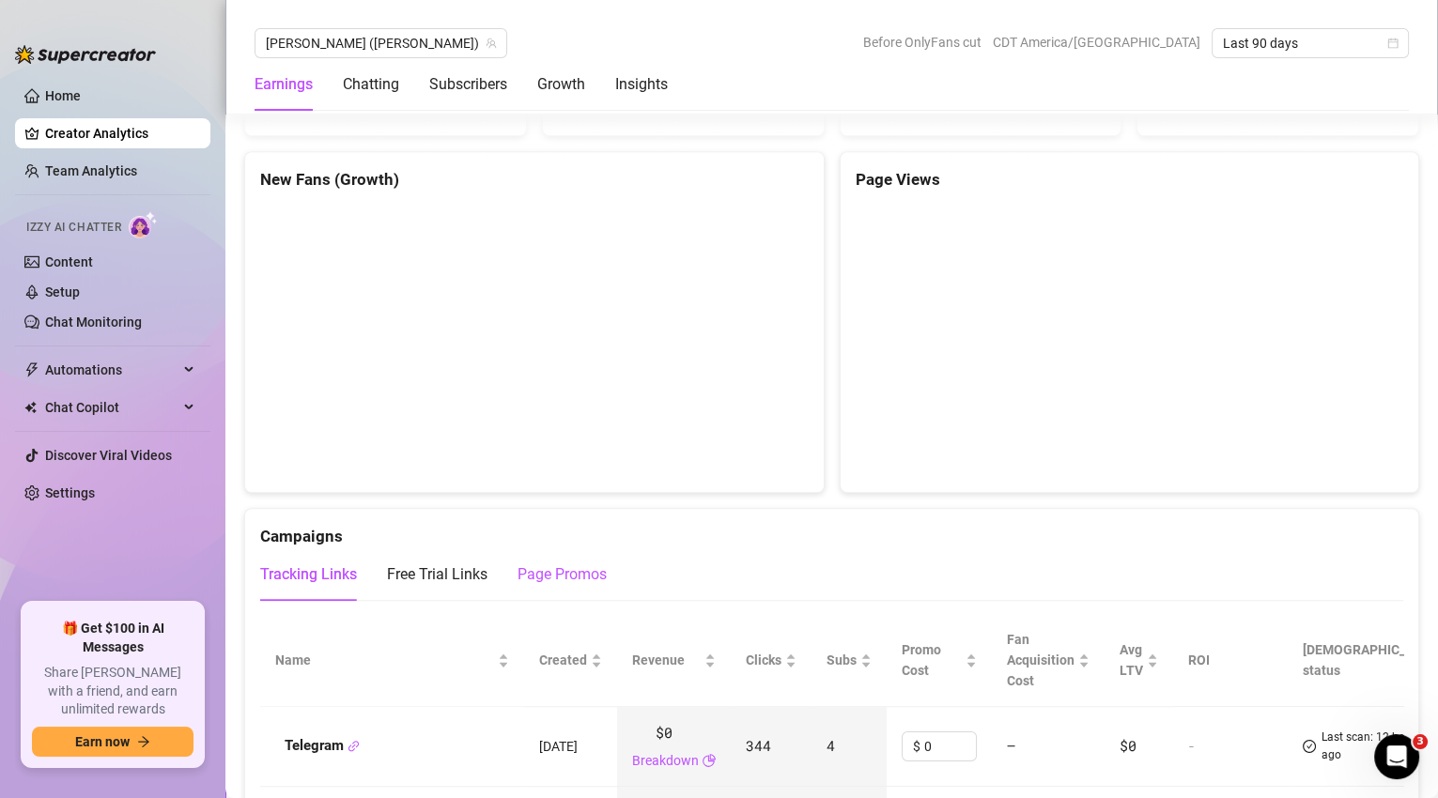
click at [548, 577] on div "Page Promos" at bounding box center [561, 574] width 89 height 23
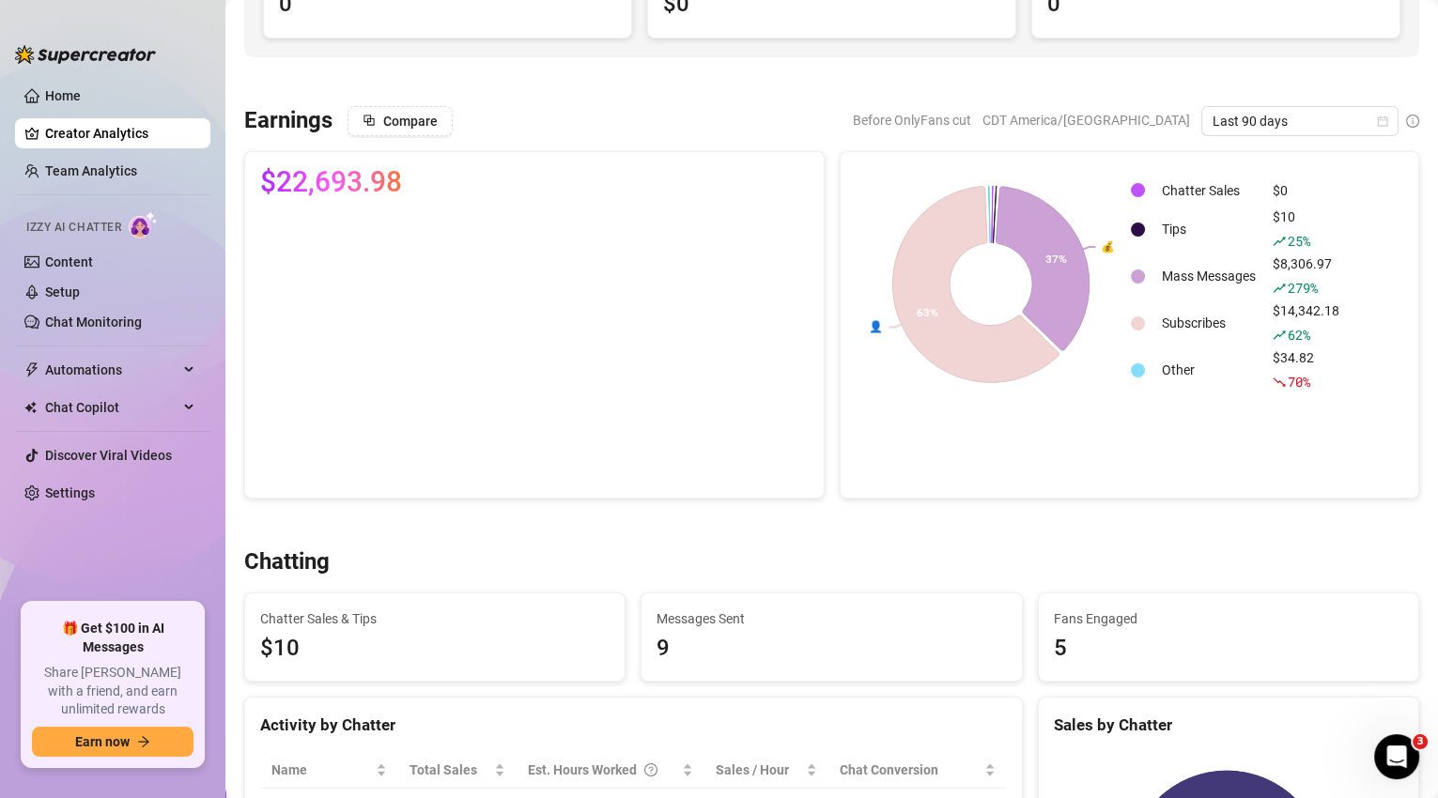
scroll to position [0, 0]
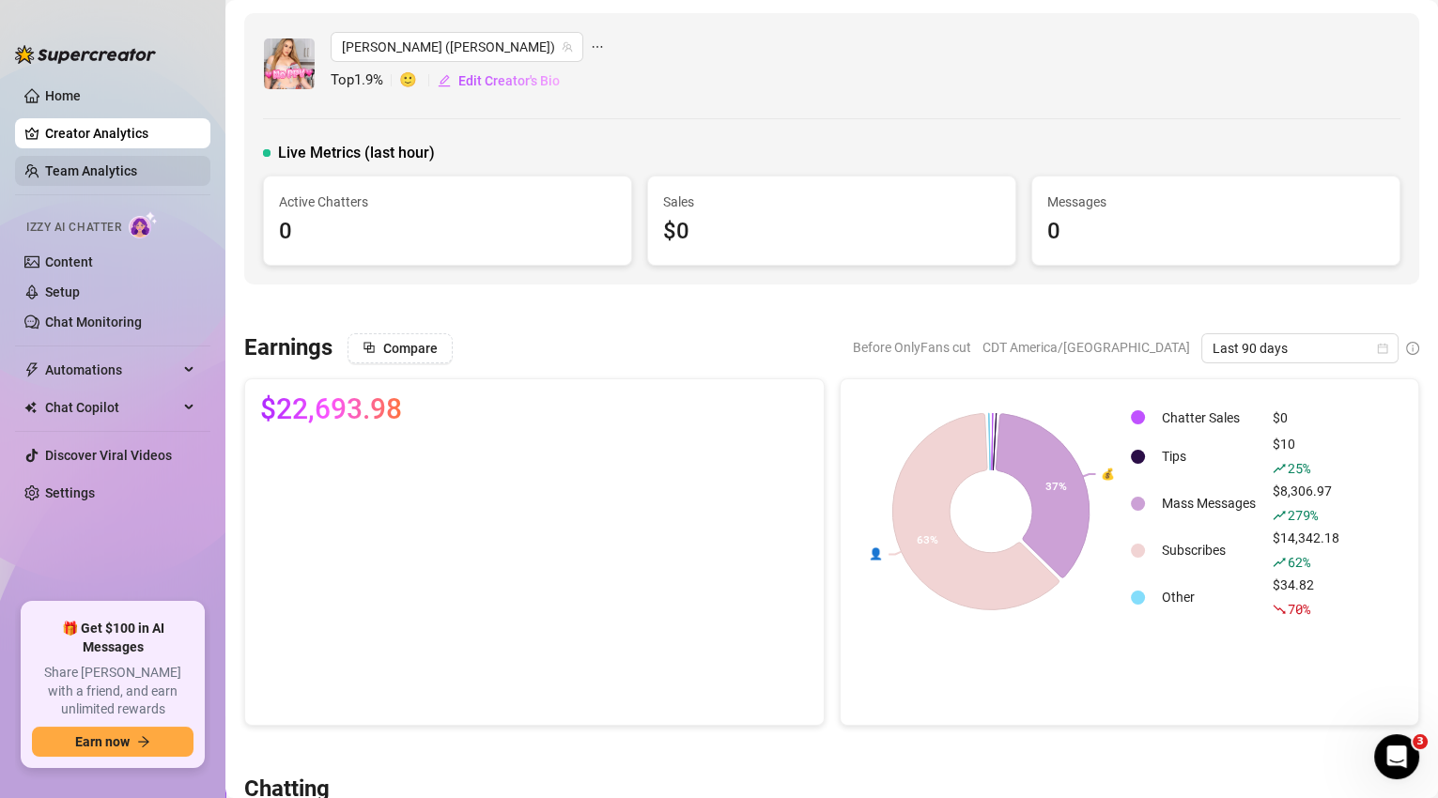
click at [92, 163] on link "Team Analytics" at bounding box center [91, 170] width 92 height 15
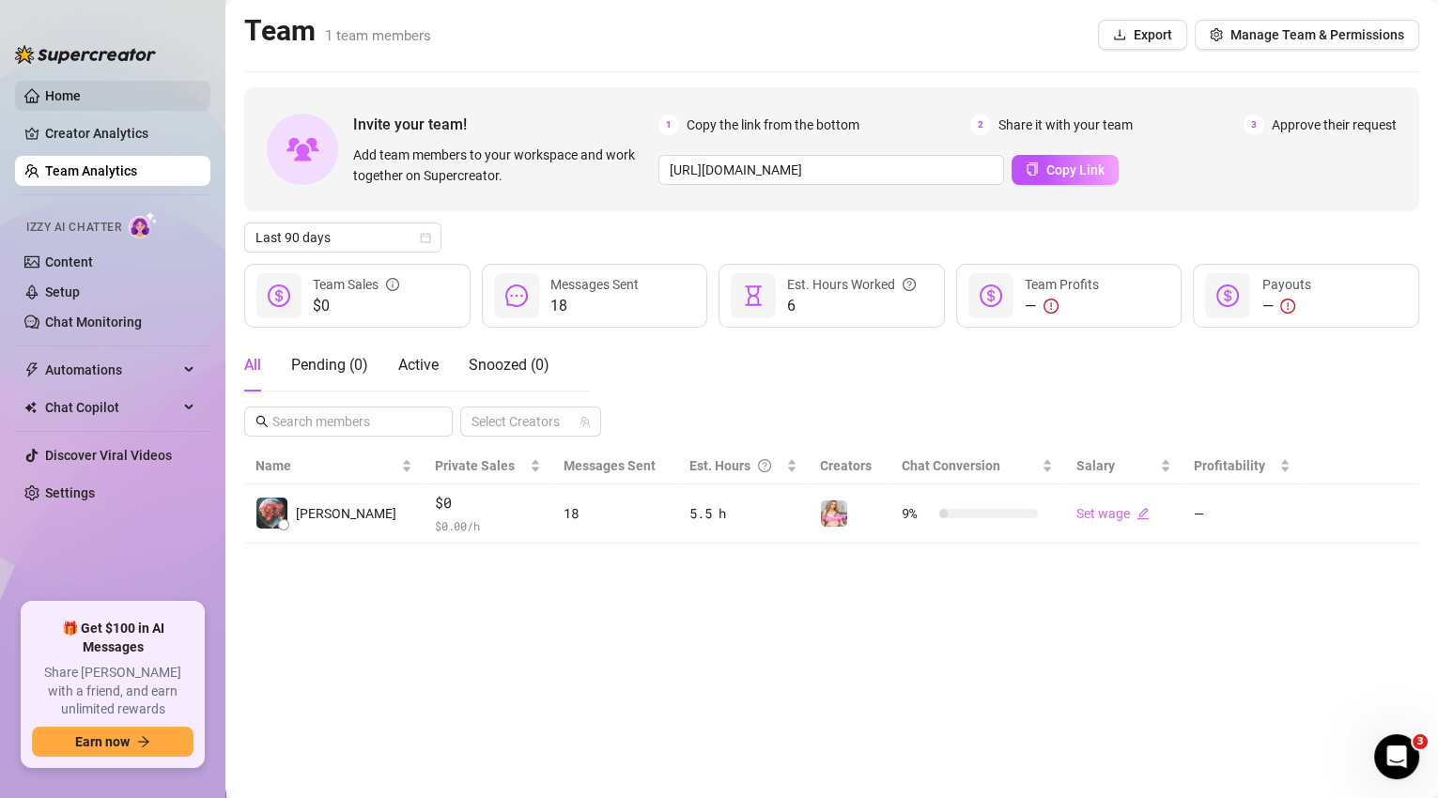
click at [80, 88] on link "Home" at bounding box center [63, 95] width 36 height 15
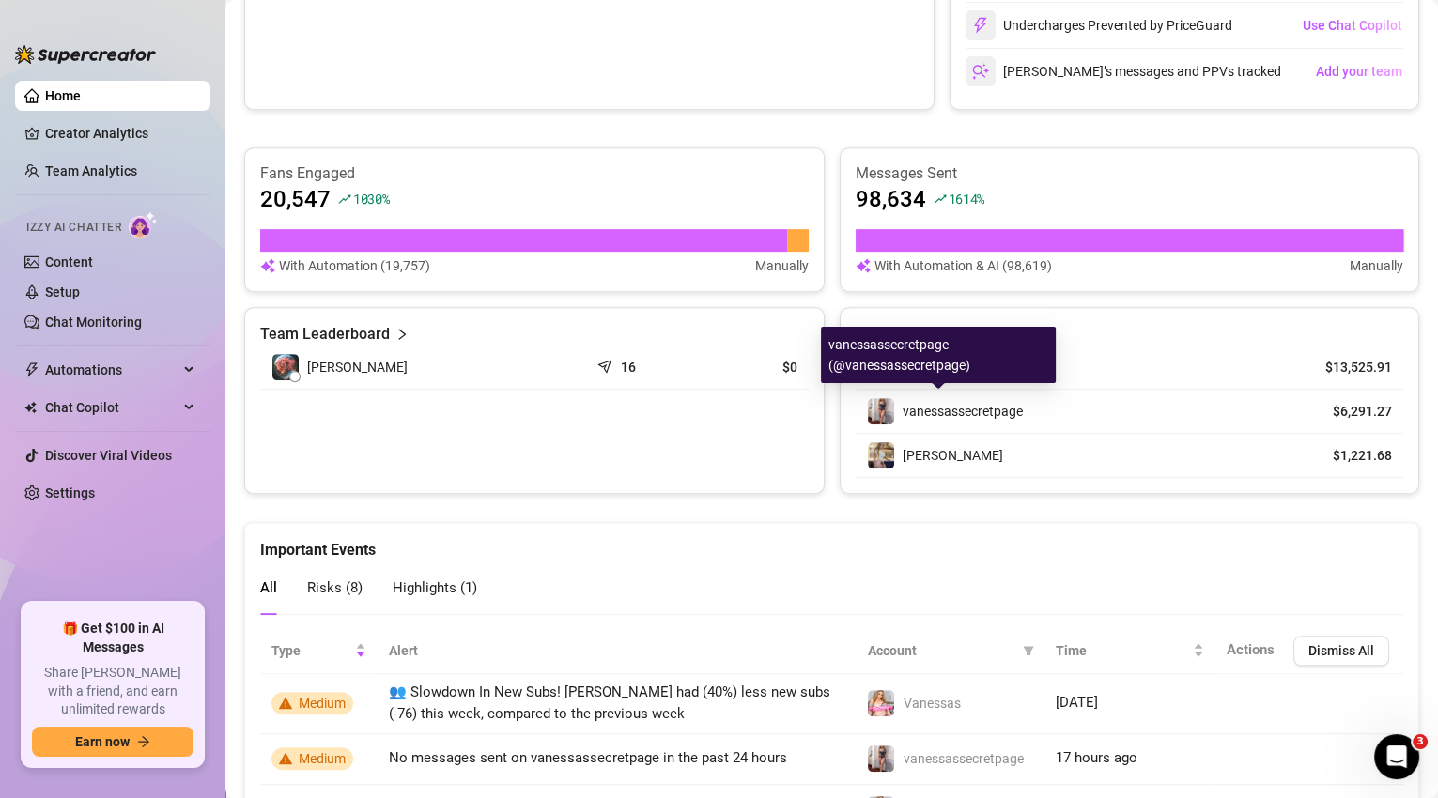
scroll to position [1112, 0]
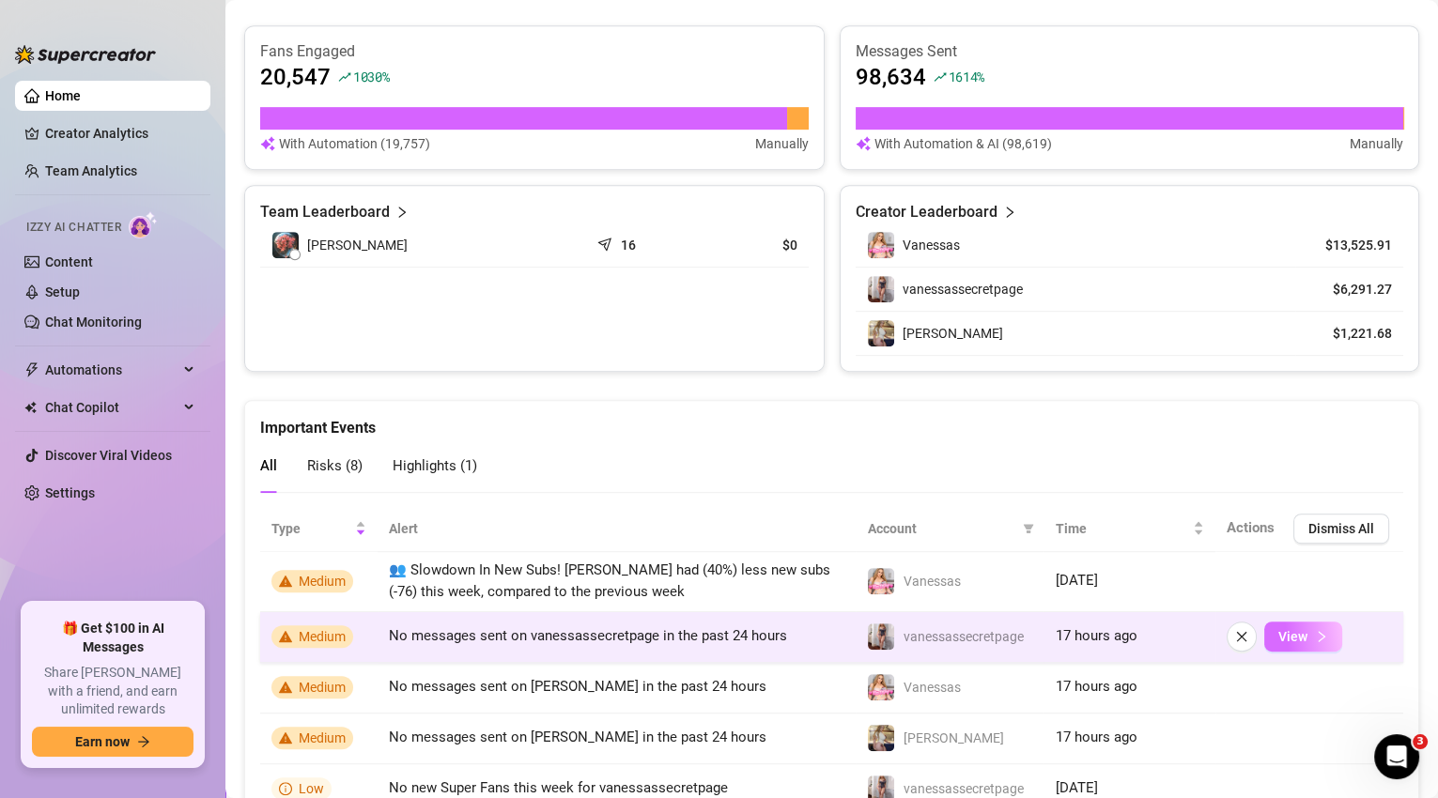
click at [1301, 625] on button "View" at bounding box center [1303, 637] width 78 height 30
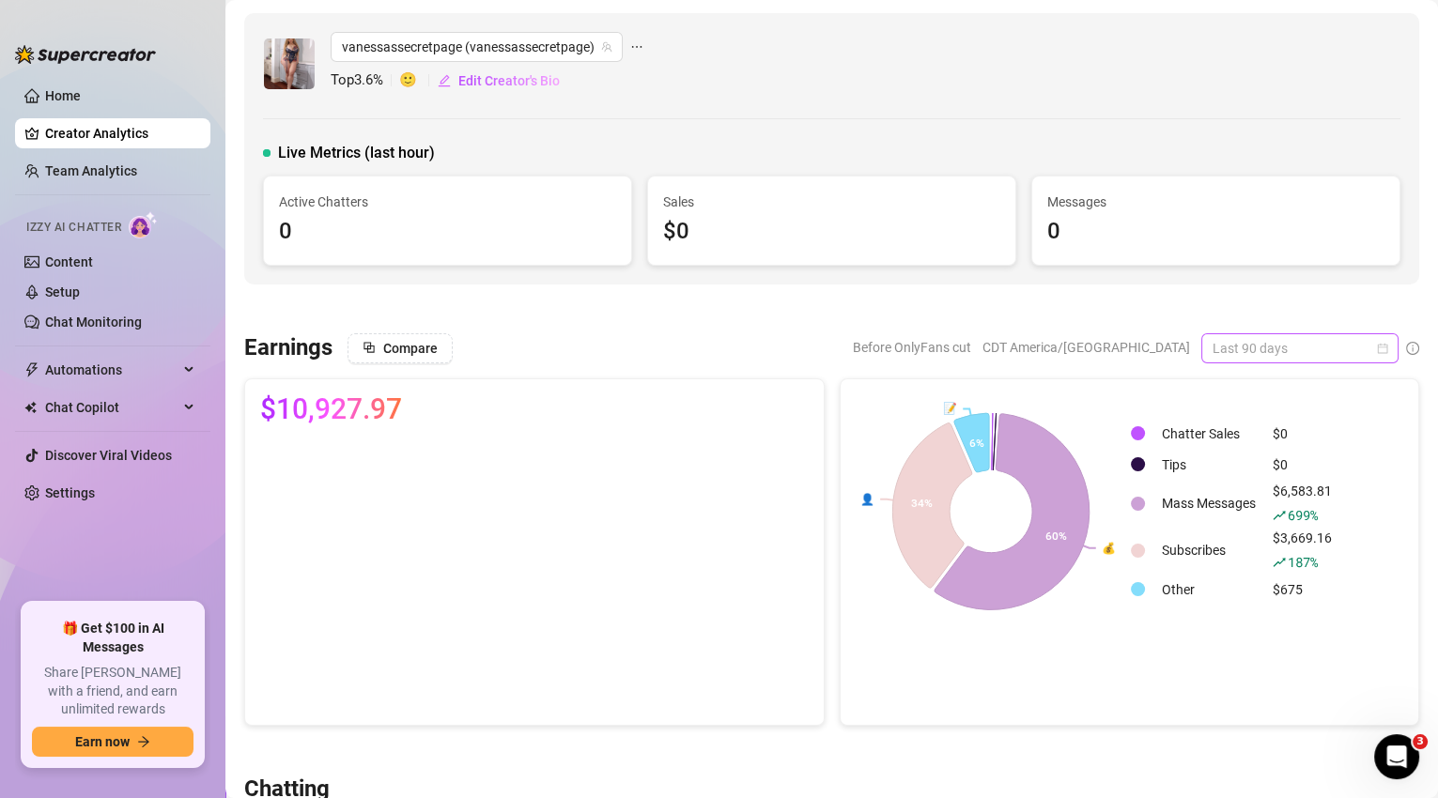
click at [1316, 348] on span "Last 90 days" at bounding box center [1299, 348] width 175 height 28
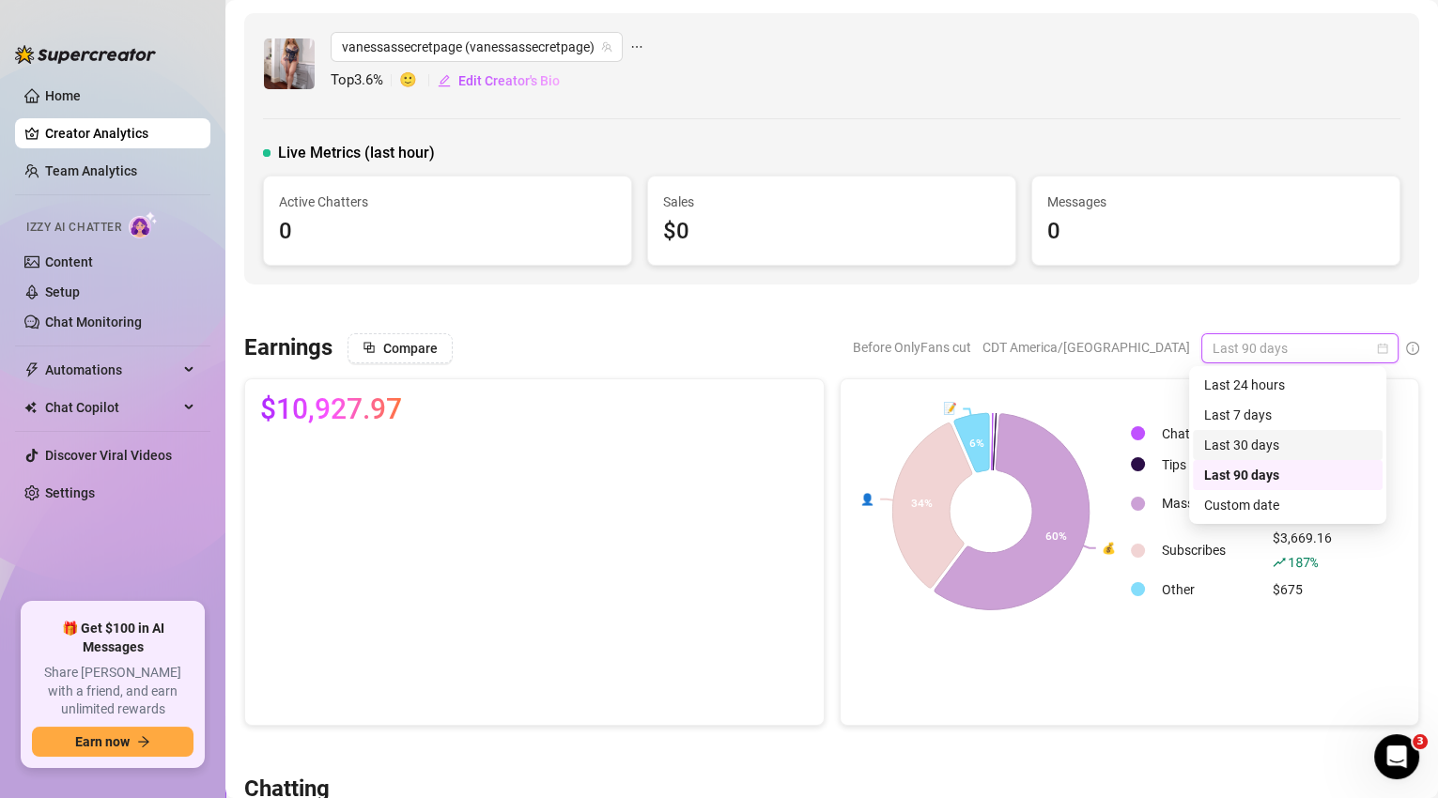
drag, startPoint x: 1294, startPoint y: 435, endPoint x: 1212, endPoint y: 403, distance: 88.6
click at [1294, 435] on div "Last 30 days" at bounding box center [1287, 445] width 167 height 21
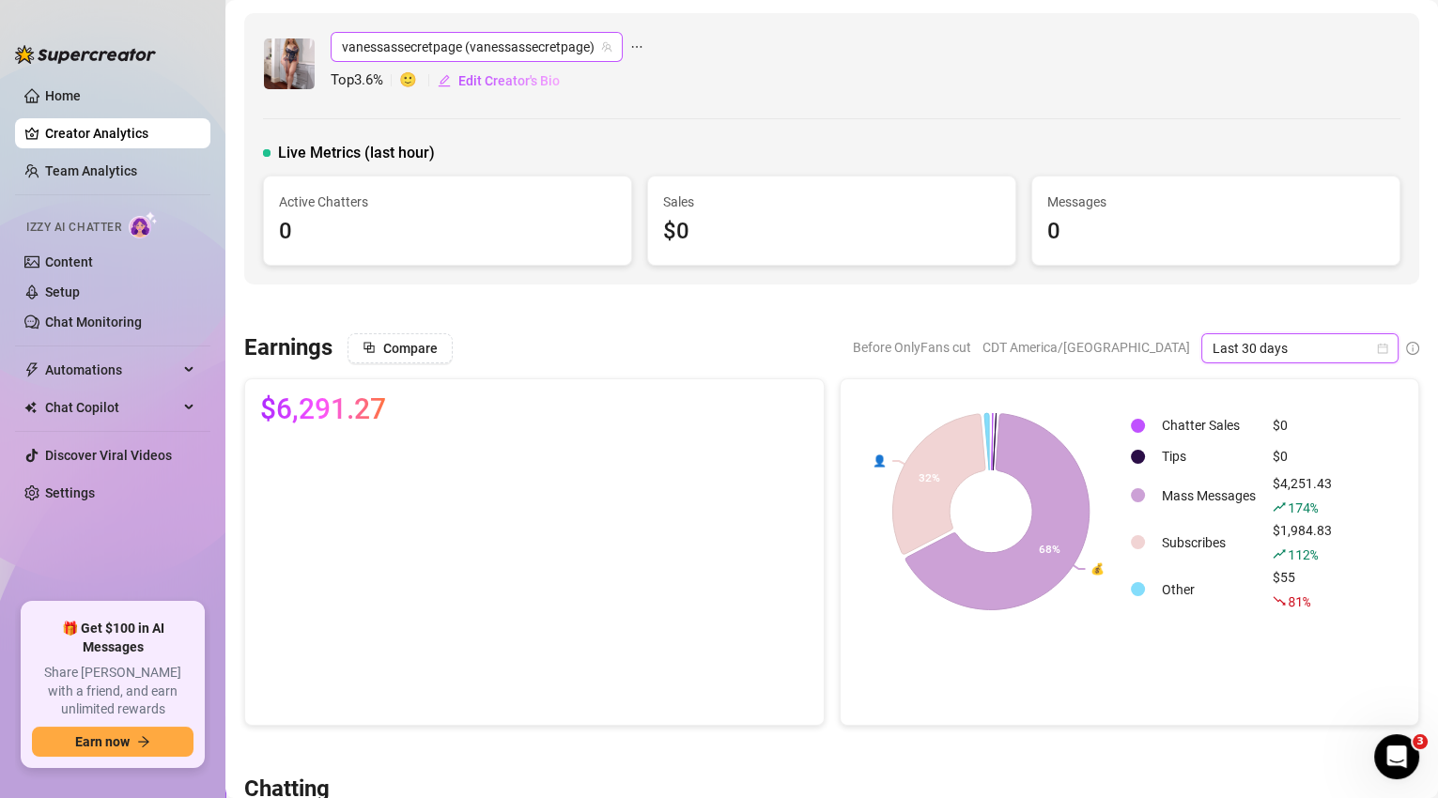
click at [590, 51] on span "vanessassecretpage (vanessassecretpage)" at bounding box center [477, 47] width 270 height 28
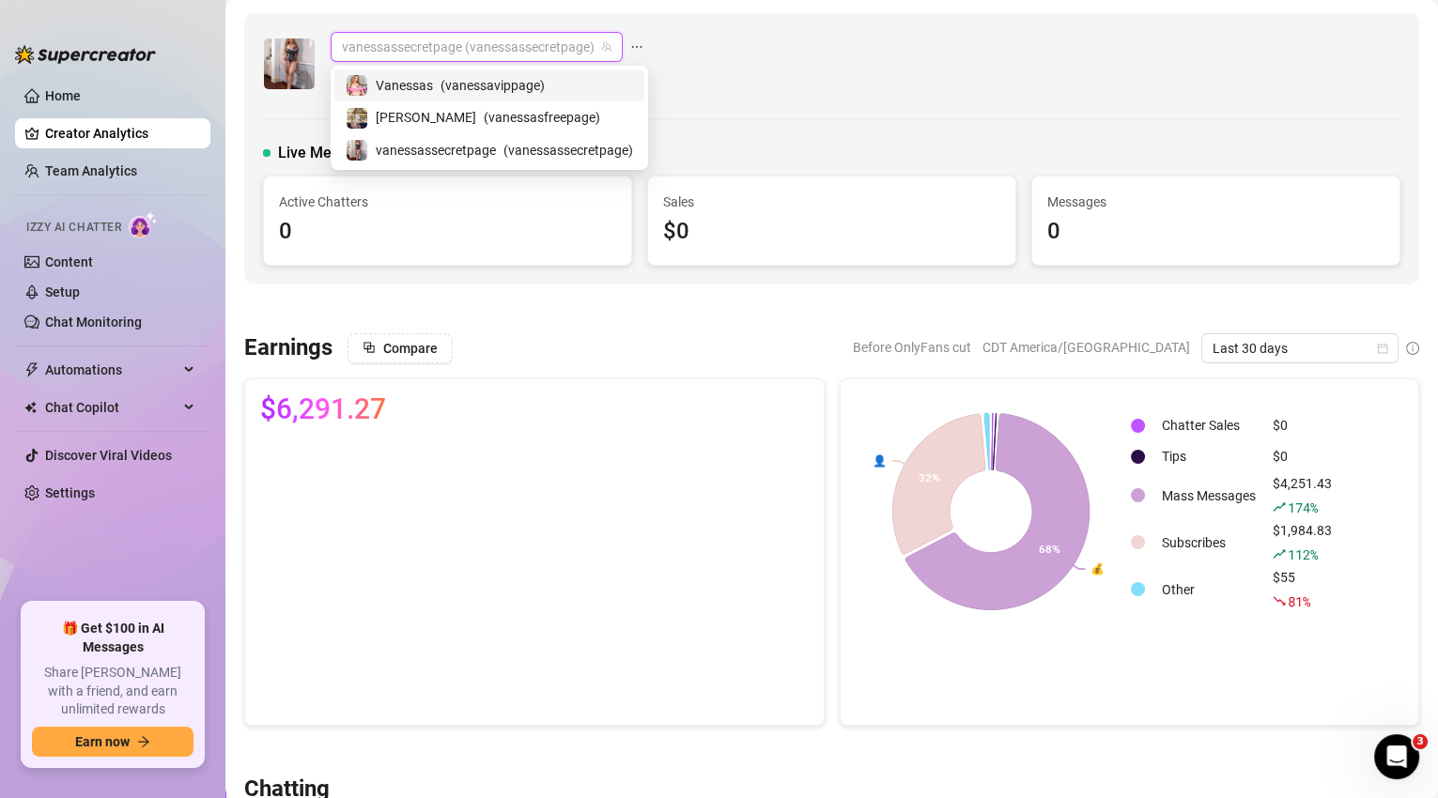
click at [575, 84] on div "[PERSON_NAME] ( [PERSON_NAME] )" at bounding box center [489, 85] width 287 height 23
